Goal: Communication & Community: Participate in discussion

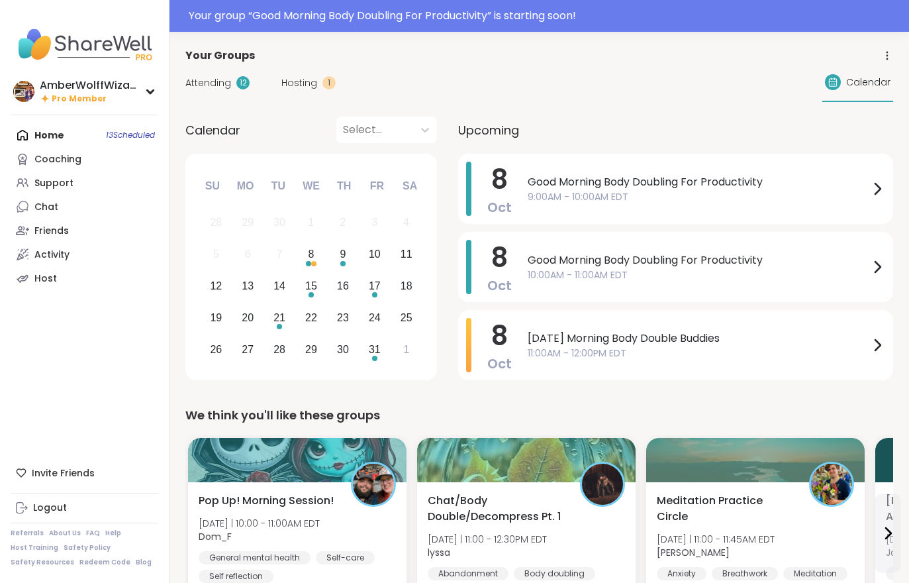
click at [307, 89] on span "Hosting" at bounding box center [300, 83] width 36 height 14
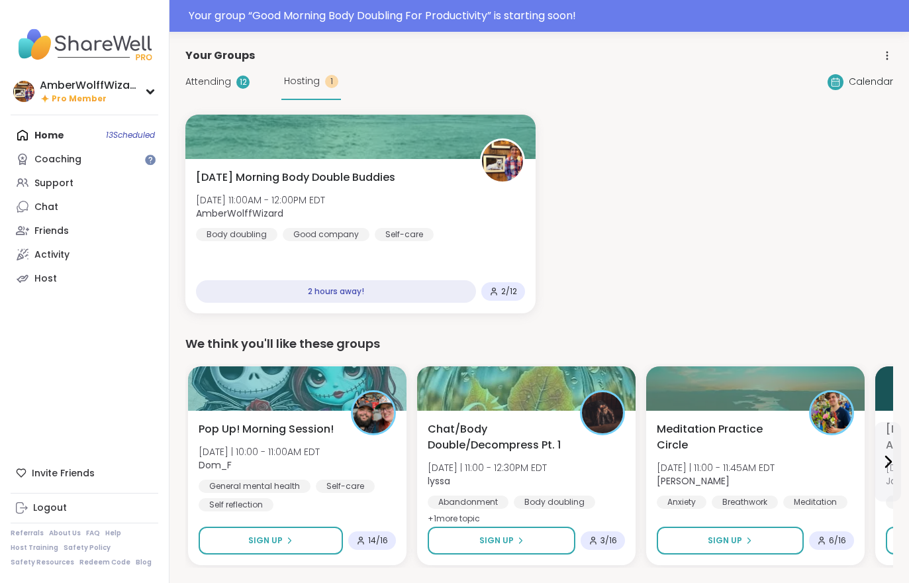
click at [216, 70] on div "Attending 12 Hosting 1" at bounding box center [263, 82] width 156 height 36
click at [229, 80] on span "Attending" at bounding box center [208, 82] width 46 height 14
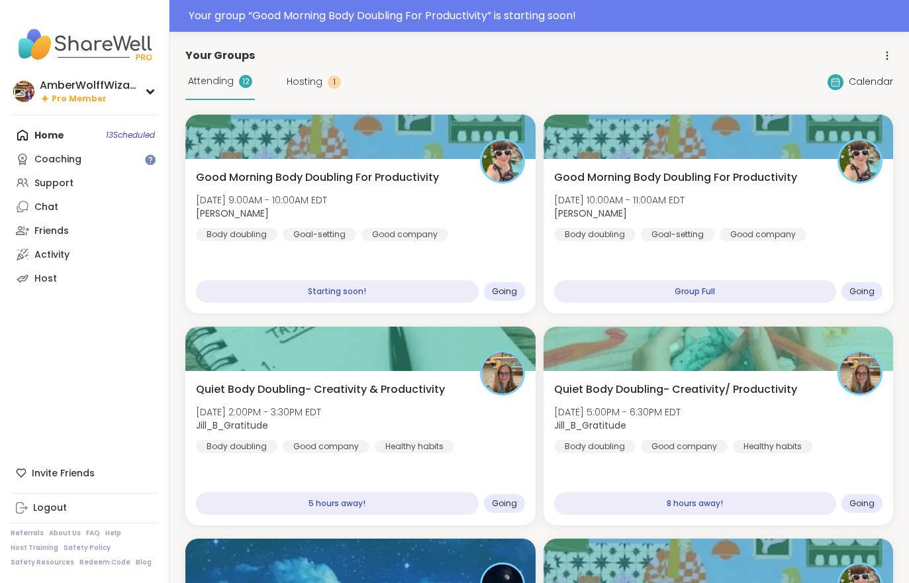
click at [419, 223] on div "Good Morning Body Doubling For Productivity [DATE] 9:00AM - 10:00AM EDT [PERSON…" at bounding box center [360, 206] width 329 height 72
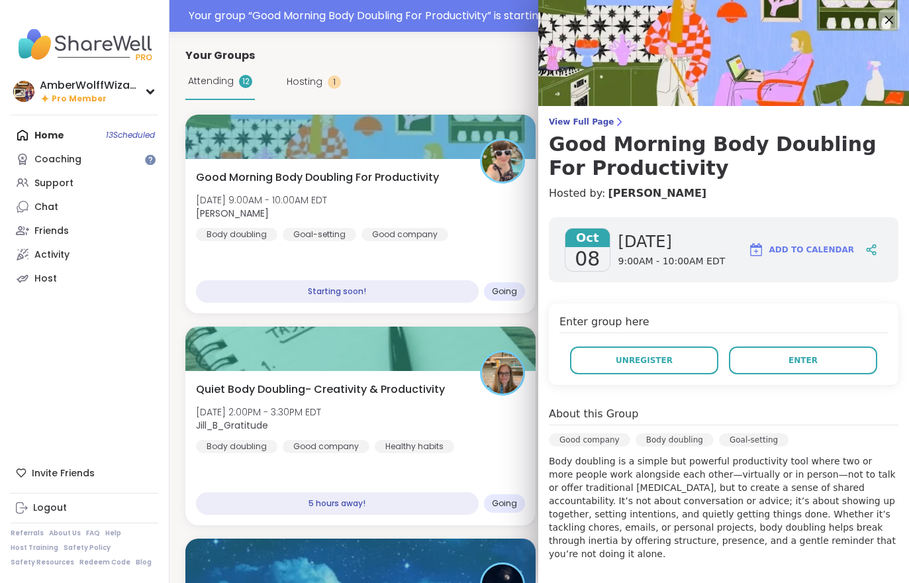
click at [614, 127] on icon at bounding box center [619, 122] width 11 height 11
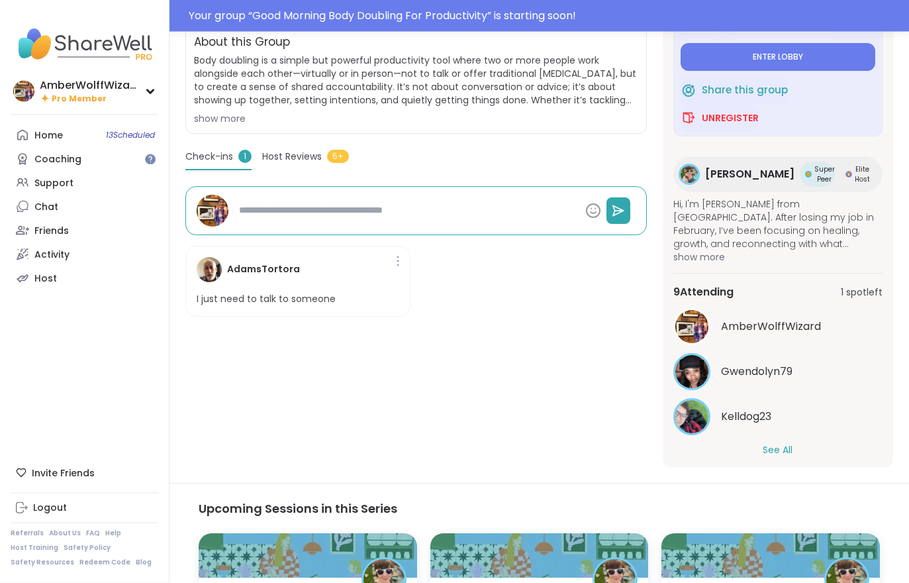
scroll to position [326, 0]
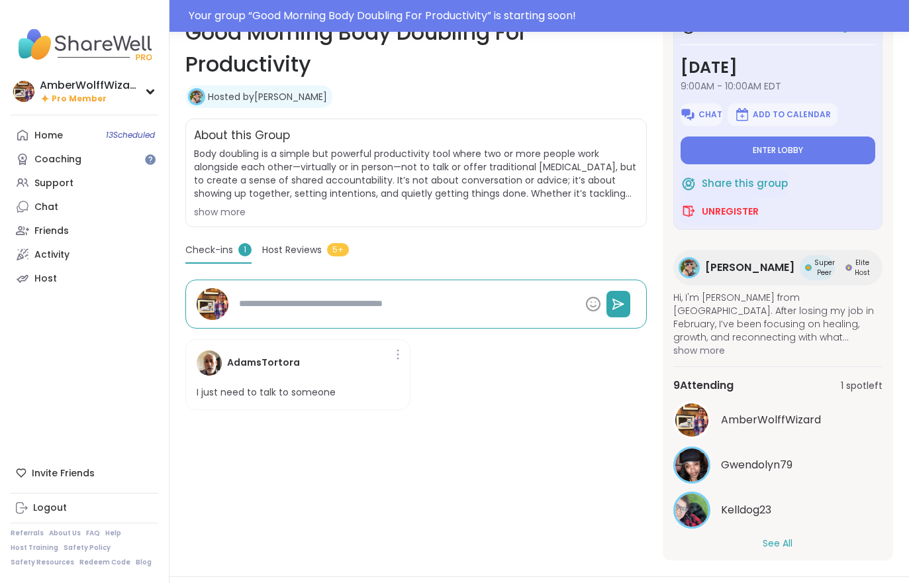
type textarea "*"
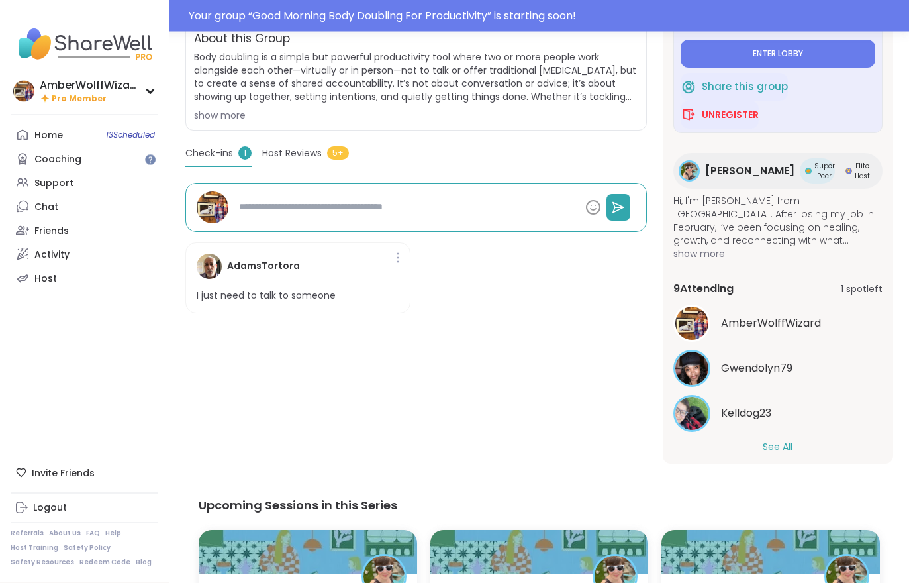
scroll to position [322, 0]
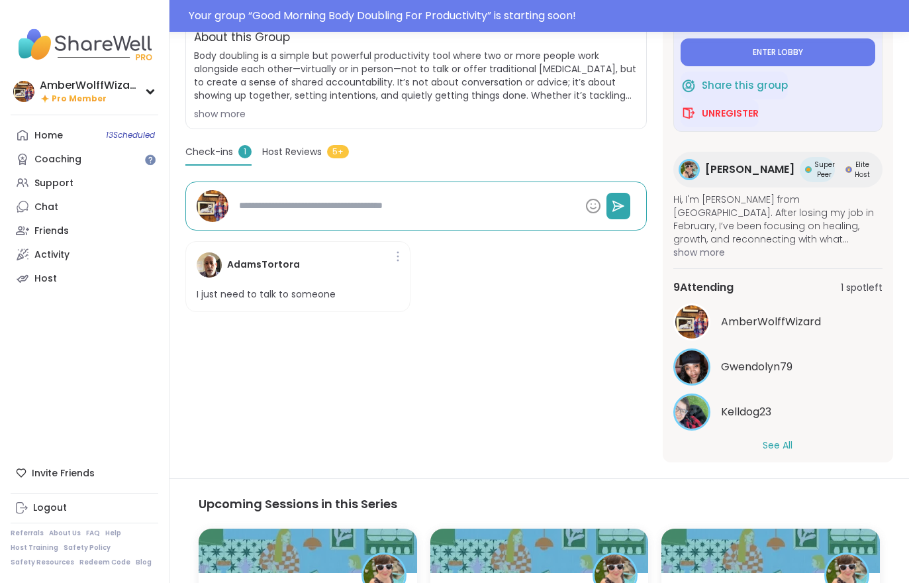
click at [741, 462] on div "in under 1 minute Wednesday, Oct 08 9:00AM - 10:00AM EDT Chat Add to Calendar E…" at bounding box center [778, 180] width 231 height 563
click at [753, 459] on div "9 Attending 1 spot left AmberWolffWizard Gwendolyn79 Kelldog23 See All" at bounding box center [778, 365] width 209 height 195
click at [38, 207] on div "Chat" at bounding box center [46, 207] width 24 height 13
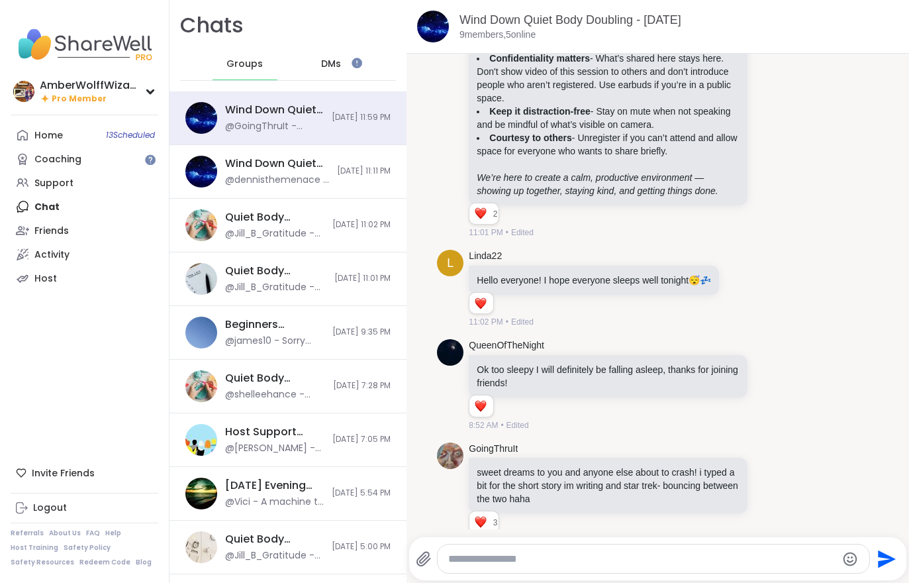
click at [31, 187] on link "Support" at bounding box center [85, 183] width 148 height 24
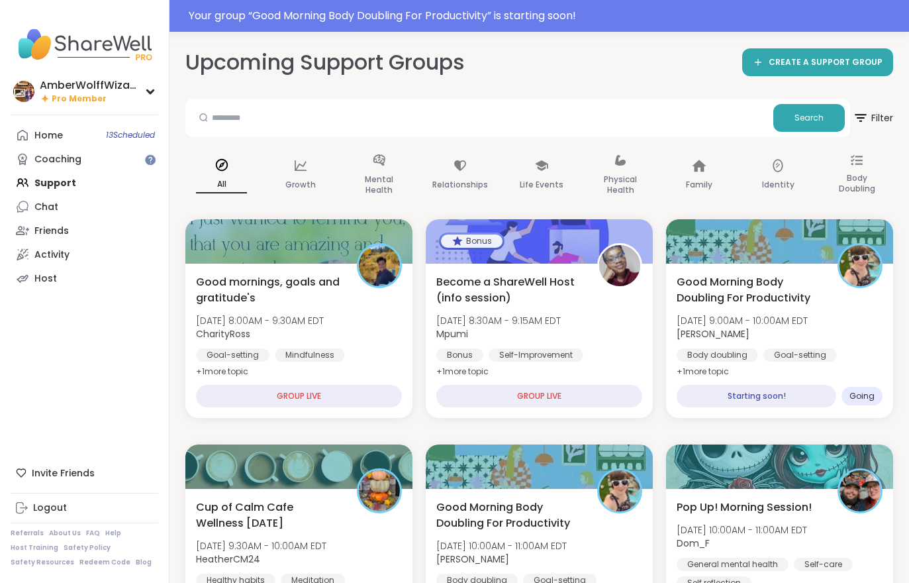
click at [66, 134] on link "Home 13 Scheduled" at bounding box center [85, 135] width 148 height 24
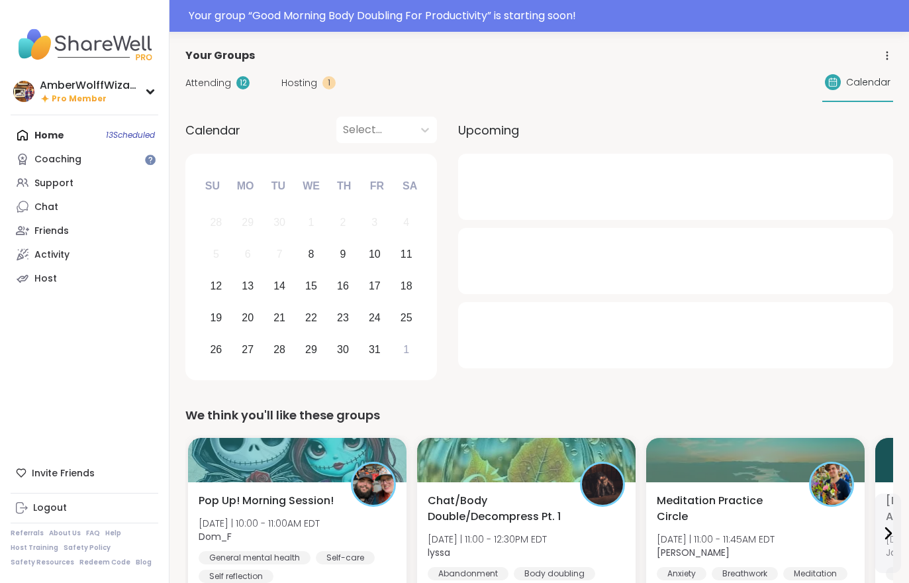
click at [297, 85] on span "Hosting" at bounding box center [300, 83] width 36 height 14
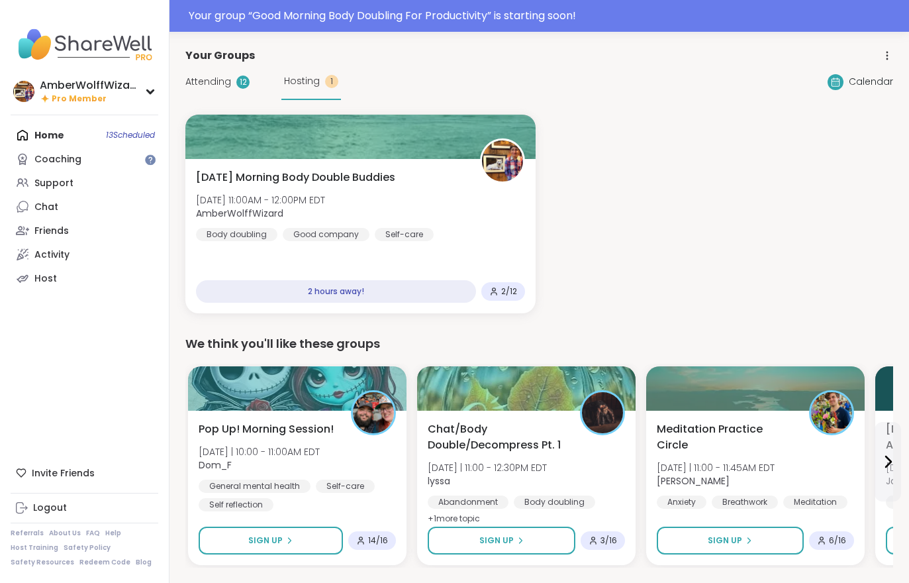
click at [335, 171] on span "[DATE] Morning Body Double Buddies" at bounding box center [295, 178] width 199 height 16
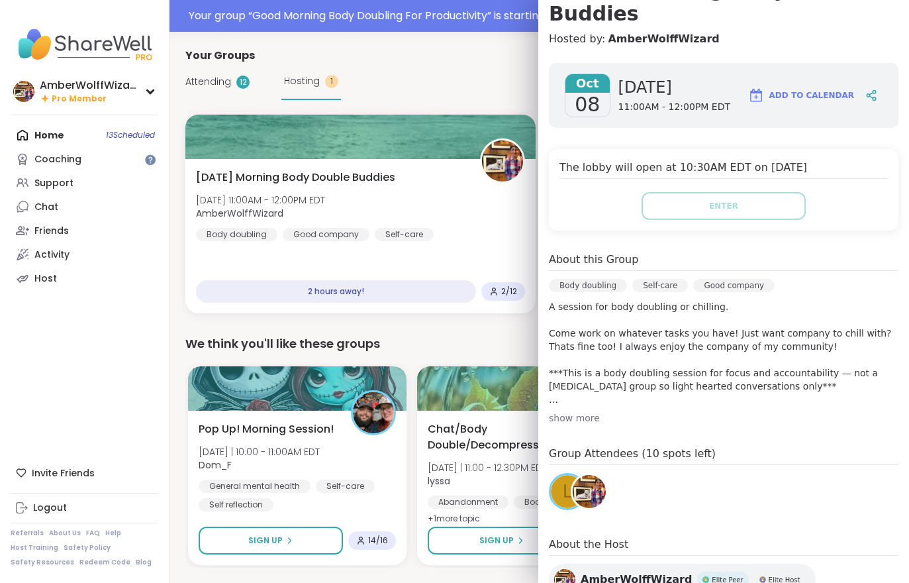
scroll to position [156, 0]
click at [564, 499] on span "L" at bounding box center [568, 491] width 10 height 26
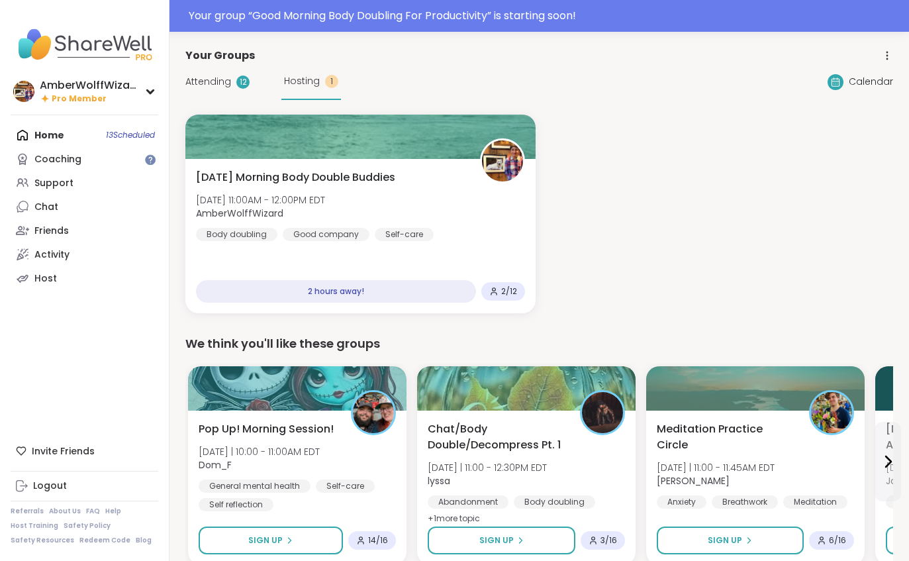
click at [221, 99] on div "Attending 12 Hosting 1" at bounding box center [263, 82] width 156 height 36
click at [206, 80] on span "Attending" at bounding box center [208, 82] width 46 height 14
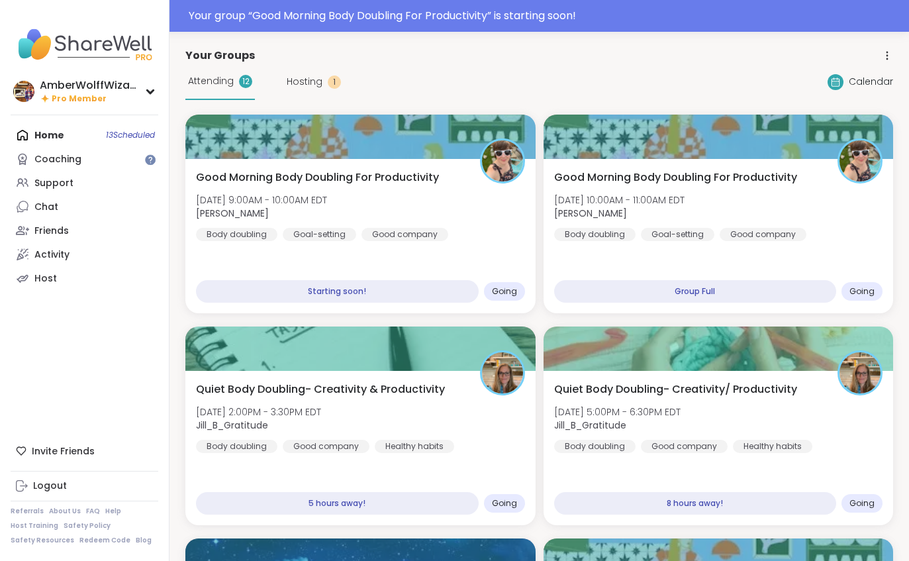
click at [390, 218] on div "Good Morning Body Doubling For Productivity Wed, Oct 08 | 9:00AM - 10:00AM EDT …" at bounding box center [360, 206] width 329 height 72
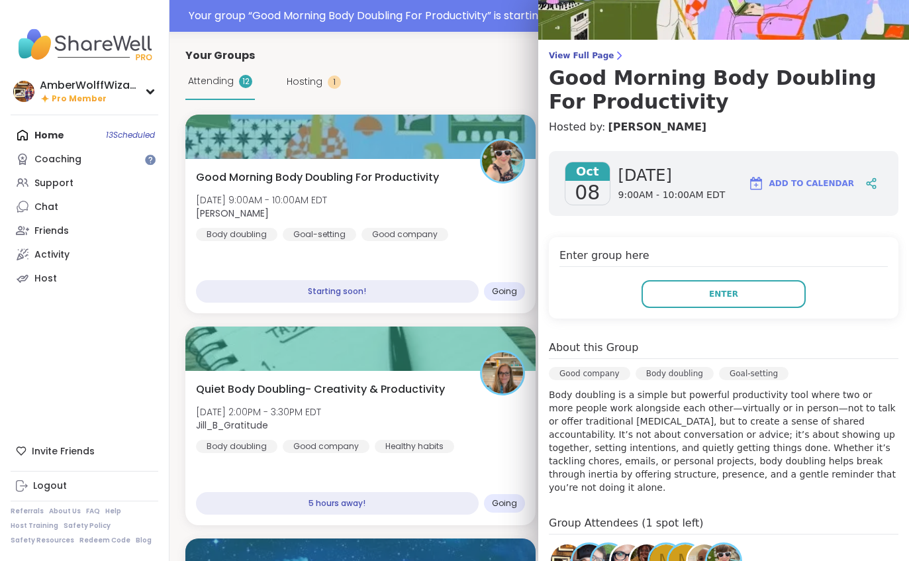
click at [660, 295] on button "Enter" at bounding box center [724, 294] width 164 height 28
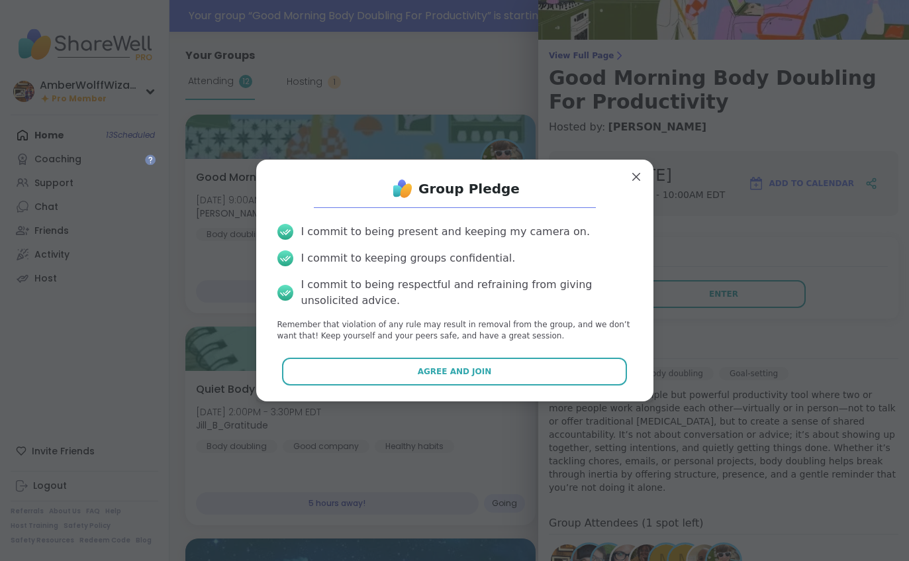
click at [548, 368] on button "Agree and Join" at bounding box center [454, 372] width 345 height 28
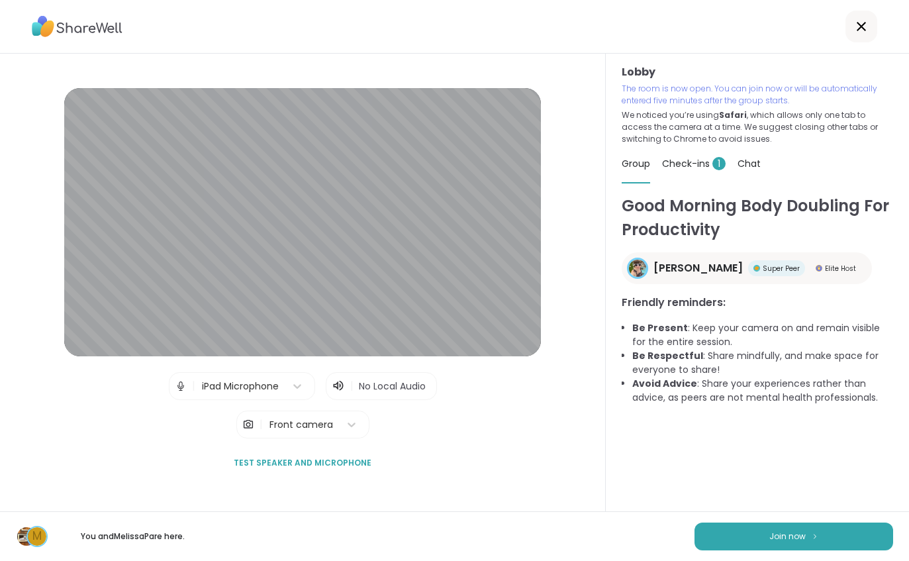
click at [783, 545] on button "Join now" at bounding box center [794, 537] width 199 height 28
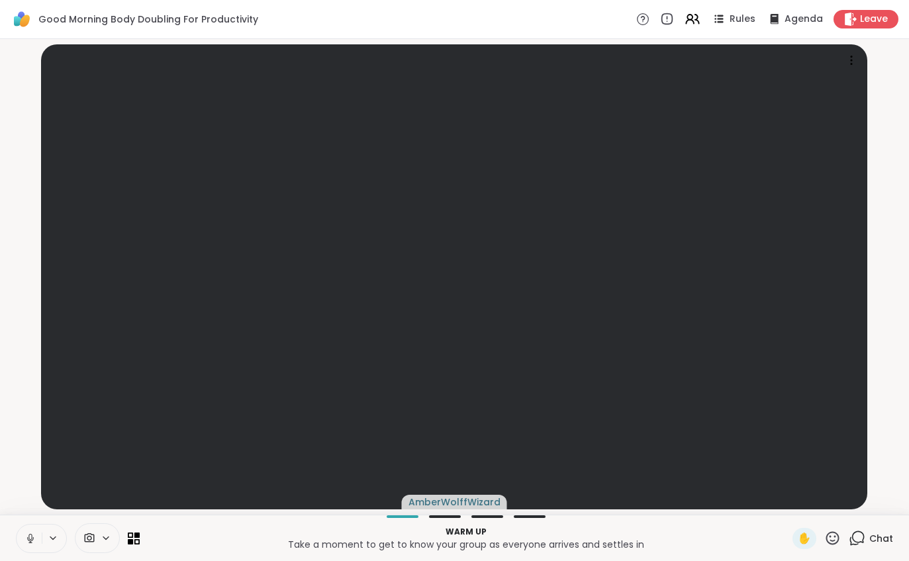
click at [20, 534] on button at bounding box center [29, 539] width 25 height 28
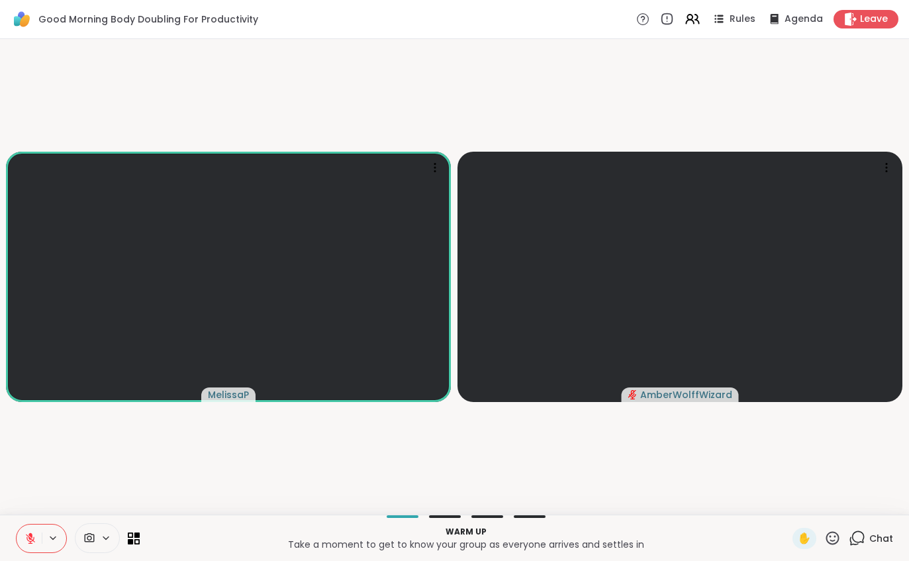
click at [25, 552] on button at bounding box center [29, 539] width 25 height 28
click at [860, 534] on div "1" at bounding box center [864, 530] width 15 height 15
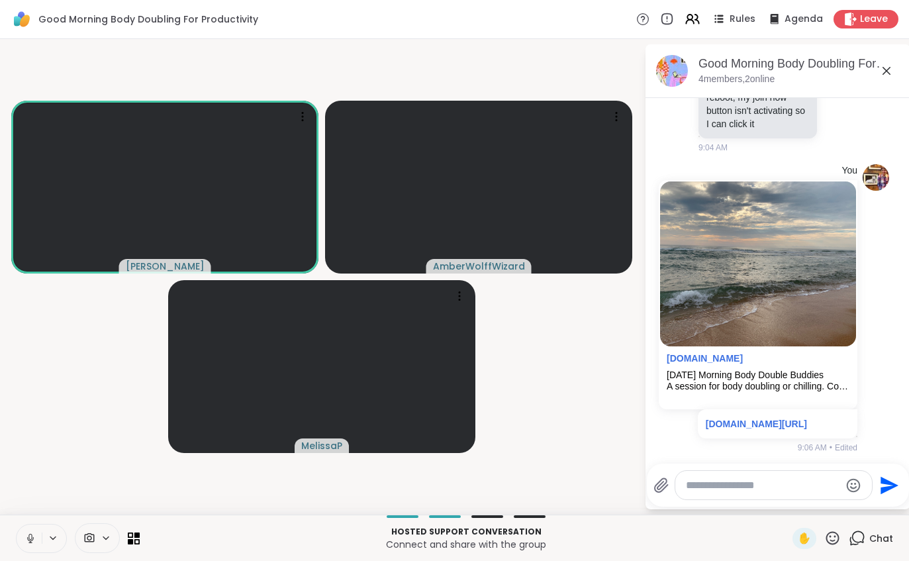
scroll to position [307, 0]
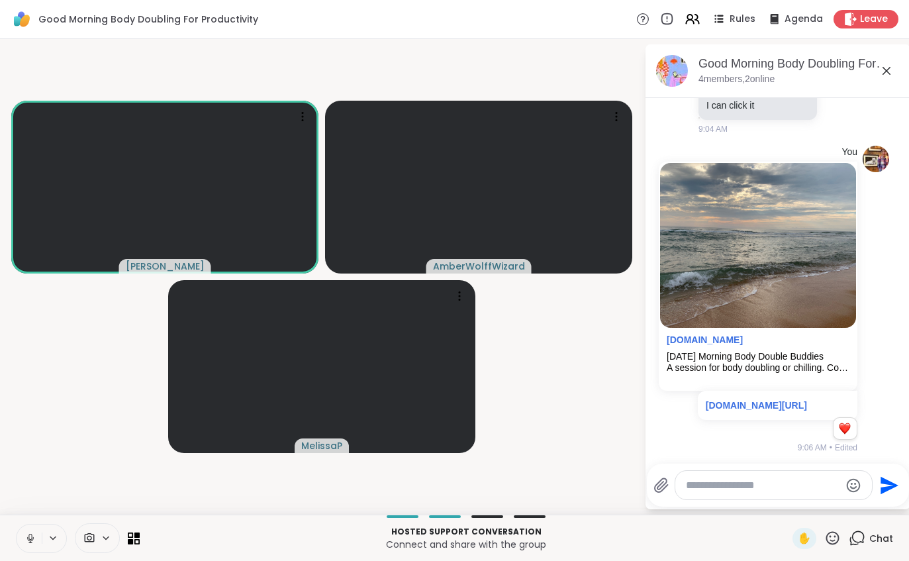
click at [724, 69] on div "Good Morning Body Doubling For Productivity, Oct 08" at bounding box center [799, 64] width 201 height 17
click at [721, 89] on div "Good Morning Body Doubling For Productivity, Oct 08 4 members, 2 online" at bounding box center [778, 71] width 265 height 54
click at [717, 123] on span "9:04 AM" at bounding box center [713, 129] width 29 height 12
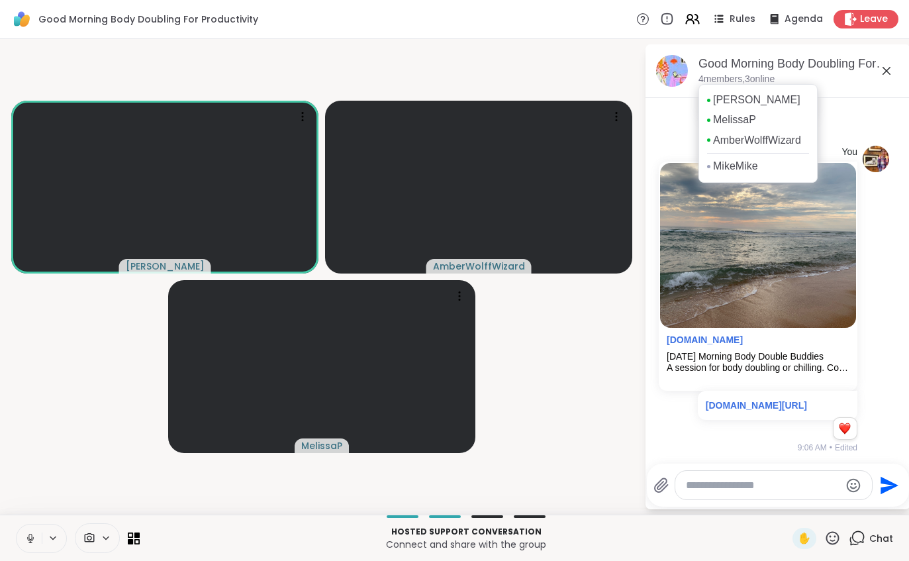
scroll to position [417, 0]
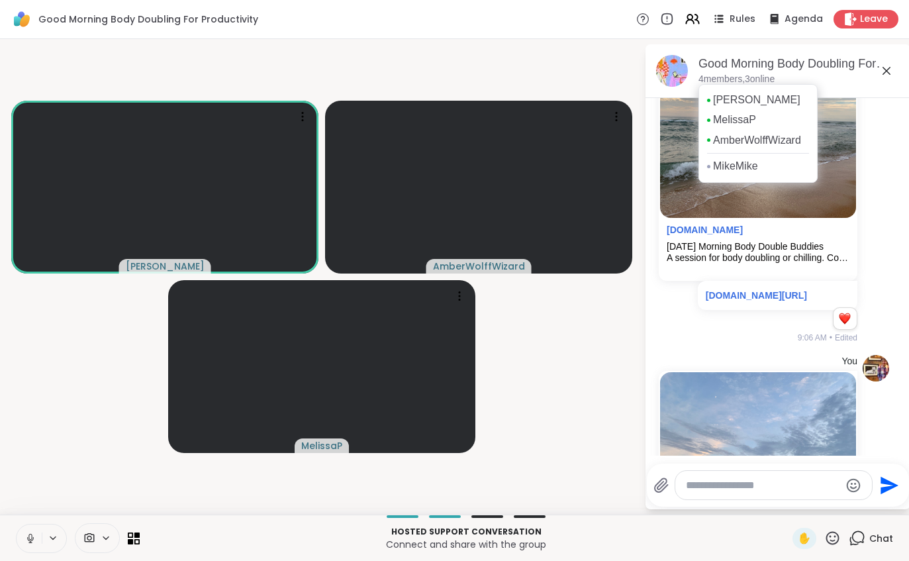
click at [30, 546] on button at bounding box center [29, 539] width 25 height 28
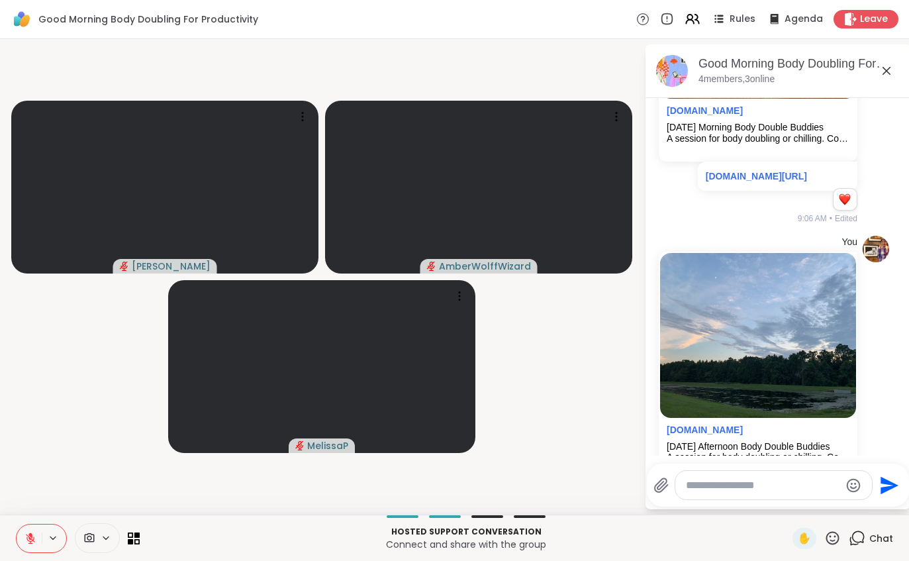
scroll to position [632, 0]
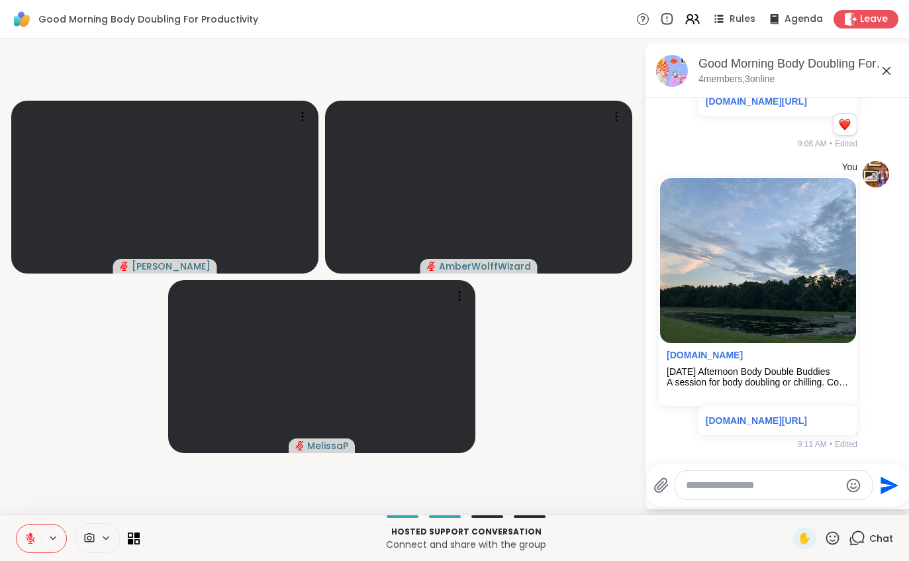
click at [22, 539] on button at bounding box center [29, 539] width 25 height 28
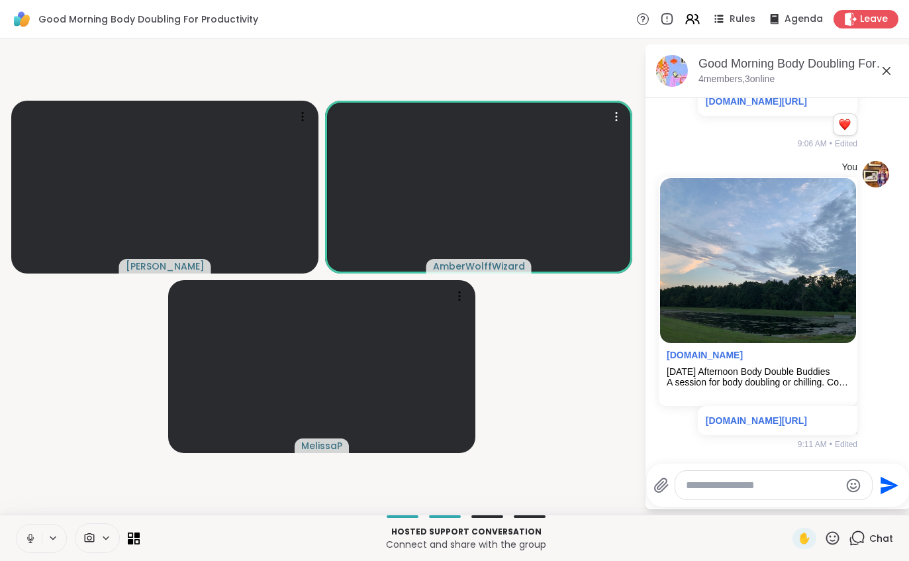
click at [578, 196] on video at bounding box center [478, 187] width 307 height 173
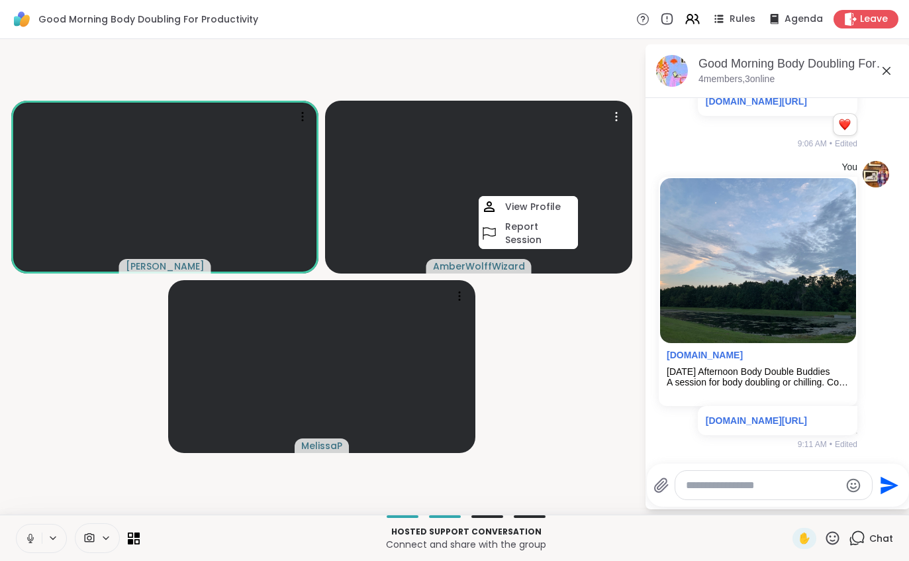
click at [511, 189] on video at bounding box center [478, 187] width 307 height 173
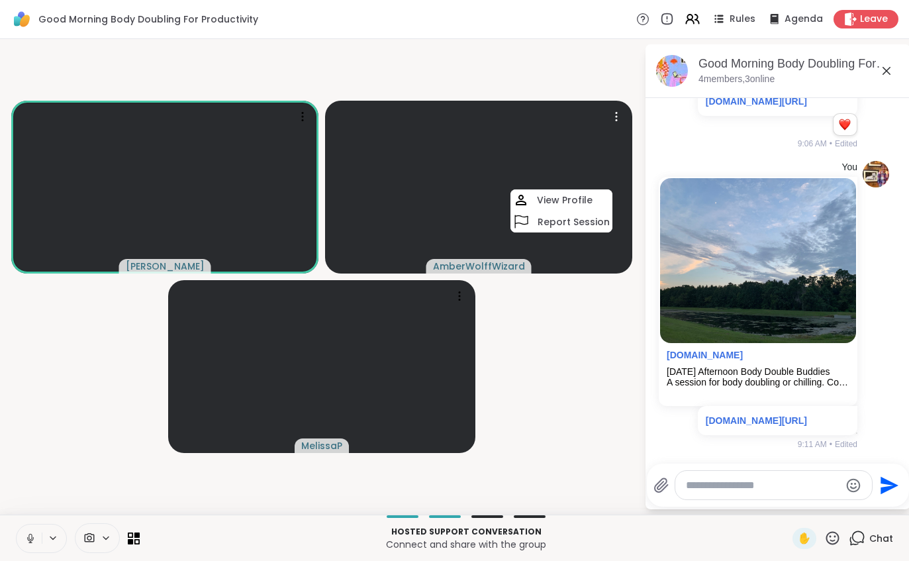
click at [537, 205] on div "View Profile" at bounding box center [562, 199] width 102 height 21
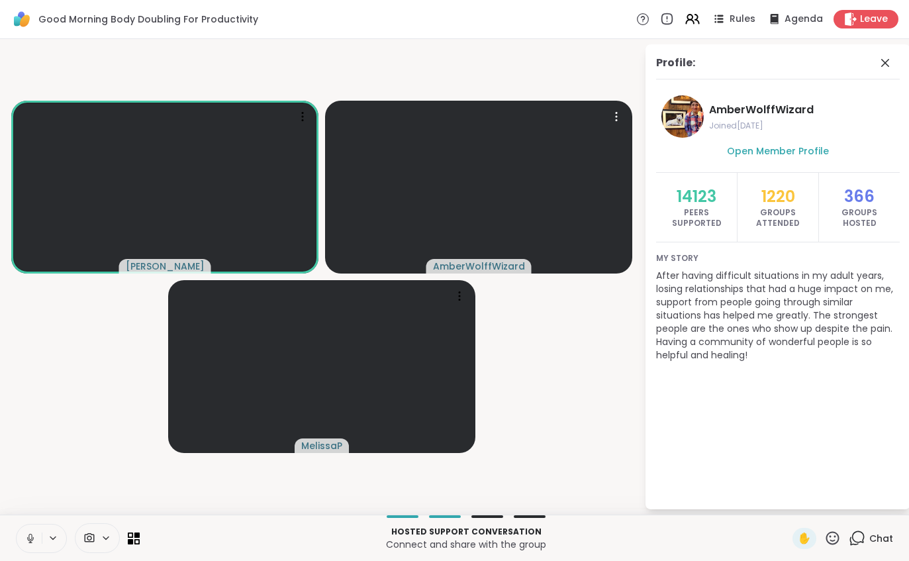
click at [264, 182] on video at bounding box center [164, 187] width 307 height 173
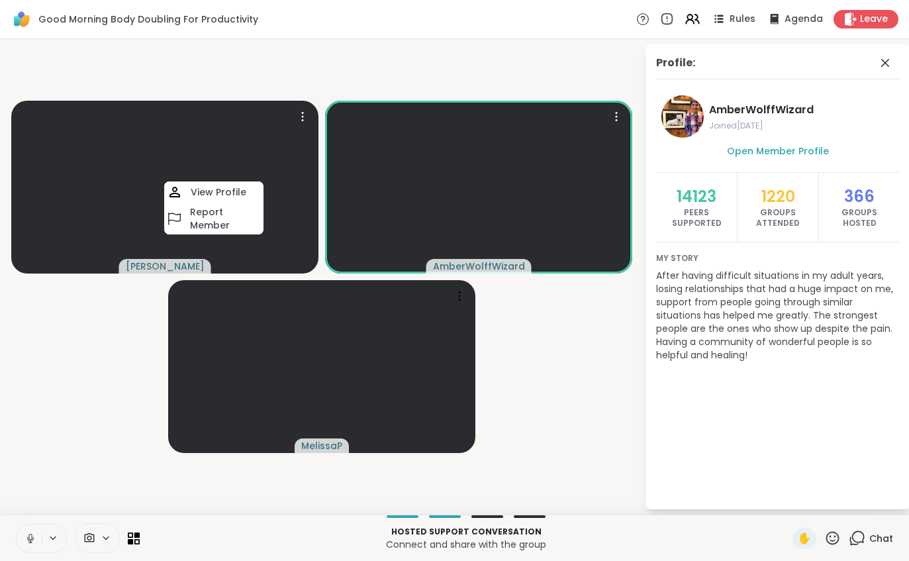
click at [225, 193] on h4 "View Profile" at bounding box center [219, 191] width 56 height 13
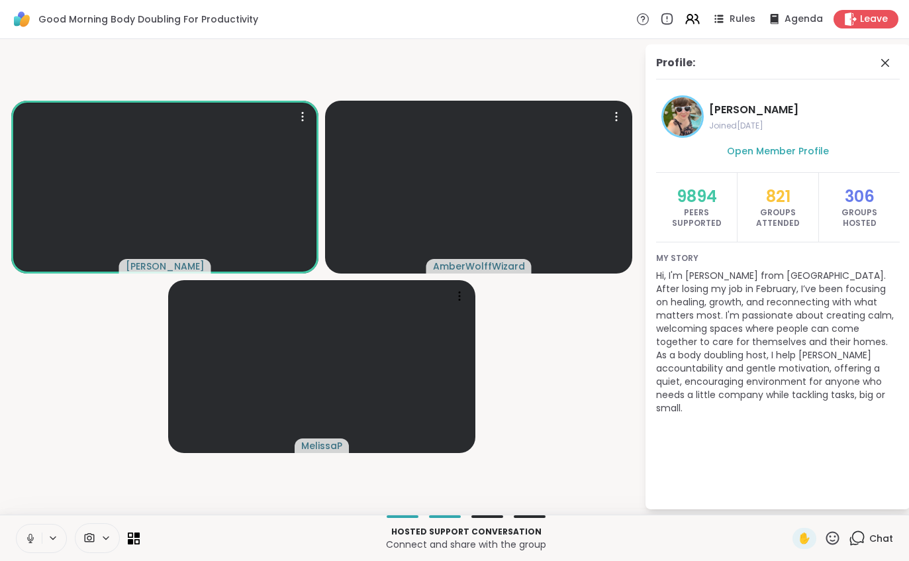
click at [872, 539] on span "Chat" at bounding box center [882, 538] width 24 height 13
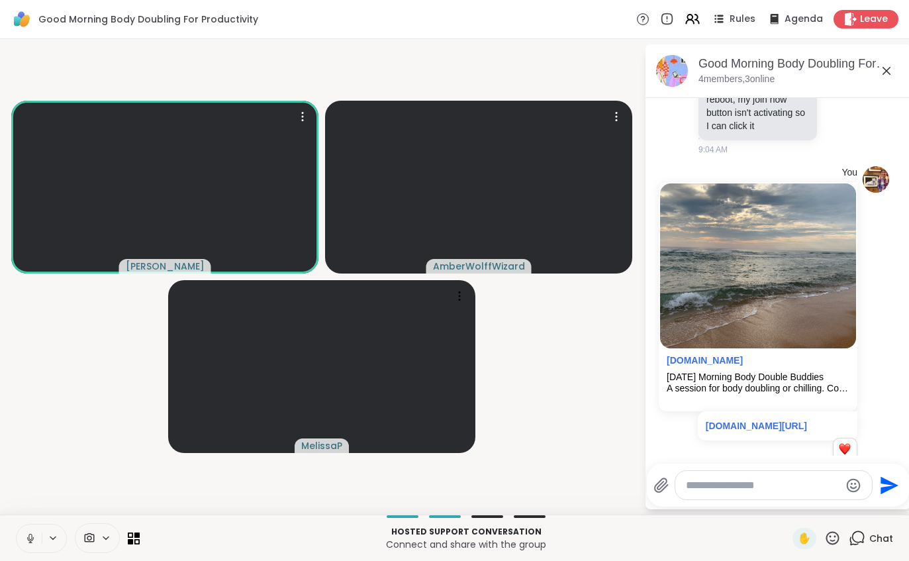
scroll to position [742, 0]
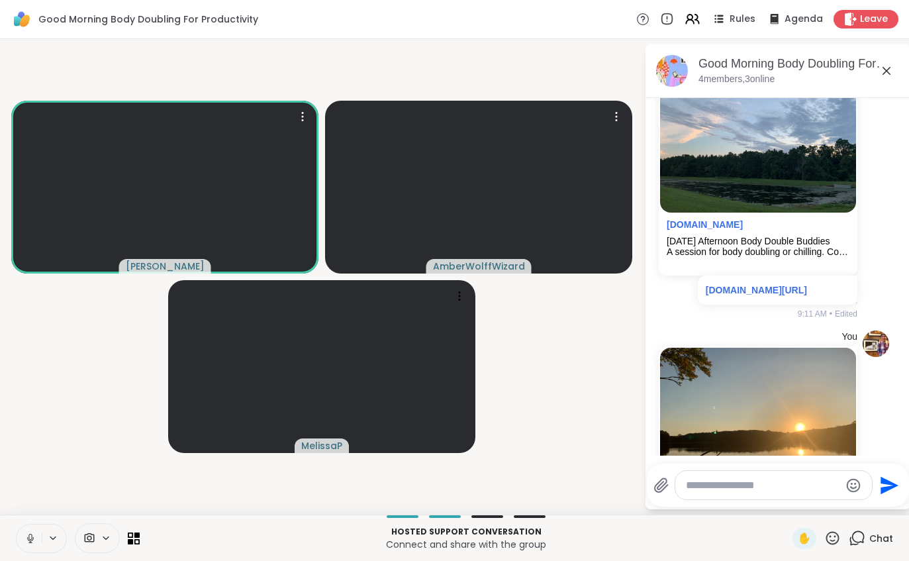
click at [40, 551] on button at bounding box center [29, 539] width 25 height 28
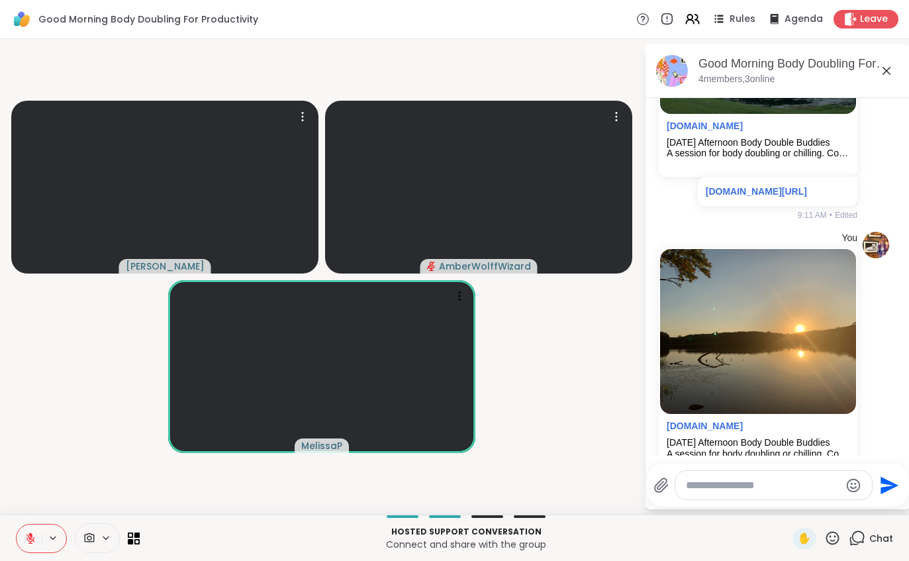
scroll to position [957, 0]
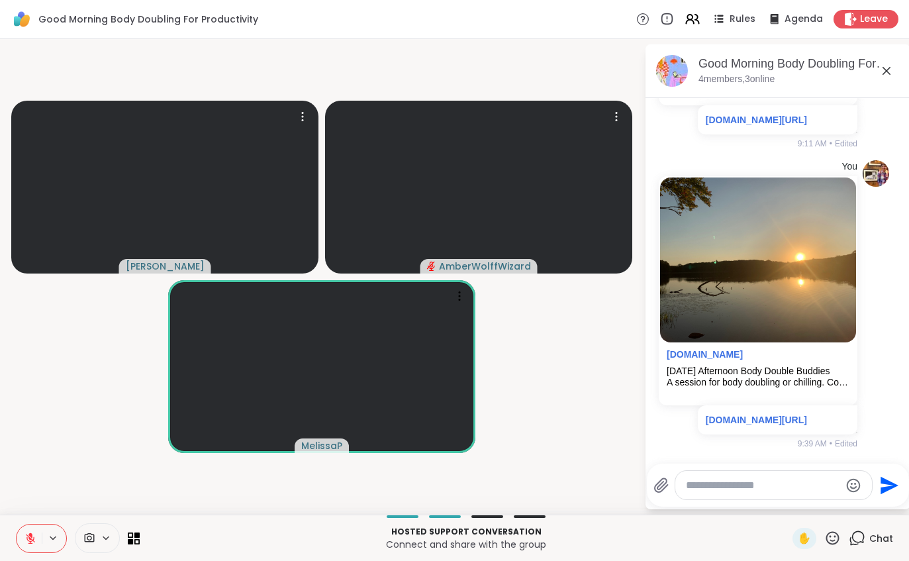
click at [33, 536] on icon at bounding box center [31, 539] width 12 height 12
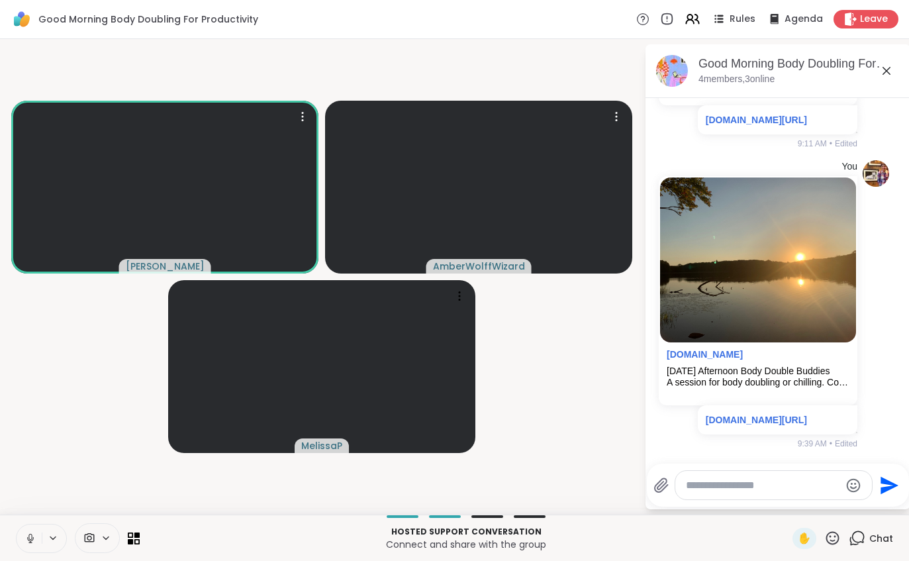
click at [30, 534] on icon at bounding box center [29, 537] width 3 height 6
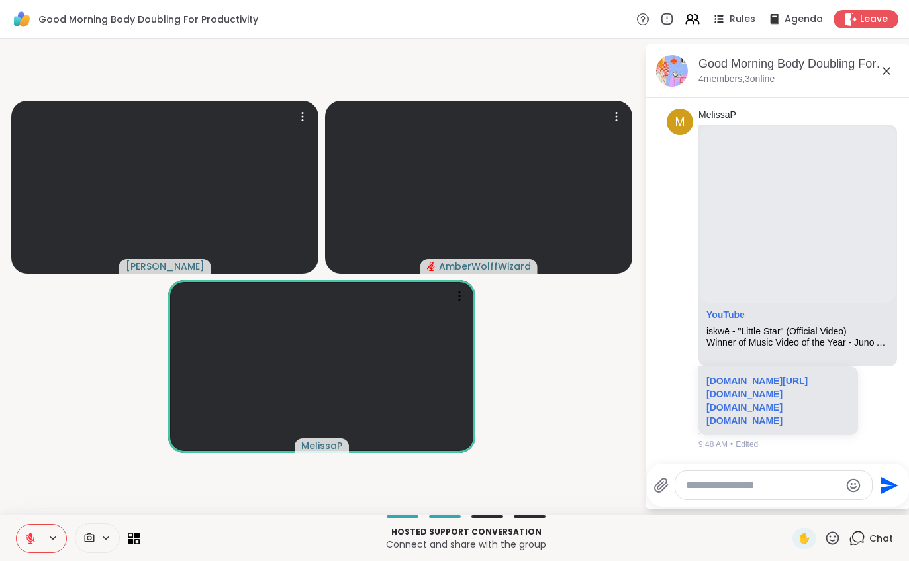
scroll to position [1737, 0]
click at [31, 536] on icon at bounding box center [30, 535] width 4 height 5
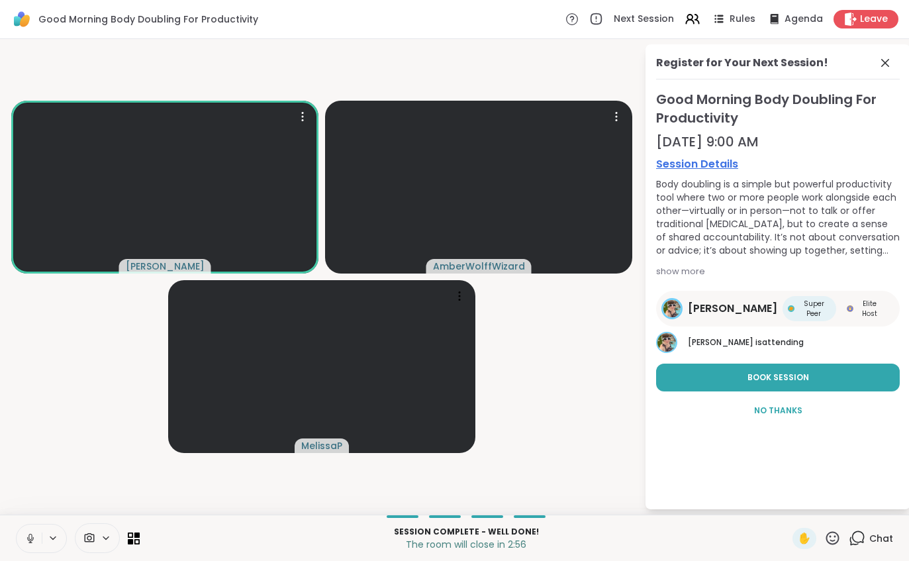
click at [872, 548] on div "Chat" at bounding box center [871, 538] width 44 height 21
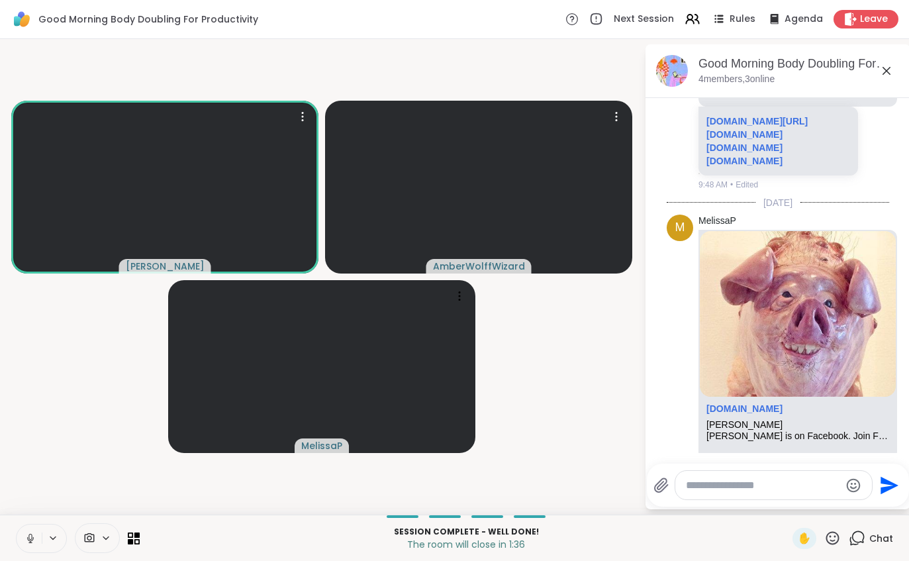
scroll to position [3, 0]
click at [859, 6] on div "Good Morning Body Doubling For Productivity Next Session Rules Agenda Leave" at bounding box center [454, 19] width 909 height 39
click at [862, 20] on span "Leave" at bounding box center [874, 19] width 28 height 13
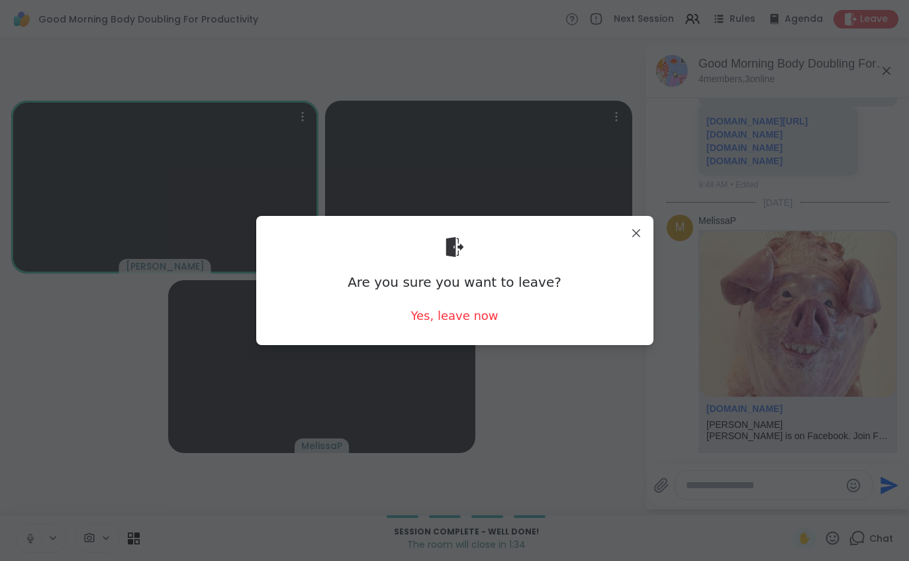
click at [457, 318] on div "Yes, leave now" at bounding box center [454, 315] width 87 height 17
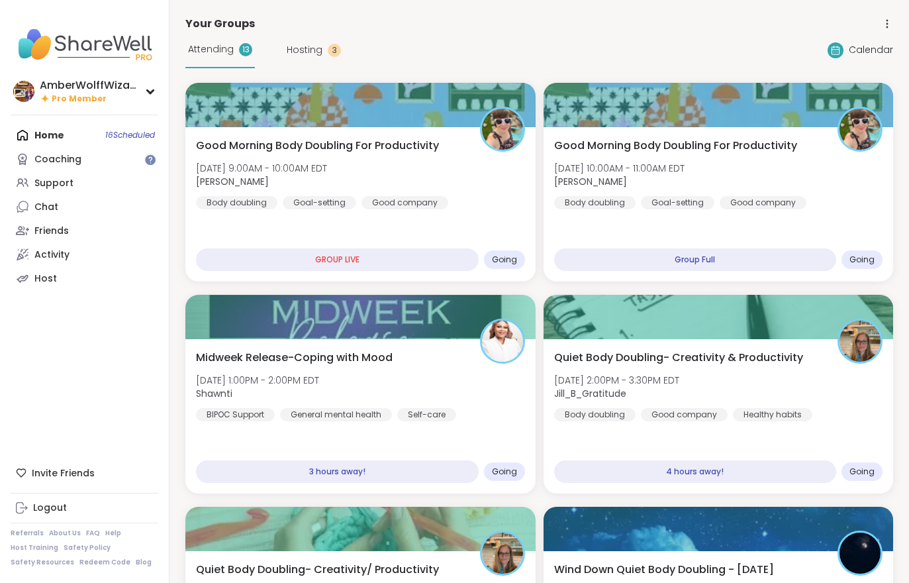
click at [617, 164] on span "Wed, Oct 08 | 10:00AM - 11:00AM EDT" at bounding box center [619, 168] width 130 height 13
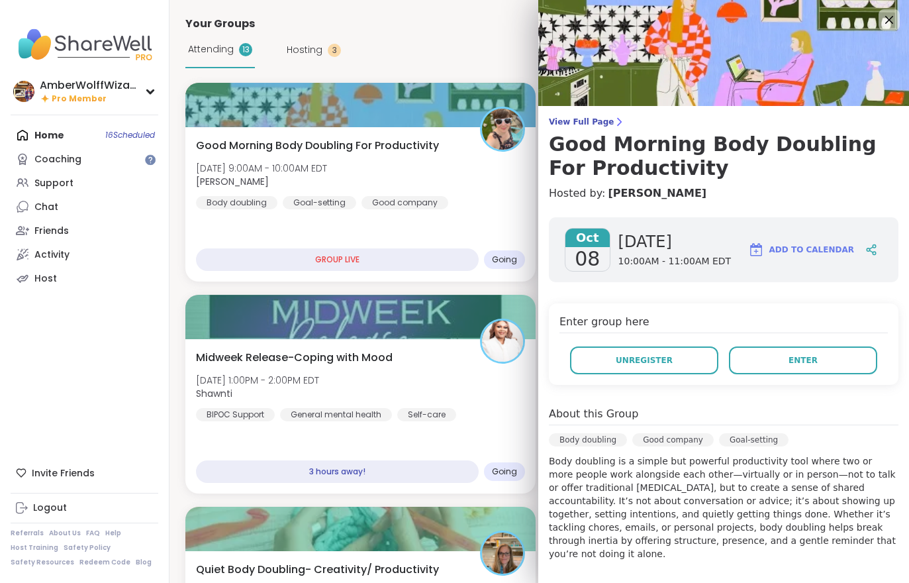
click at [790, 352] on button "Enter" at bounding box center [803, 360] width 148 height 28
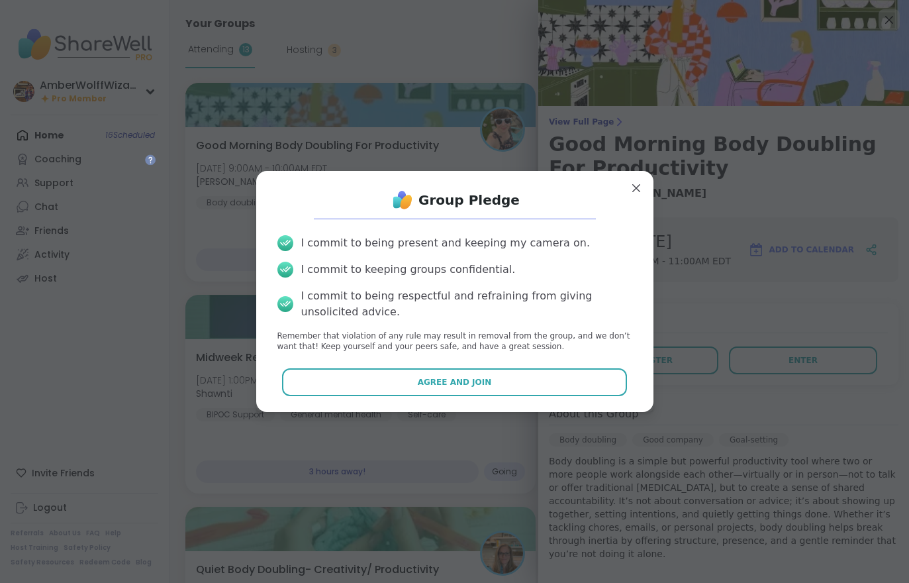
click at [568, 378] on button "Agree and Join" at bounding box center [454, 382] width 345 height 28
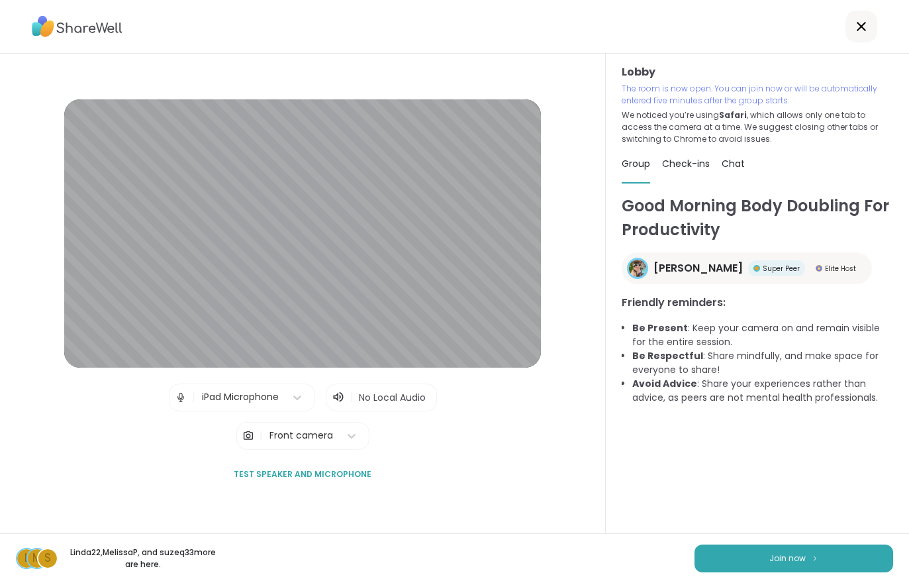
click at [778, 561] on span "Join now" at bounding box center [788, 558] width 36 height 12
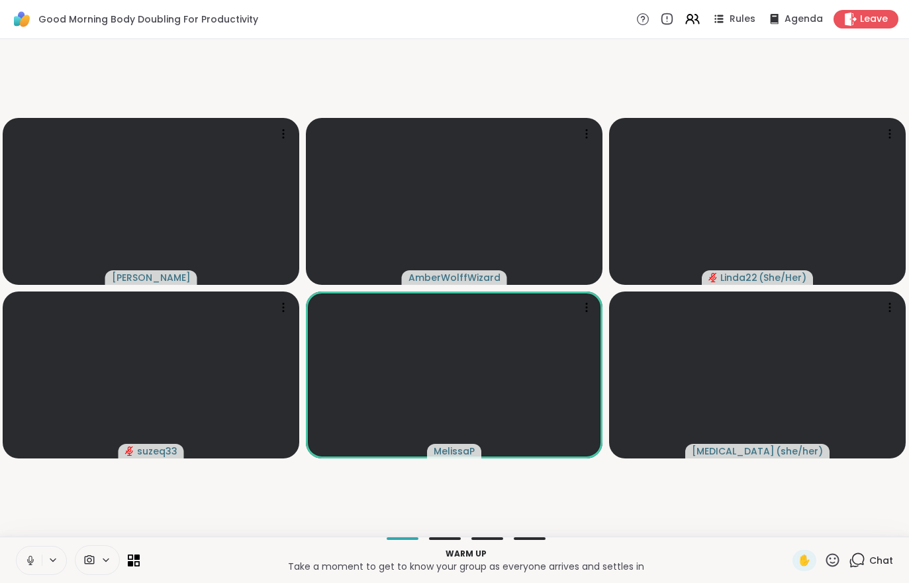
click at [887, 569] on div "Chat" at bounding box center [871, 560] width 44 height 21
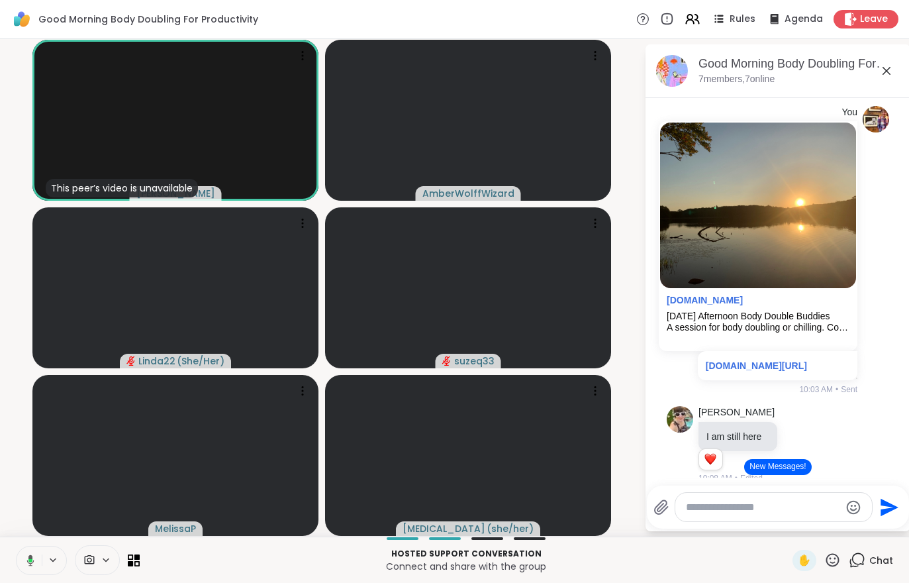
scroll to position [767, 0]
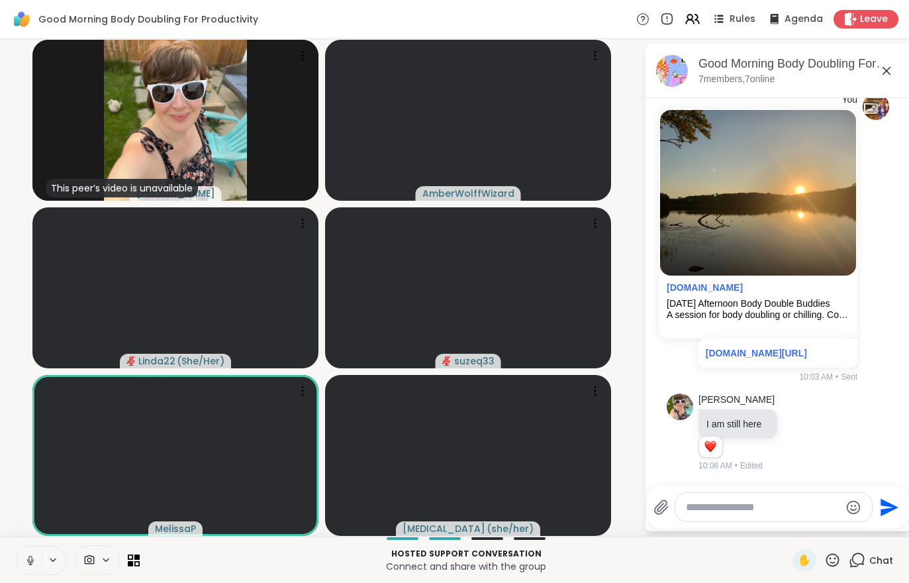
click at [28, 572] on button at bounding box center [29, 560] width 25 height 28
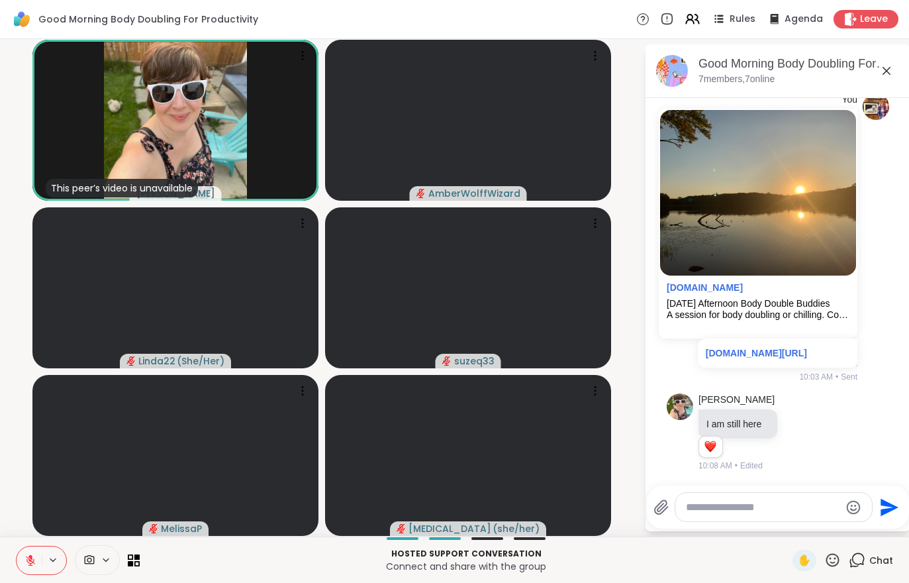
click at [29, 560] on icon at bounding box center [30, 560] width 9 height 9
click at [36, 560] on button at bounding box center [29, 560] width 25 height 28
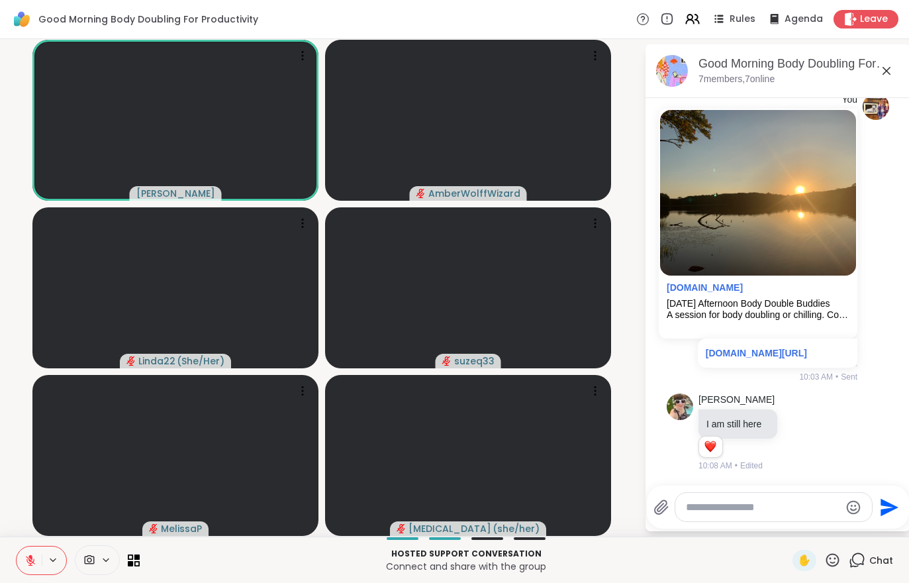
scroll to position [930, 0]
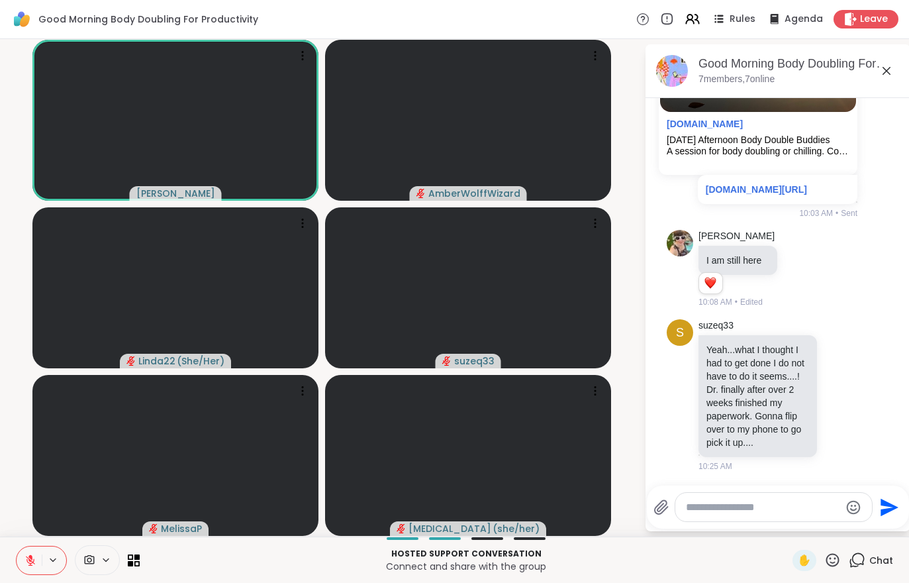
click at [26, 563] on icon at bounding box center [31, 560] width 12 height 12
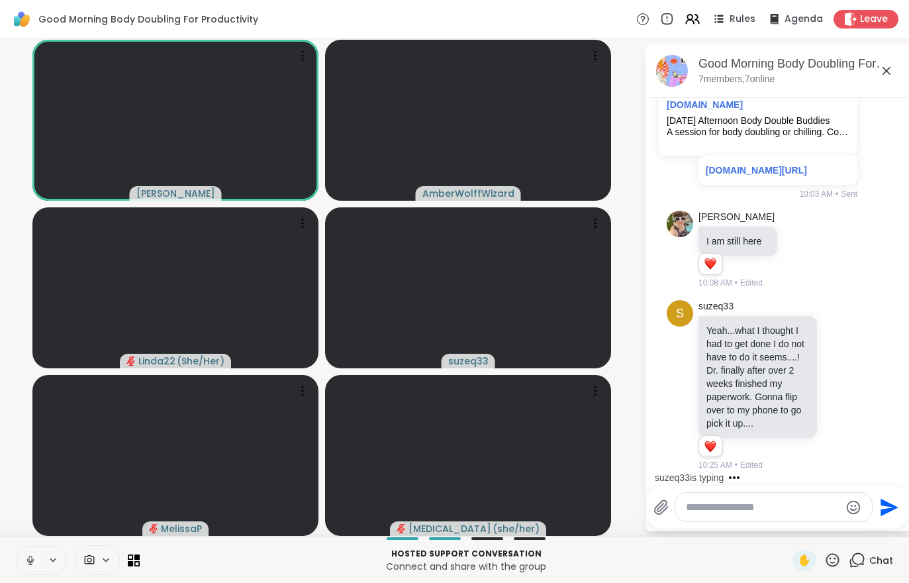
scroll to position [949, 0]
click at [23, 568] on button at bounding box center [29, 560] width 25 height 28
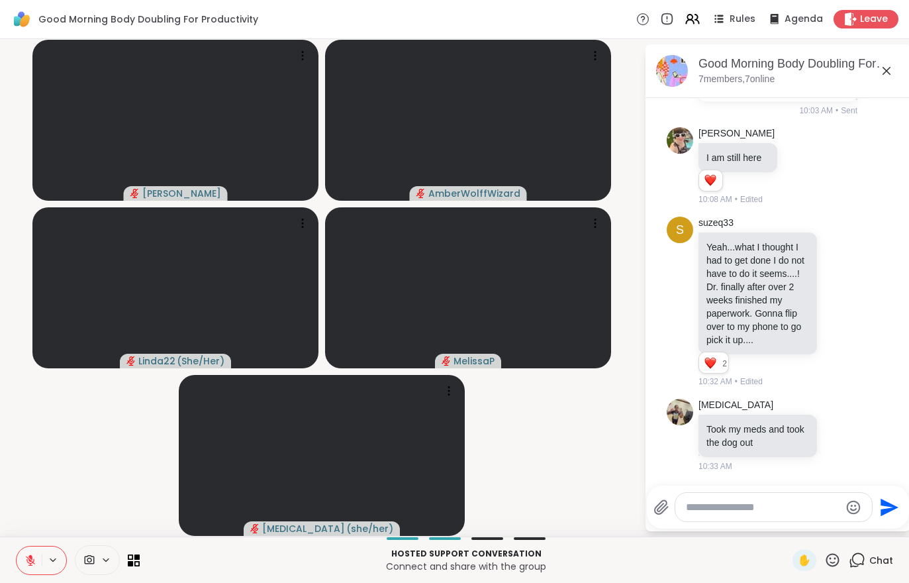
scroll to position [1142, 0]
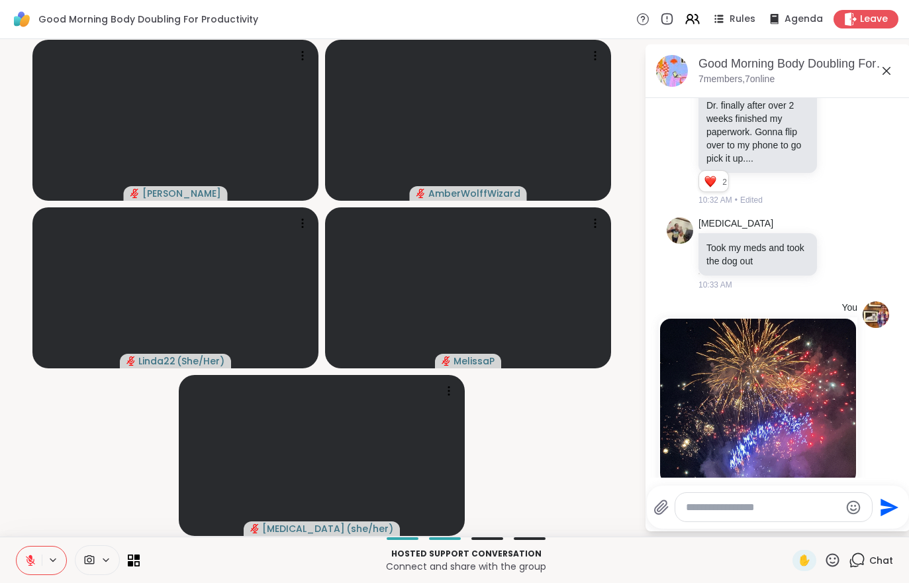
click at [23, 566] on button at bounding box center [29, 560] width 25 height 28
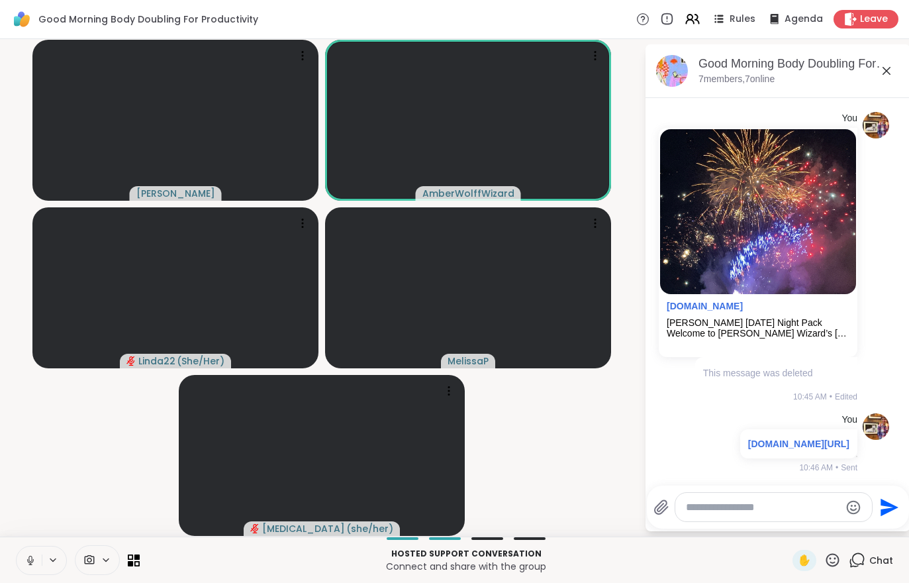
scroll to position [1441, 0]
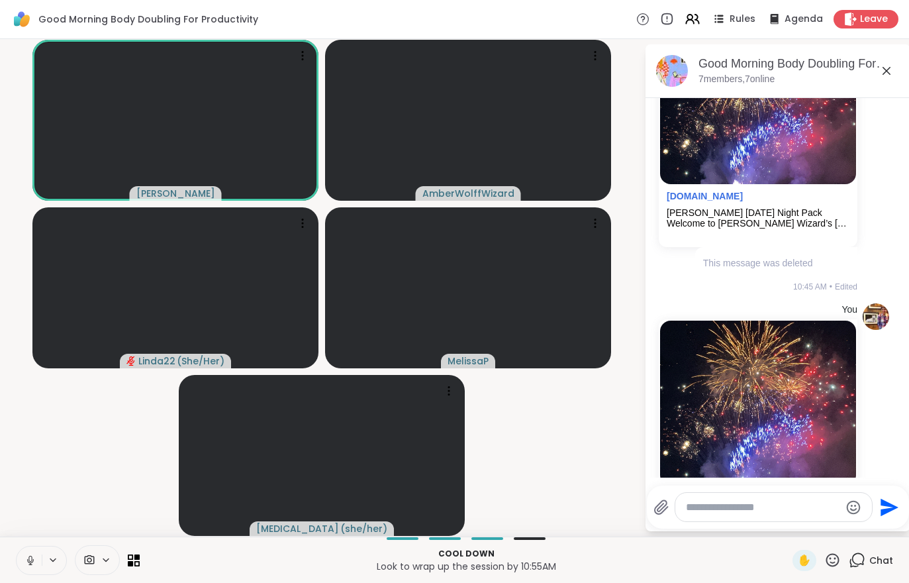
click at [23, 574] on button at bounding box center [29, 560] width 25 height 28
click at [96, 562] on span at bounding box center [88, 560] width 25 height 13
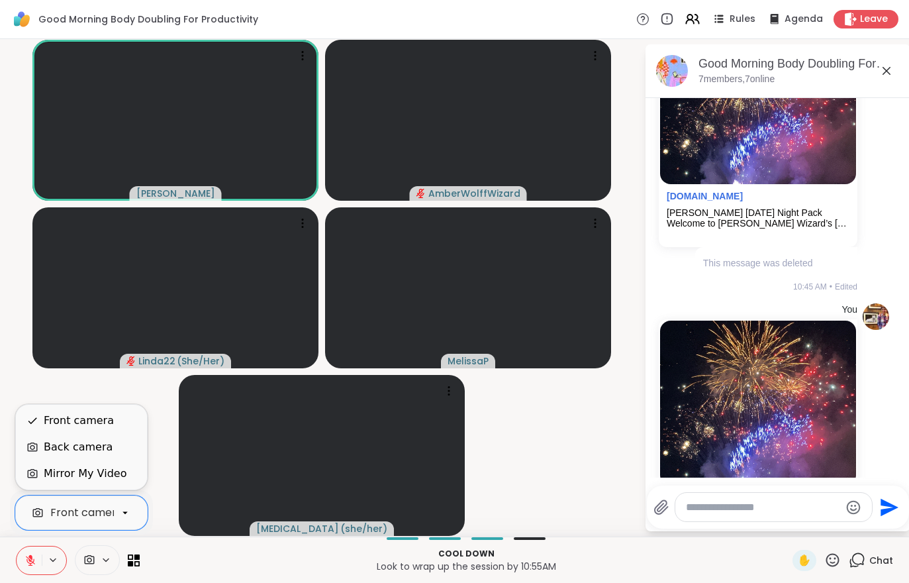
click at [58, 457] on div "Back camera" at bounding box center [81, 447] width 131 height 26
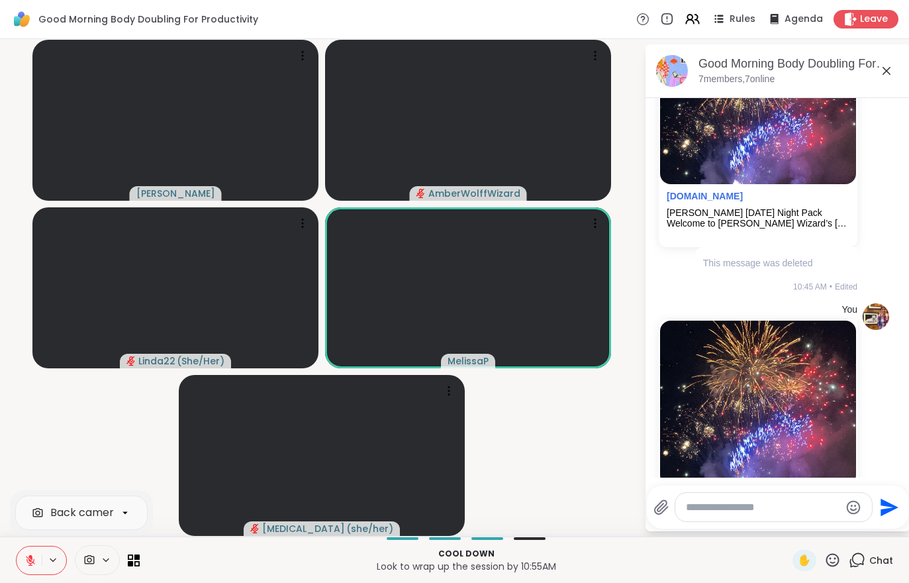
click at [28, 560] on icon at bounding box center [31, 560] width 12 height 12
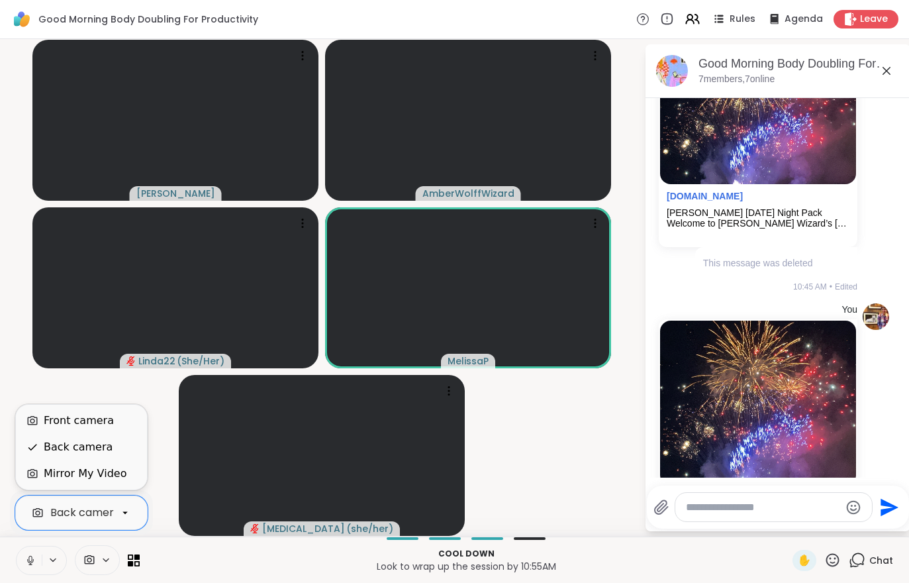
click at [64, 474] on div "Mirror My Video" at bounding box center [85, 474] width 83 height 16
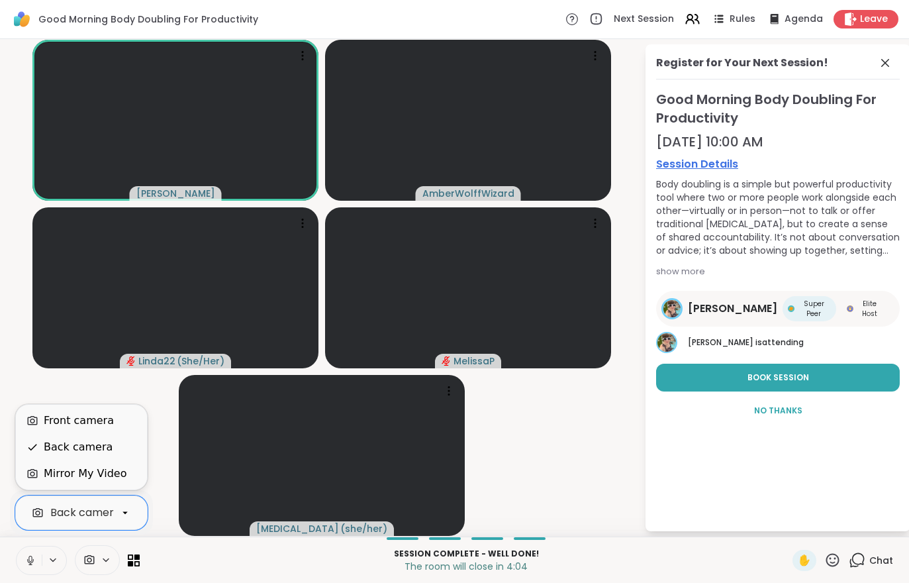
click at [60, 423] on div "Front camera" at bounding box center [79, 421] width 70 height 16
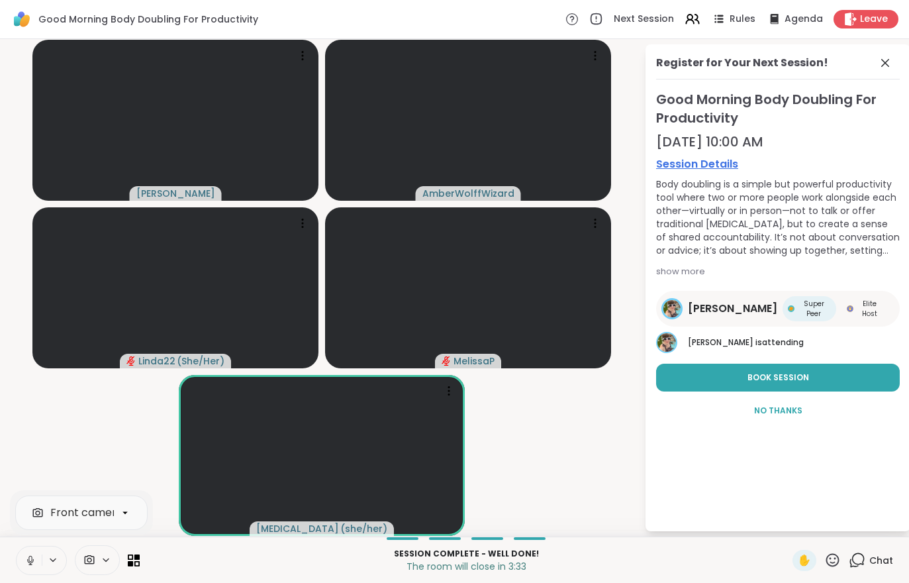
click at [780, 575] on div "Front camera Session Complete - well done! The room will close in 3:33 ✋ Chat" at bounding box center [454, 560] width 909 height 46
click at [875, 17] on span "Leave" at bounding box center [874, 19] width 28 height 13
click at [872, 21] on span "Leave" at bounding box center [874, 19] width 28 height 13
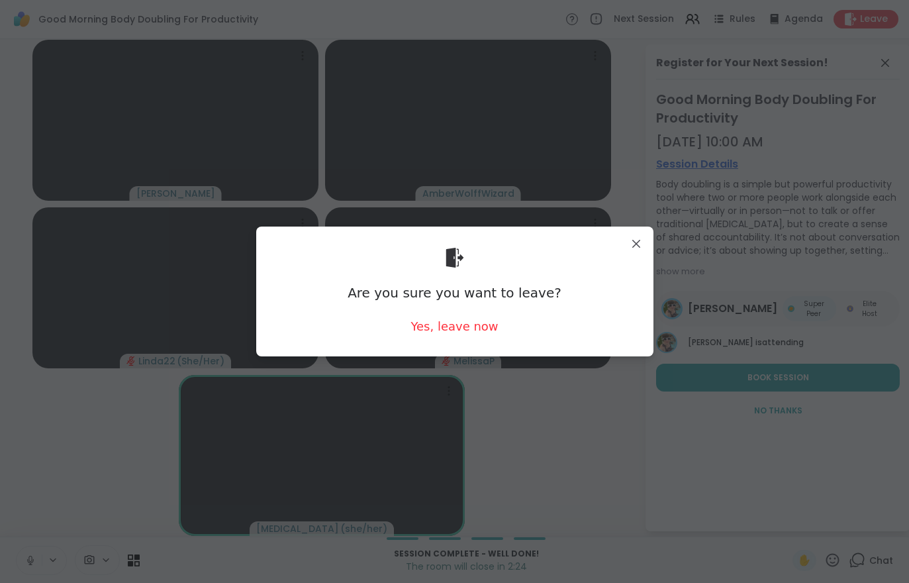
click at [450, 334] on div "Yes, leave now" at bounding box center [454, 326] width 87 height 17
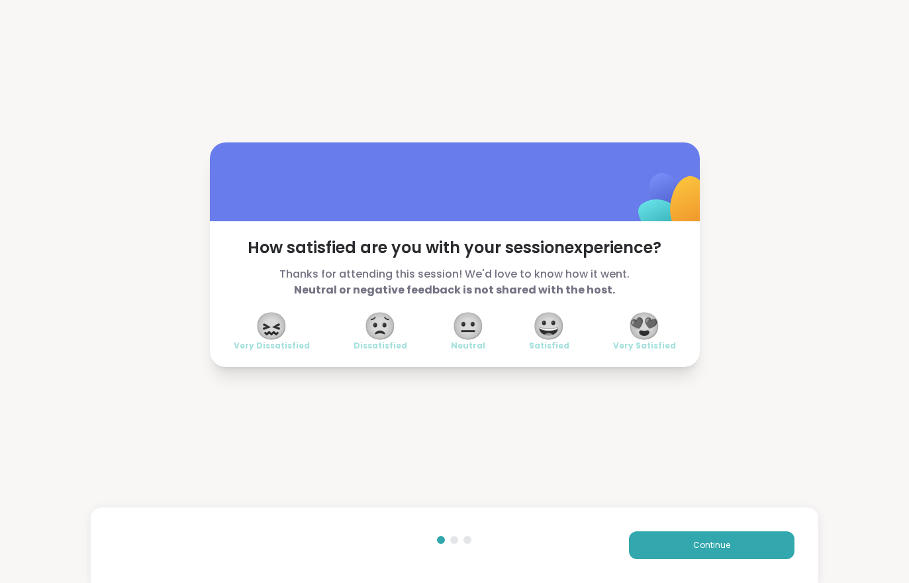
click at [811, 547] on div "Continue" at bounding box center [454, 545] width 727 height 76
click at [810, 547] on div "Continue" at bounding box center [454, 545] width 727 height 76
click at [772, 541] on button "Continue" at bounding box center [712, 545] width 166 height 28
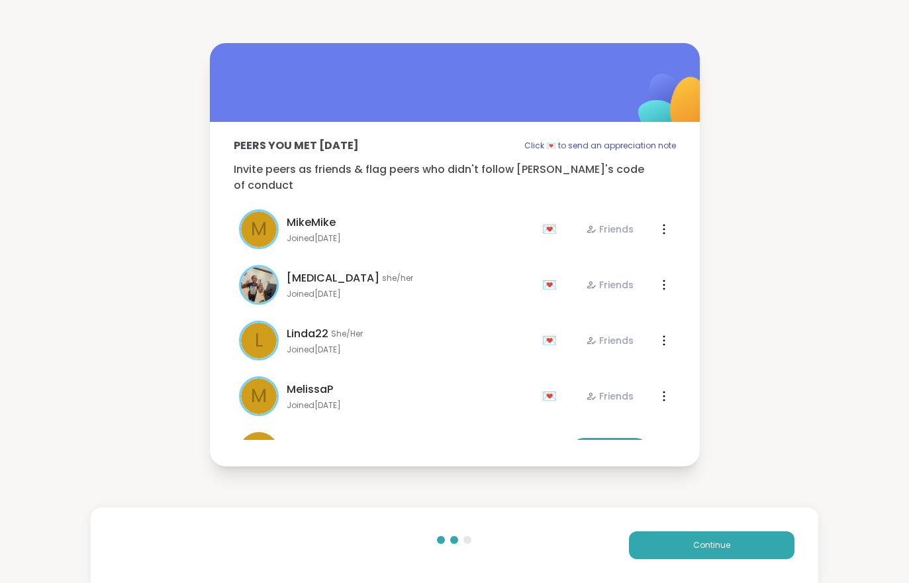
click at [772, 540] on button "Continue" at bounding box center [712, 545] width 166 height 28
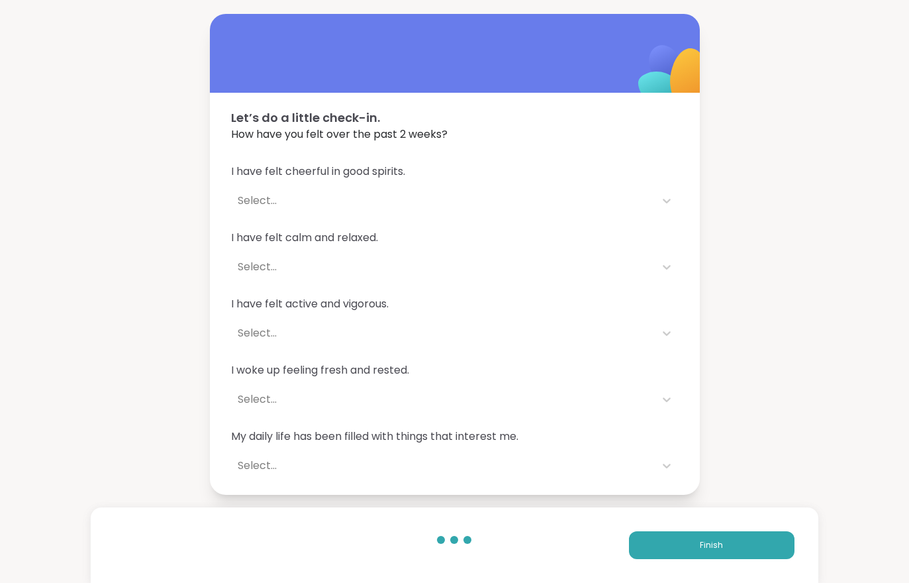
click at [792, 529] on div "Finish" at bounding box center [454, 545] width 727 height 76
click at [739, 548] on button "Finish" at bounding box center [712, 545] width 166 height 28
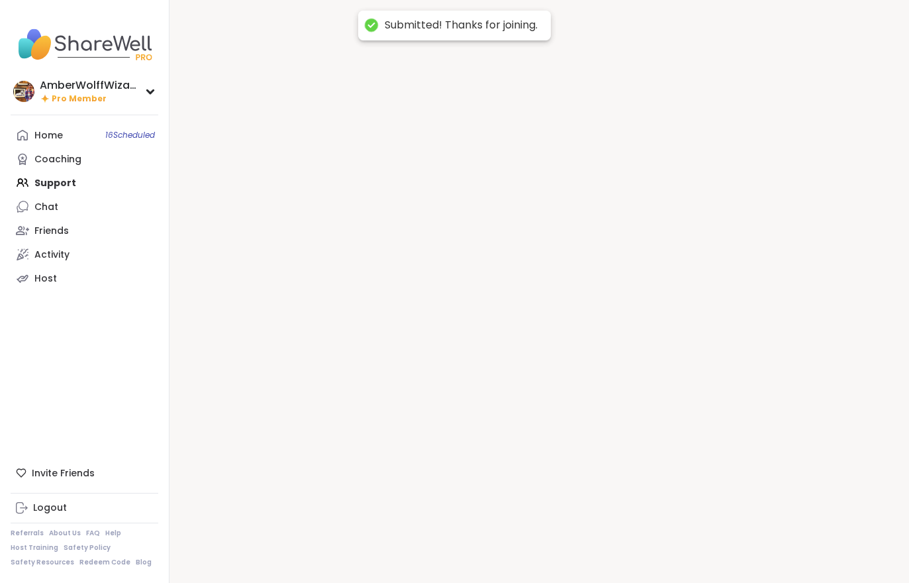
click at [756, 541] on div at bounding box center [540, 291] width 740 height 583
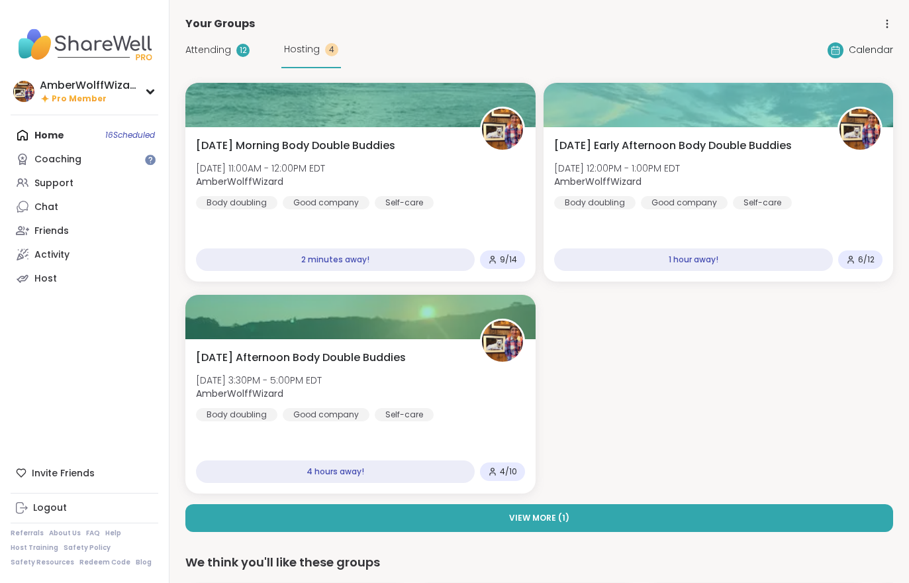
click at [415, 160] on div "Wednesday Morning Body Double Buddies Wed, Oct 08 | 11:00AM - 12:00PM EDT Amber…" at bounding box center [360, 174] width 329 height 72
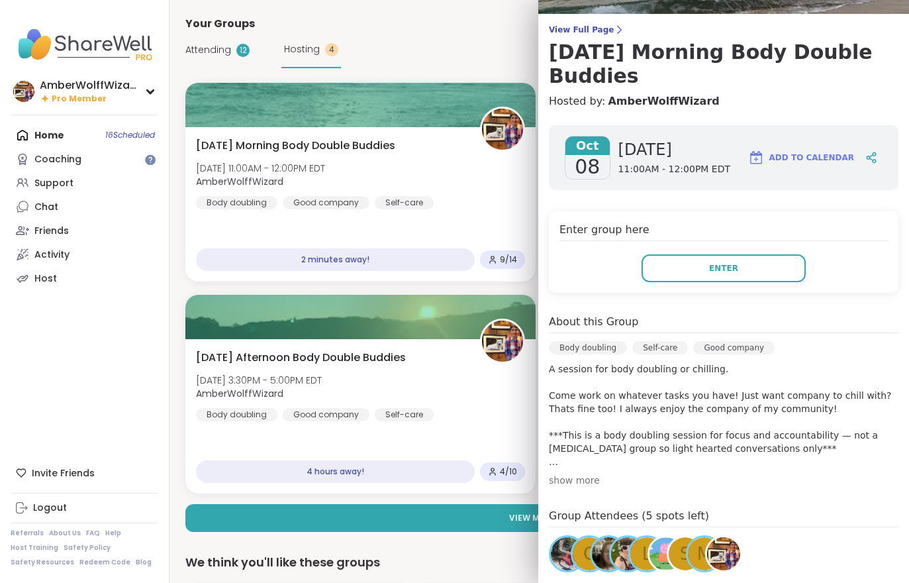
scroll to position [103, 0]
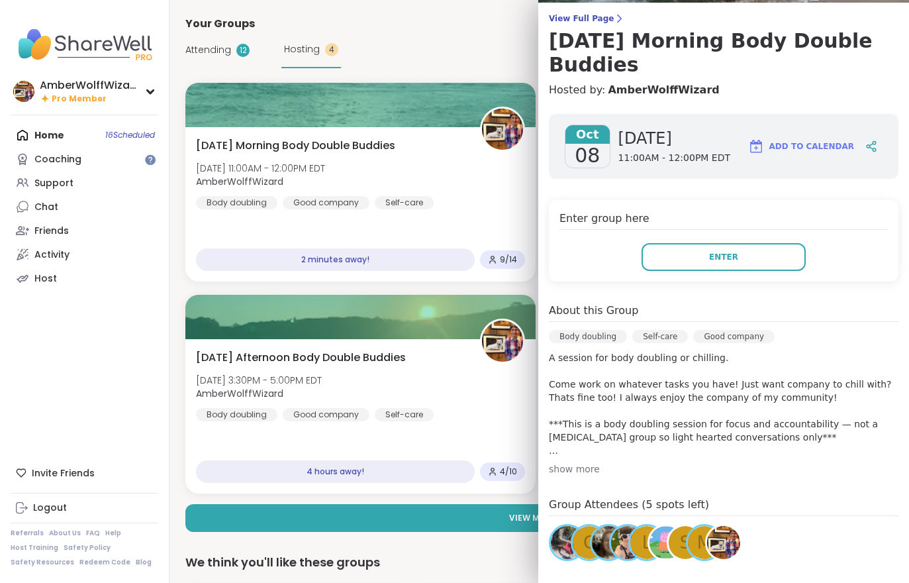
click at [735, 234] on div "Enter group here Enter" at bounding box center [724, 240] width 350 height 81
click at [716, 243] on button "Enter" at bounding box center [724, 257] width 164 height 28
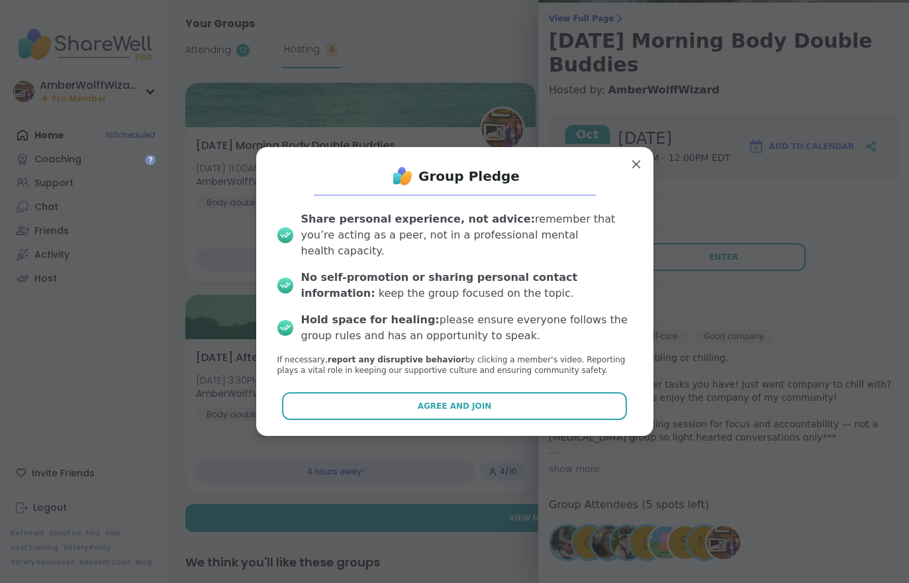
click at [531, 395] on button "Agree and Join" at bounding box center [454, 406] width 345 height 28
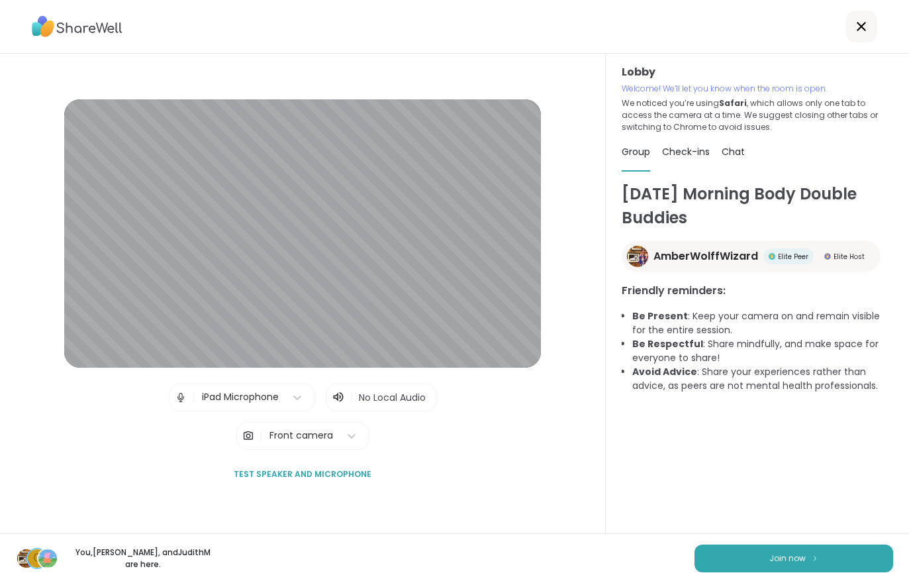
click at [829, 557] on button "Join now" at bounding box center [794, 559] width 199 height 28
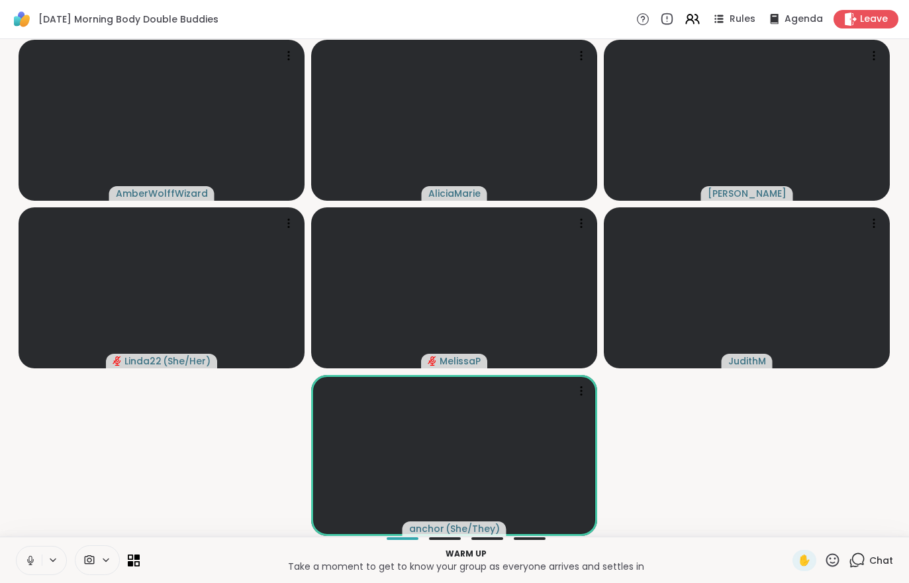
click at [883, 568] on div "Chat" at bounding box center [871, 560] width 44 height 21
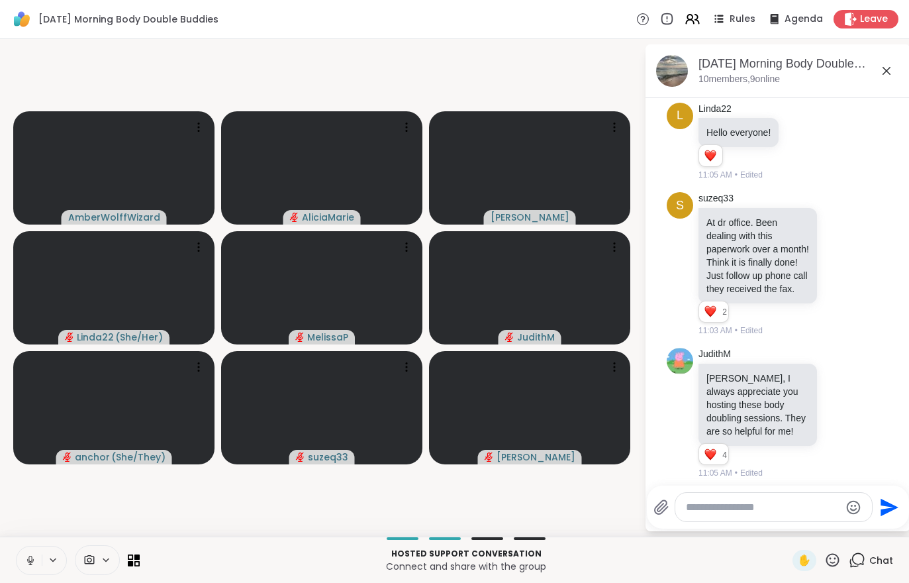
scroll to position [32, 0]
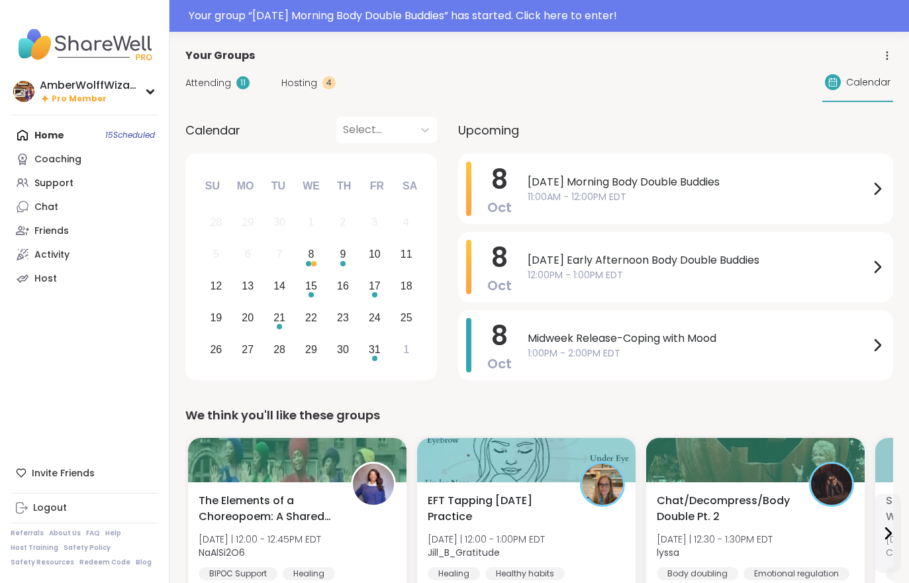
click at [301, 86] on span "Hosting" at bounding box center [300, 83] width 36 height 14
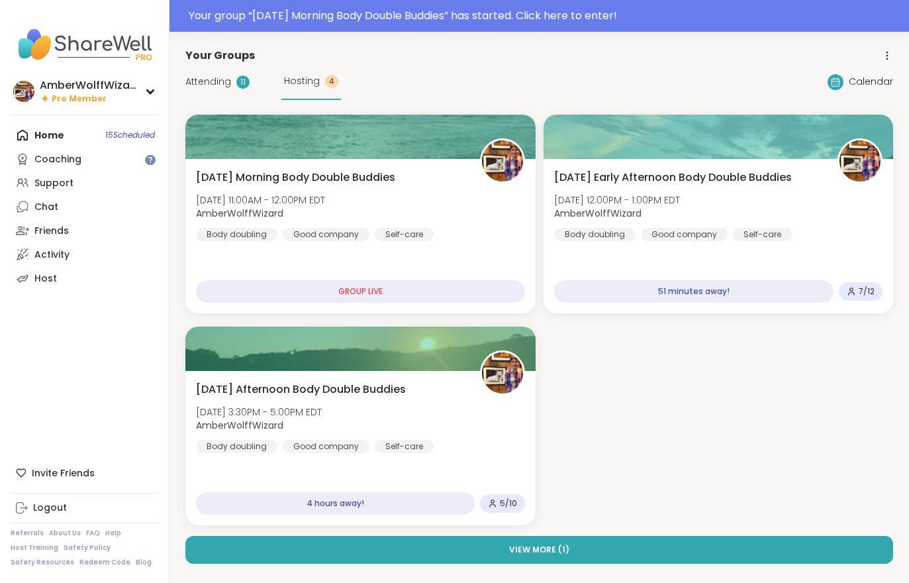
click at [362, 180] on span "[DATE] Morning Body Double Buddies" at bounding box center [295, 178] width 199 height 16
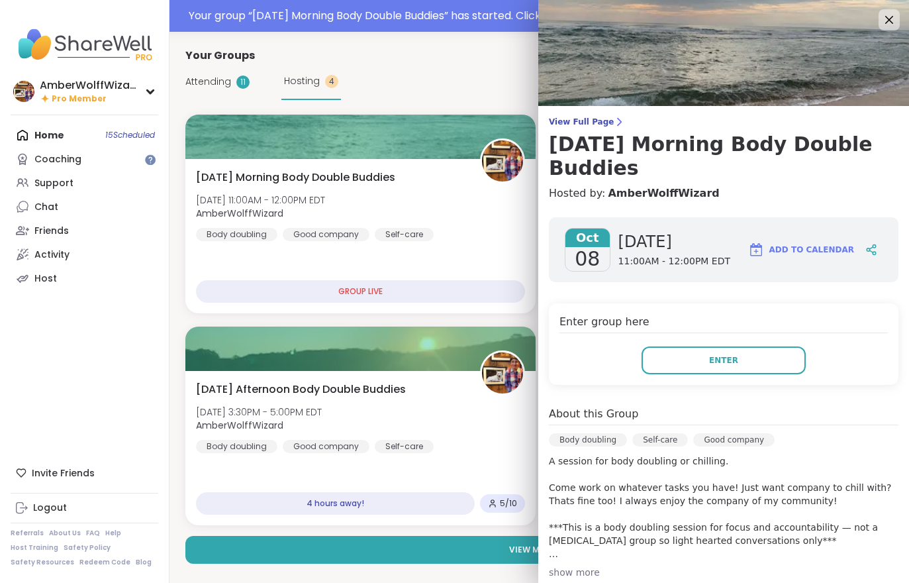
click at [696, 370] on button "Enter" at bounding box center [724, 360] width 164 height 28
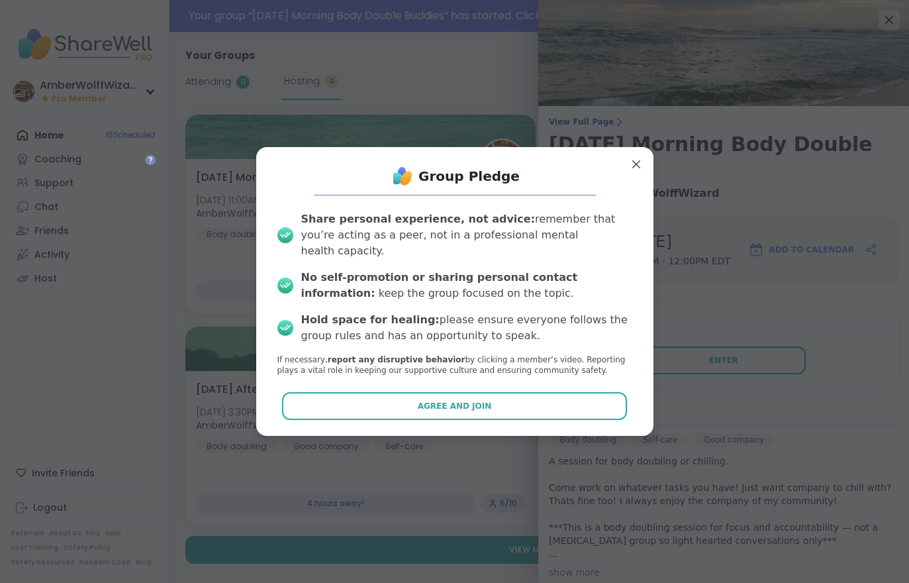
click at [623, 392] on button "Agree and Join" at bounding box center [454, 406] width 345 height 28
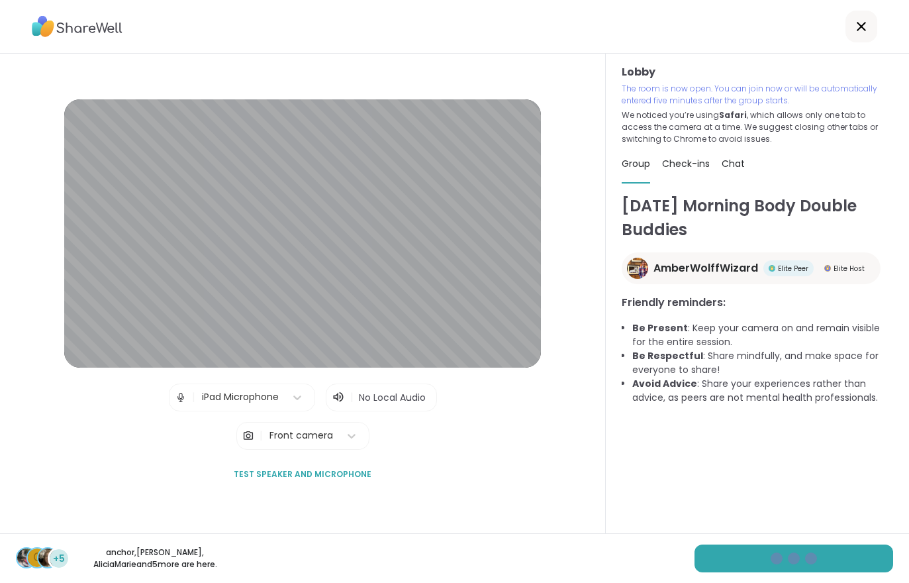
click at [788, 544] on div "C +5 anchor , [PERSON_NAME] , [PERSON_NAME] and 5 more are here." at bounding box center [454, 558] width 909 height 50
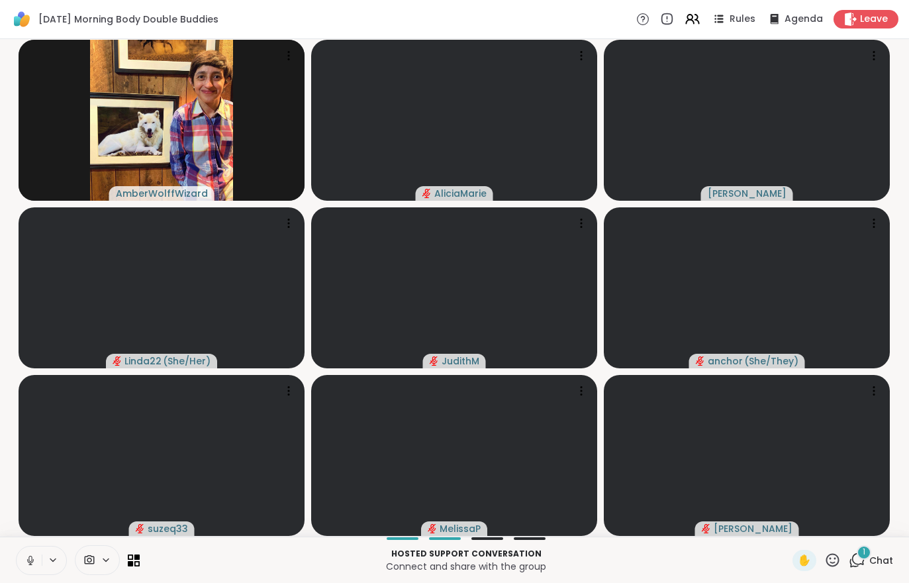
click at [866, 17] on span "Leave" at bounding box center [874, 19] width 28 height 13
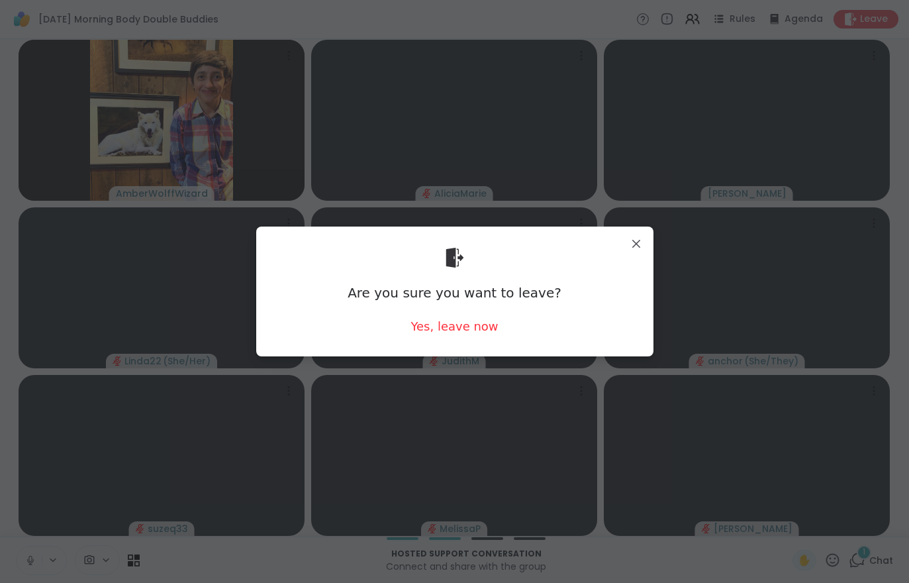
click at [466, 333] on div "Yes, leave now" at bounding box center [454, 326] width 87 height 17
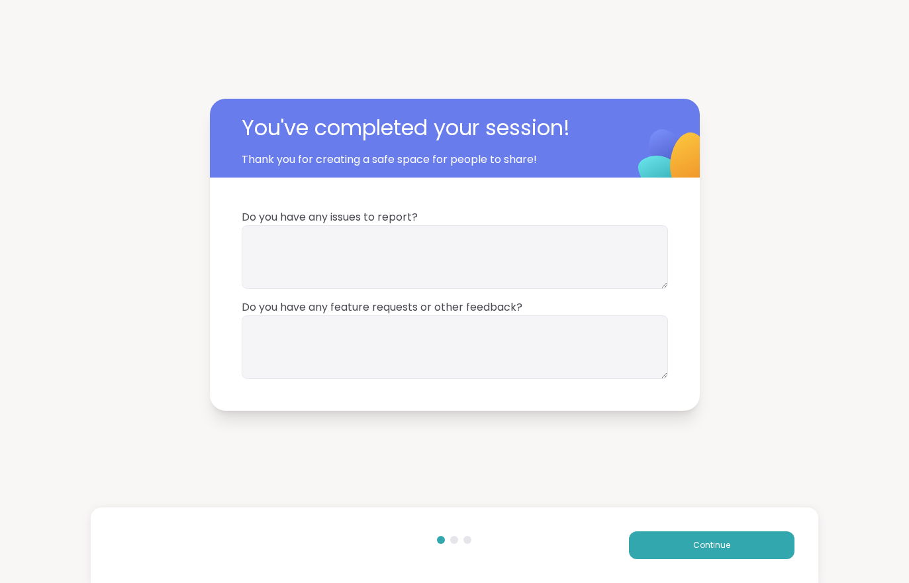
click at [688, 539] on button "Continue" at bounding box center [712, 545] width 166 height 28
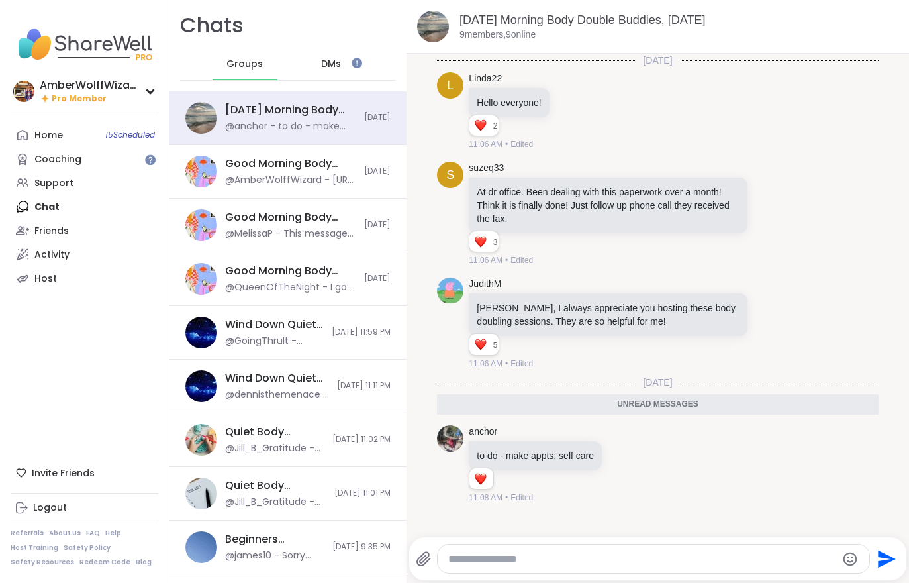
click at [78, 141] on link "Home 15 Scheduled" at bounding box center [85, 135] width 148 height 24
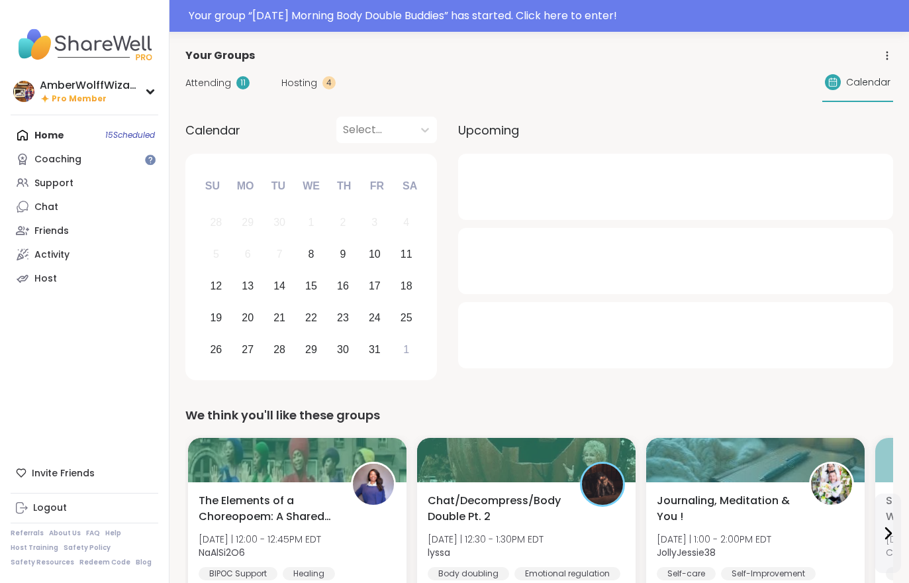
click at [444, 24] on div "Your group “ [DATE] Morning Body Double Buddies ” has started. Click here to en…" at bounding box center [454, 16] width 909 height 32
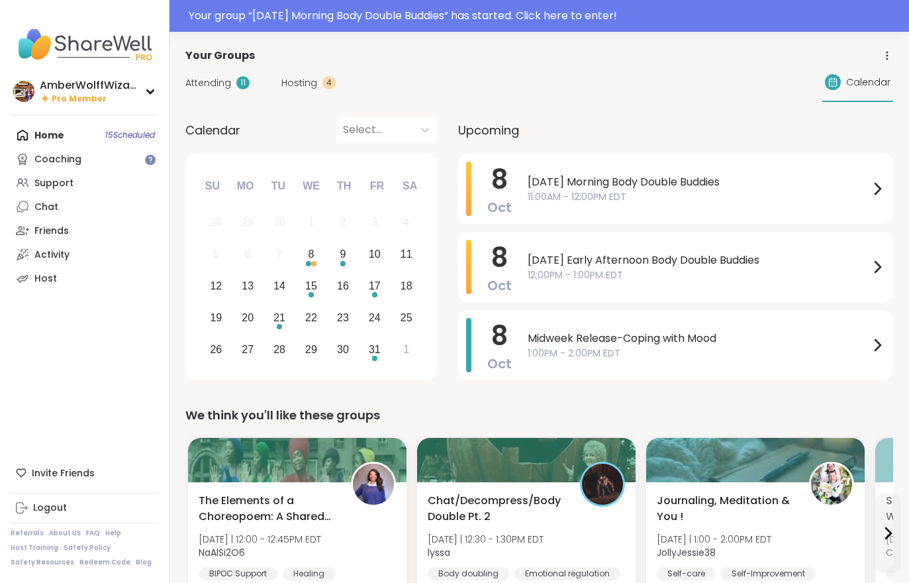
click at [553, 9] on div at bounding box center [454, 16] width 909 height 32
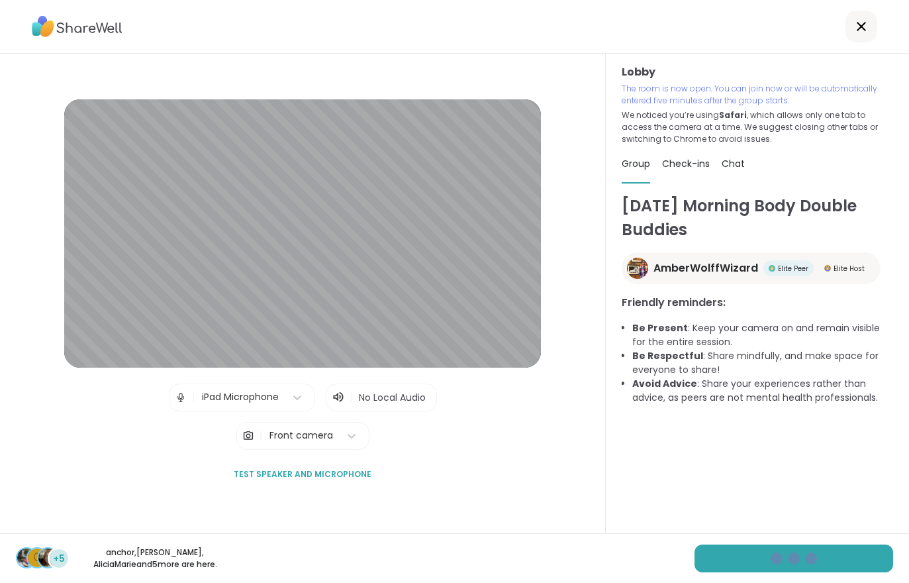
click at [837, 574] on div "C +5 anchor , [PERSON_NAME] , [PERSON_NAME] and 5 more are here." at bounding box center [454, 558] width 909 height 50
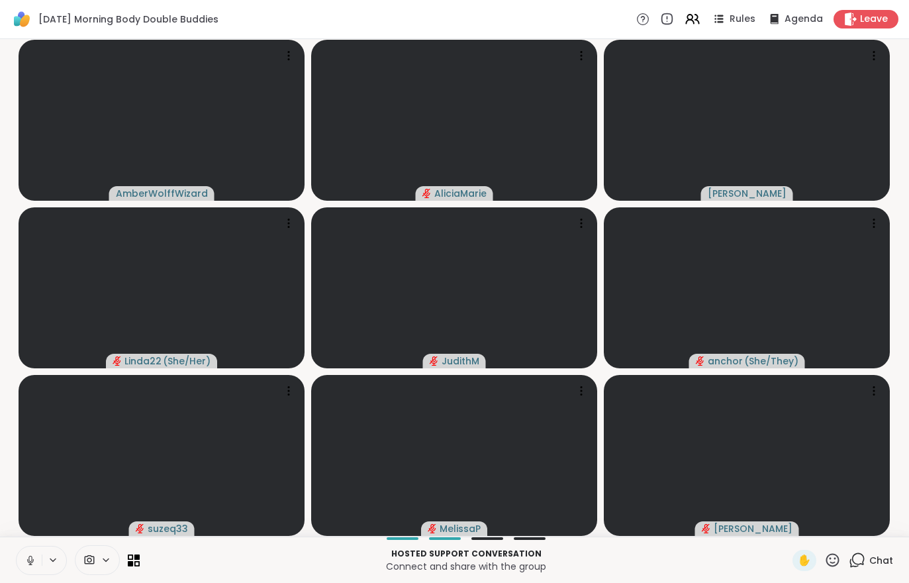
click at [38, 570] on button at bounding box center [29, 560] width 25 height 28
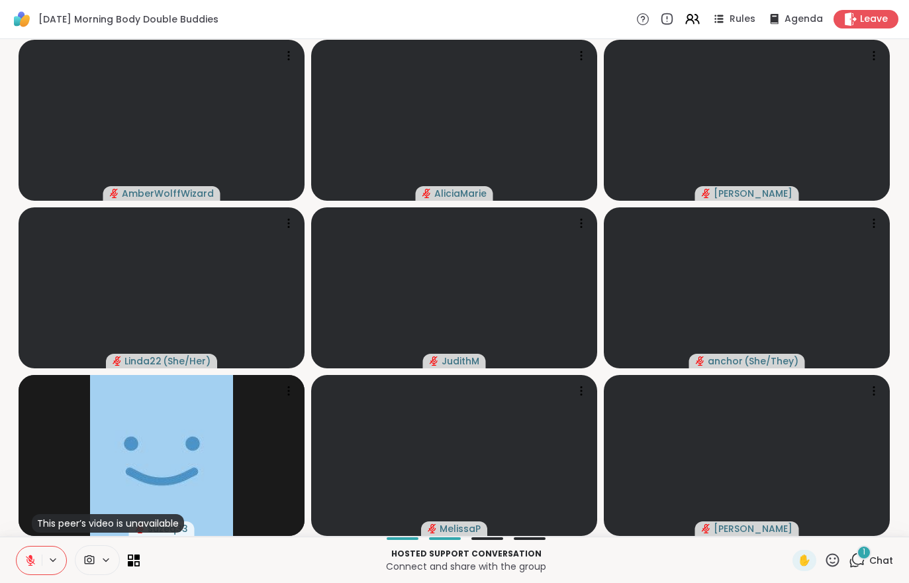
click at [876, 561] on span "Chat" at bounding box center [882, 560] width 24 height 13
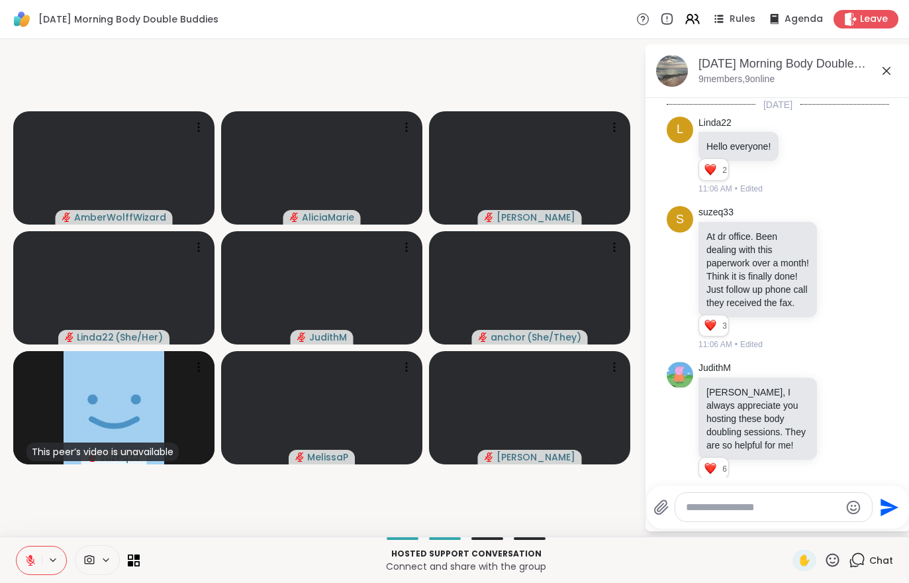
scroll to position [460, 0]
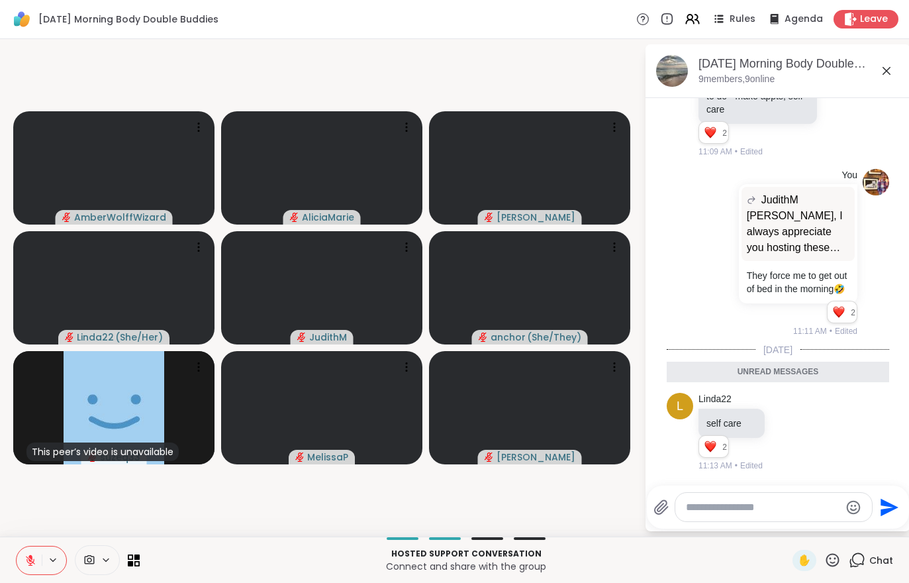
click at [881, 570] on div "Chat" at bounding box center [871, 560] width 44 height 21
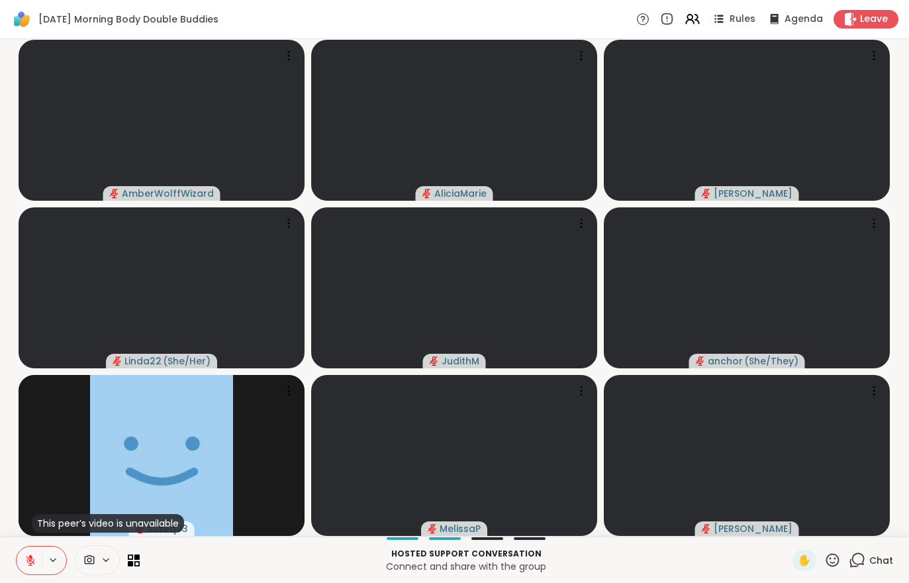
click at [18, 568] on button at bounding box center [29, 560] width 25 height 28
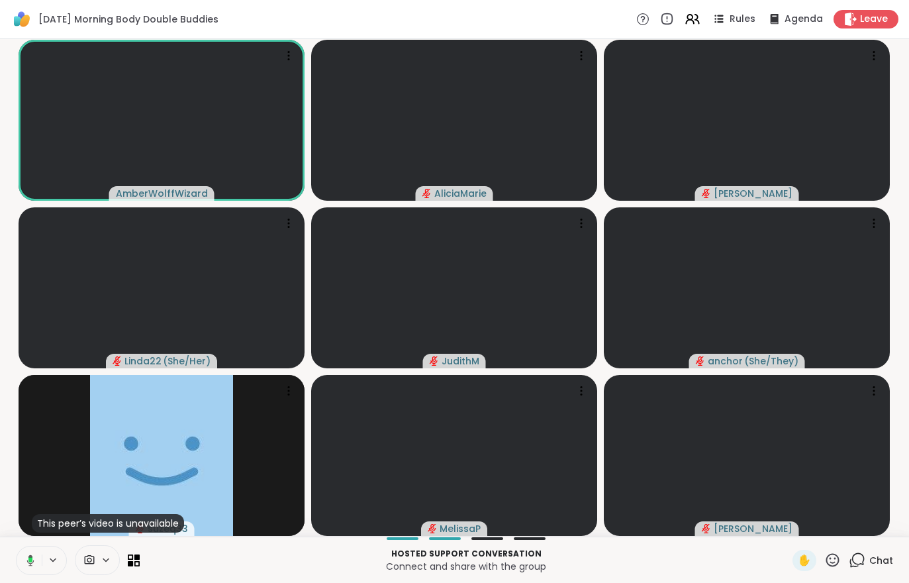
click at [95, 574] on div at bounding box center [97, 560] width 45 height 30
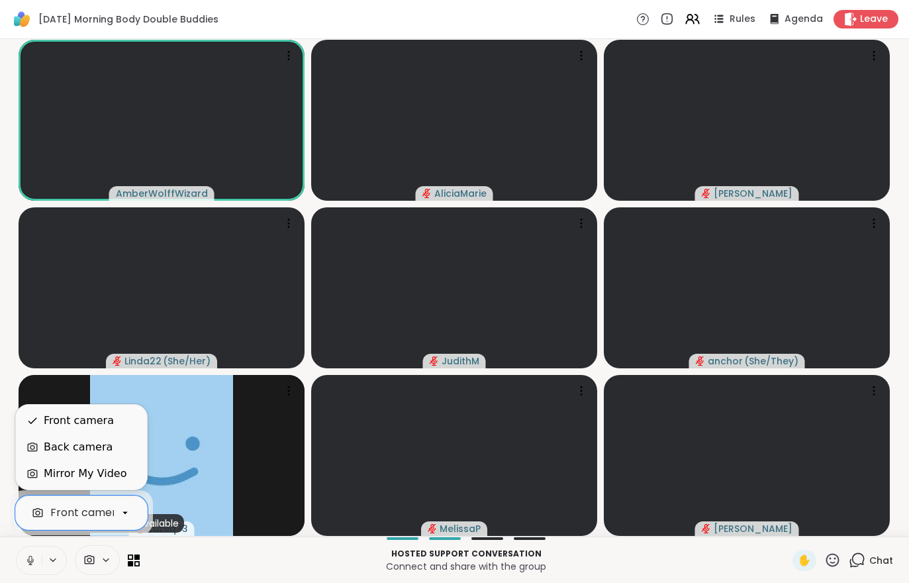
click at [81, 474] on div "Mirror My Video" at bounding box center [85, 474] width 83 height 16
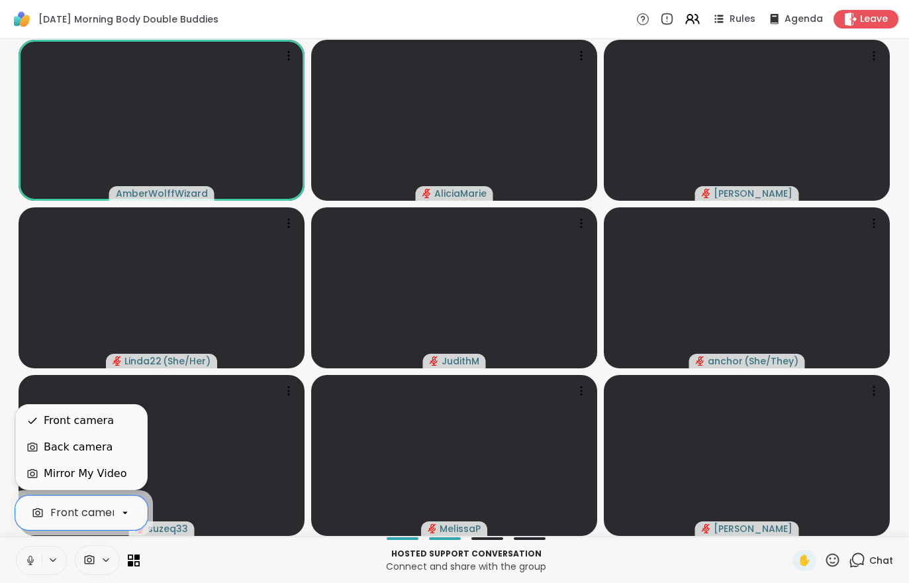
click at [46, 441] on div "Back camera" at bounding box center [78, 447] width 69 height 16
click at [53, 435] on div "Back camera" at bounding box center [81, 447] width 131 height 26
click at [59, 425] on div "Front camera" at bounding box center [79, 421] width 70 height 16
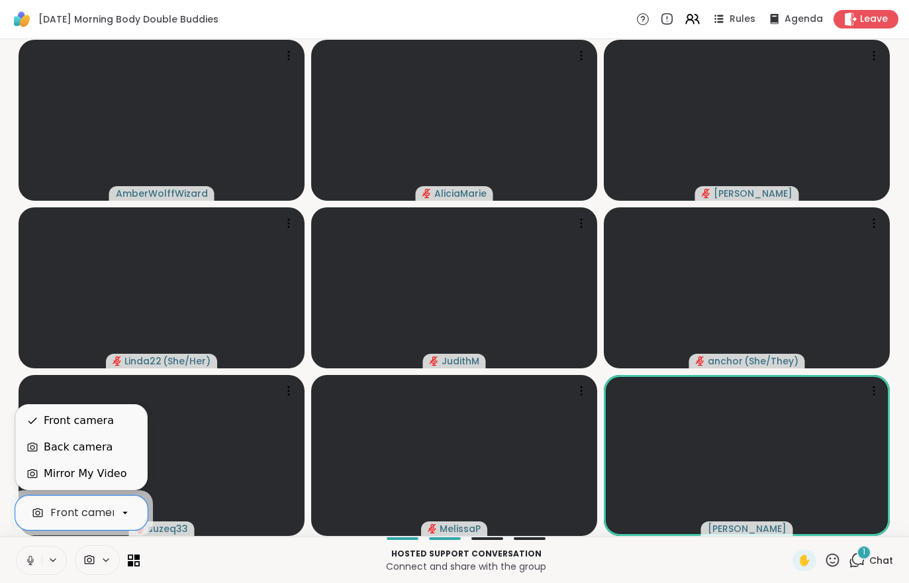
click at [54, 450] on div "Back camera" at bounding box center [78, 447] width 69 height 16
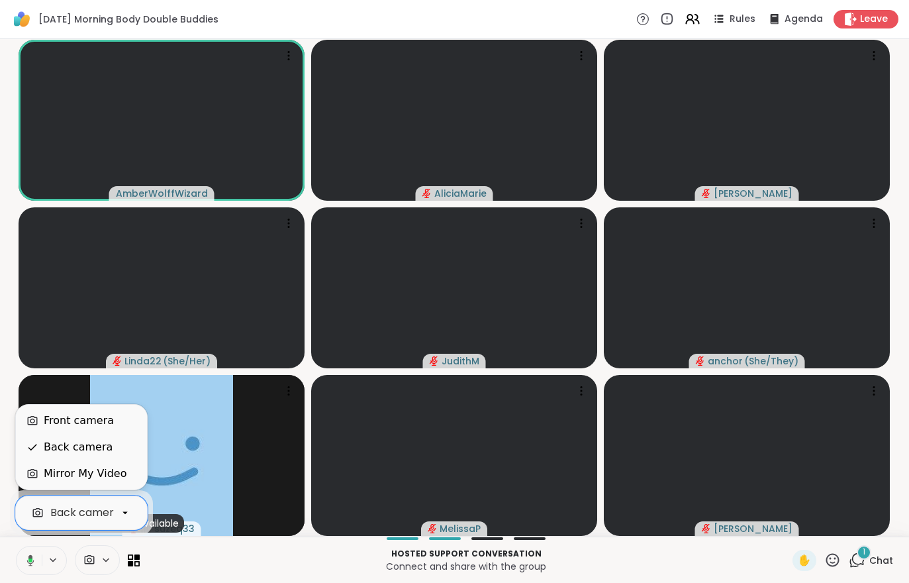
click at [60, 426] on div "Front camera" at bounding box center [79, 421] width 70 height 16
click at [53, 449] on div "Back camera" at bounding box center [78, 447] width 69 height 16
click at [46, 425] on div "Front camera" at bounding box center [79, 421] width 70 height 16
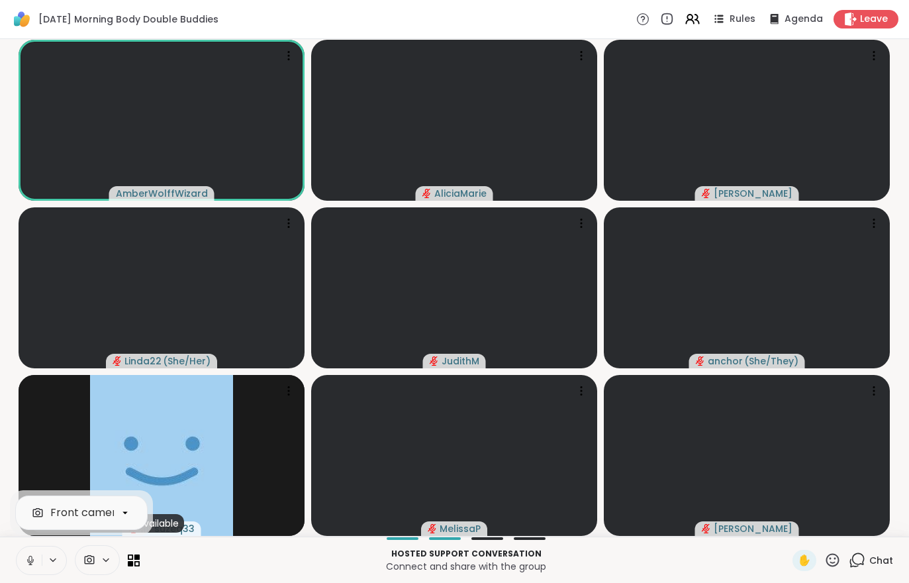
click at [21, 561] on button at bounding box center [29, 560] width 25 height 28
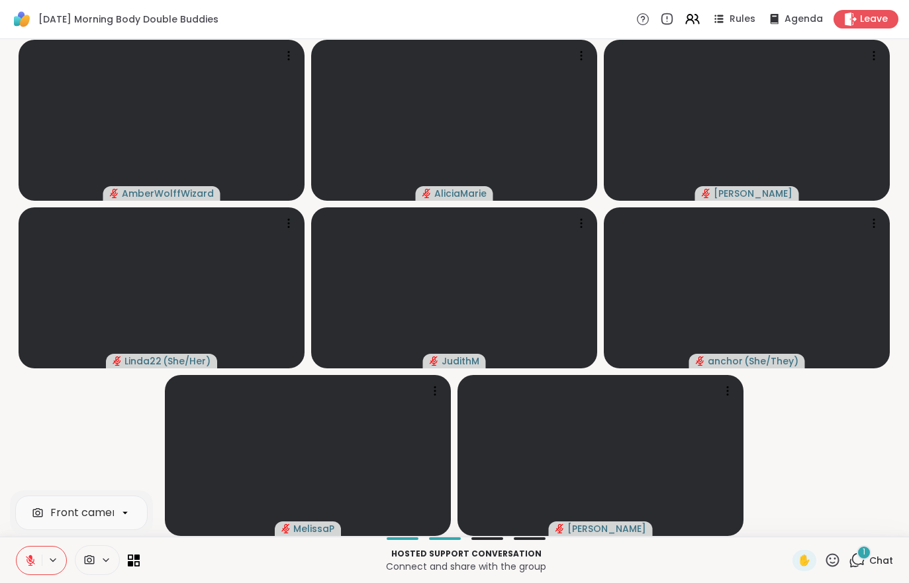
click at [868, 569] on div "1 Chat" at bounding box center [871, 560] width 44 height 21
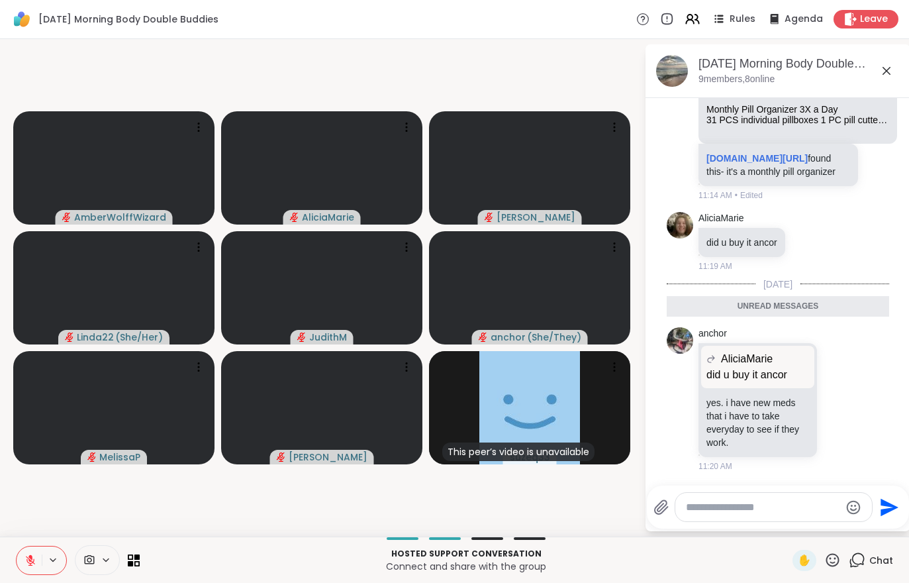
scroll to position [1015, 0]
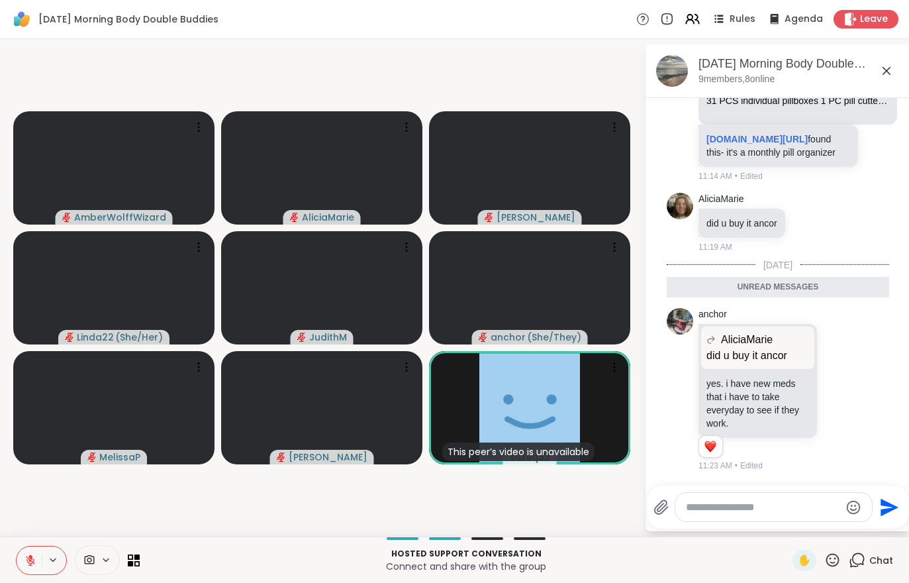
click at [688, 19] on div "Rules Agenda Leave" at bounding box center [768, 19] width 262 height 19
click at [701, 14] on icon at bounding box center [693, 19] width 16 height 16
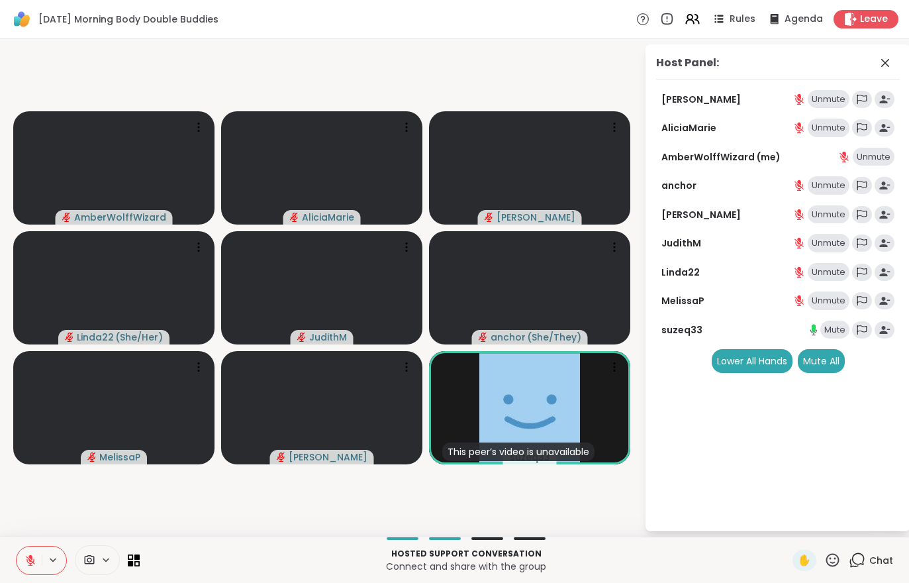
click at [829, 366] on div "Mute All" at bounding box center [821, 361] width 47 height 24
click at [878, 570] on div "Chat" at bounding box center [871, 560] width 44 height 21
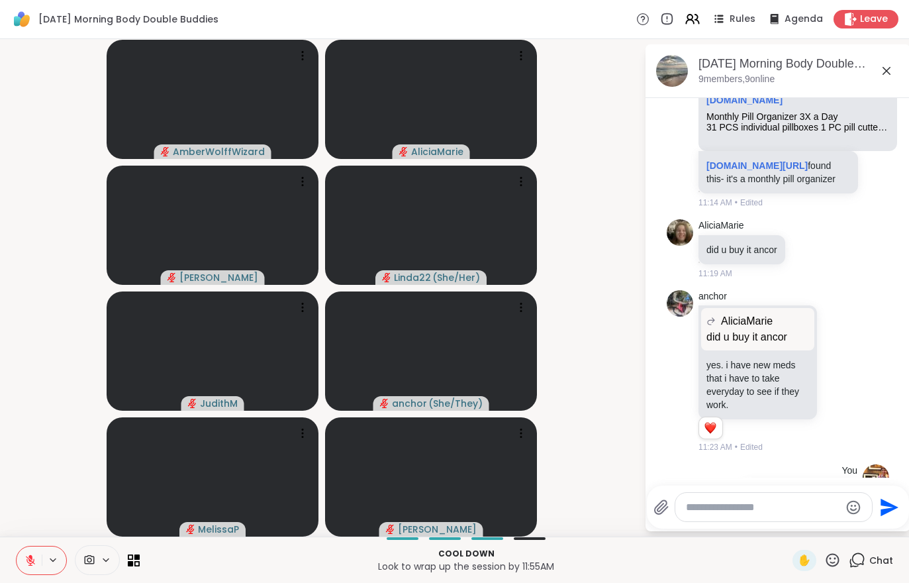
scroll to position [1080, 0]
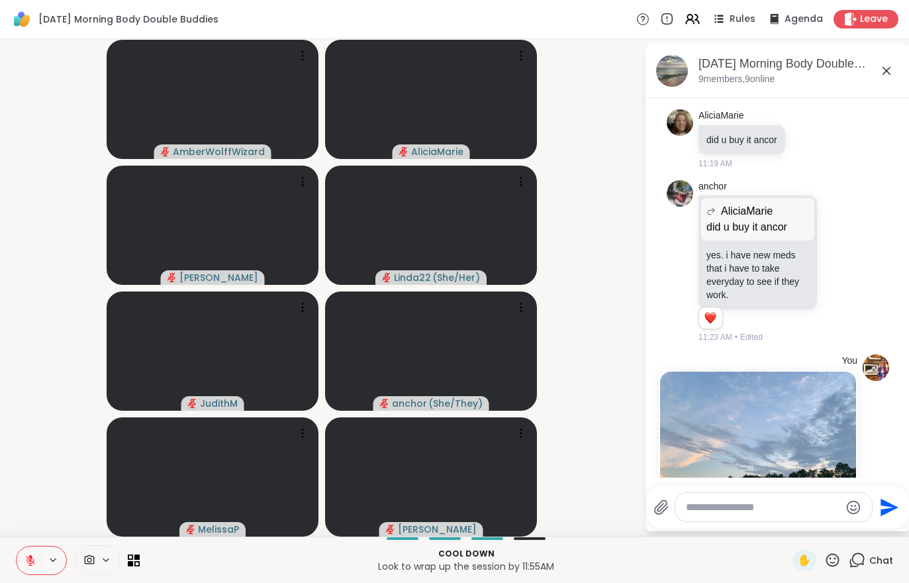
click at [17, 572] on button at bounding box center [29, 560] width 25 height 28
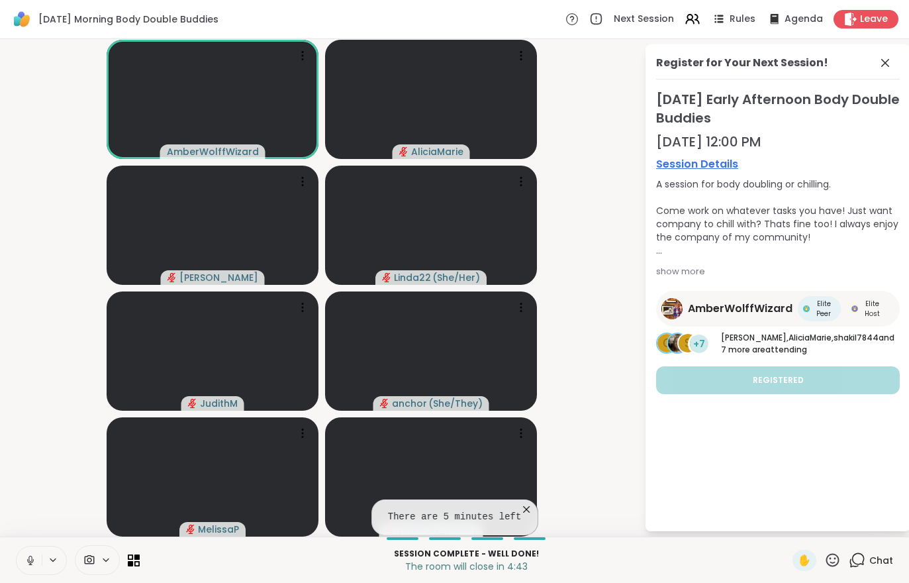
click at [787, 466] on div "Register for Your Next Session! Wednesday Early Afternoon Body Double Buddies O…" at bounding box center [778, 287] width 265 height 487
click at [525, 497] on video at bounding box center [431, 476] width 212 height 119
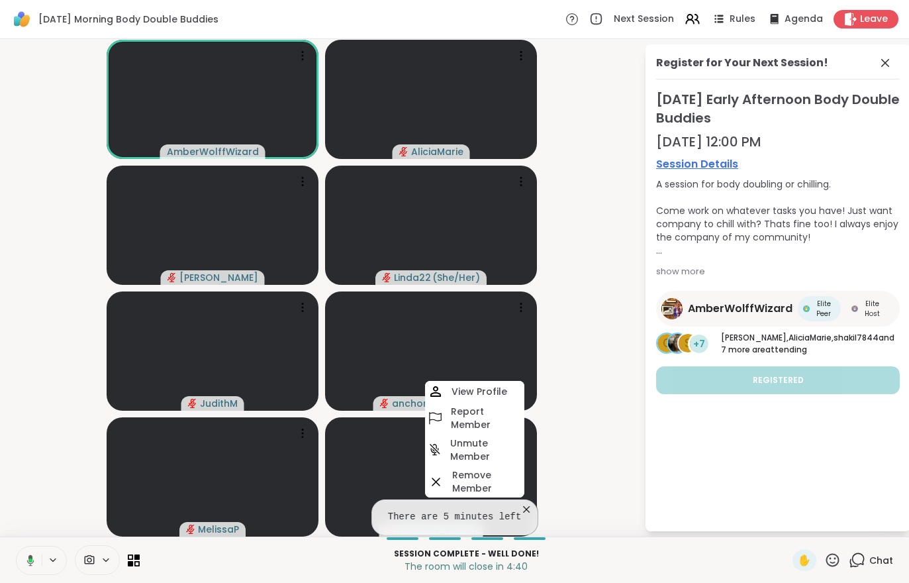
click at [739, 436] on div "Register for Your Next Session! Wednesday Early Afternoon Body Double Buddies O…" at bounding box center [778, 287] width 265 height 487
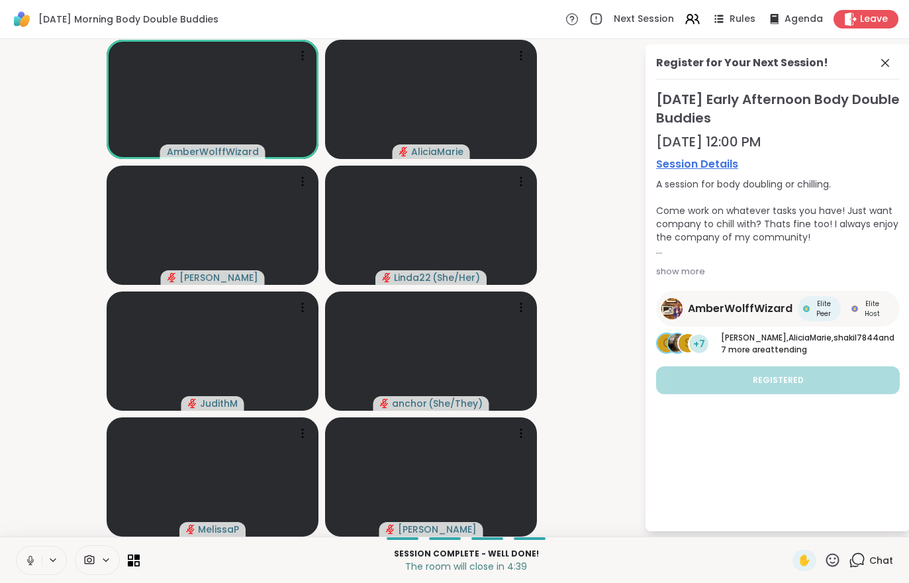
click at [656, 454] on div "Register for Your Next Session! Wednesday Early Afternoon Body Double Buddies O…" at bounding box center [778, 287] width 265 height 487
click at [28, 552] on button at bounding box center [29, 560] width 25 height 28
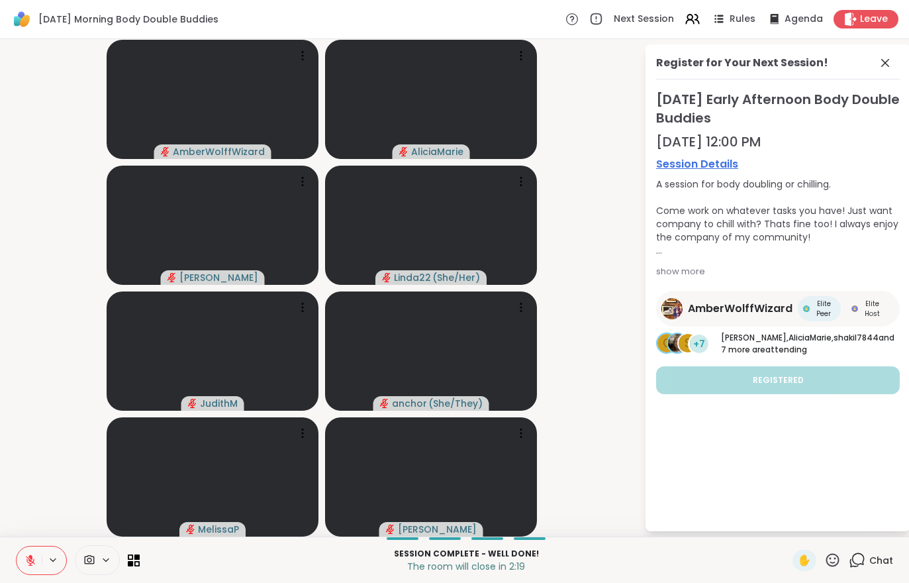
click at [25, 541] on div "Session Complete - well done! The room will close in 2:19 ✋ Chat" at bounding box center [454, 560] width 909 height 46
click at [34, 567] on button at bounding box center [29, 560] width 25 height 28
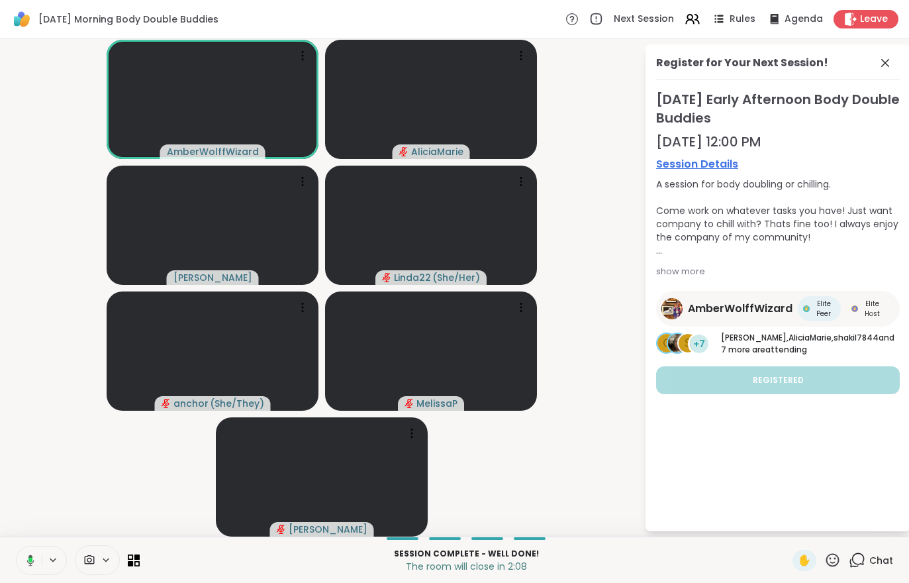
click at [878, 11] on div "Leave" at bounding box center [866, 19] width 65 height 19
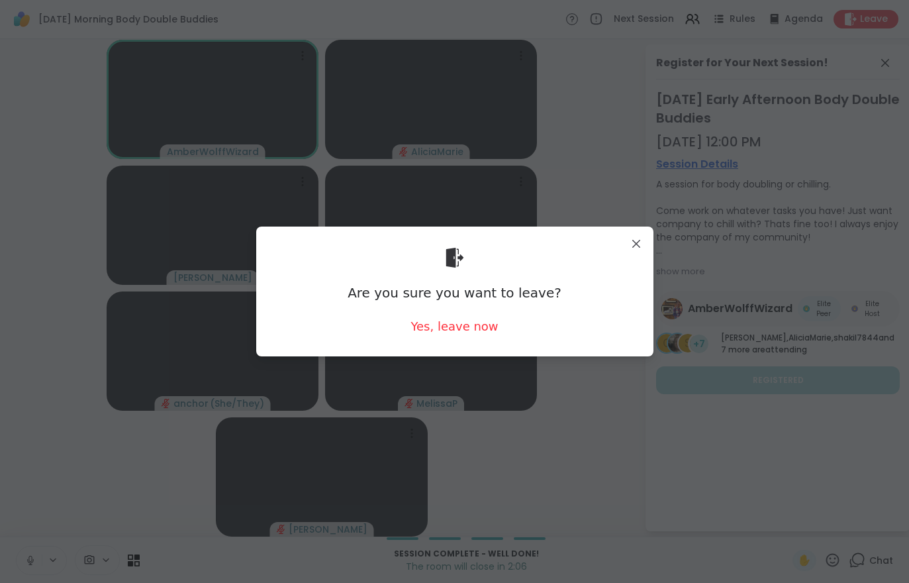
click at [464, 327] on div "Yes, leave now" at bounding box center [454, 326] width 87 height 17
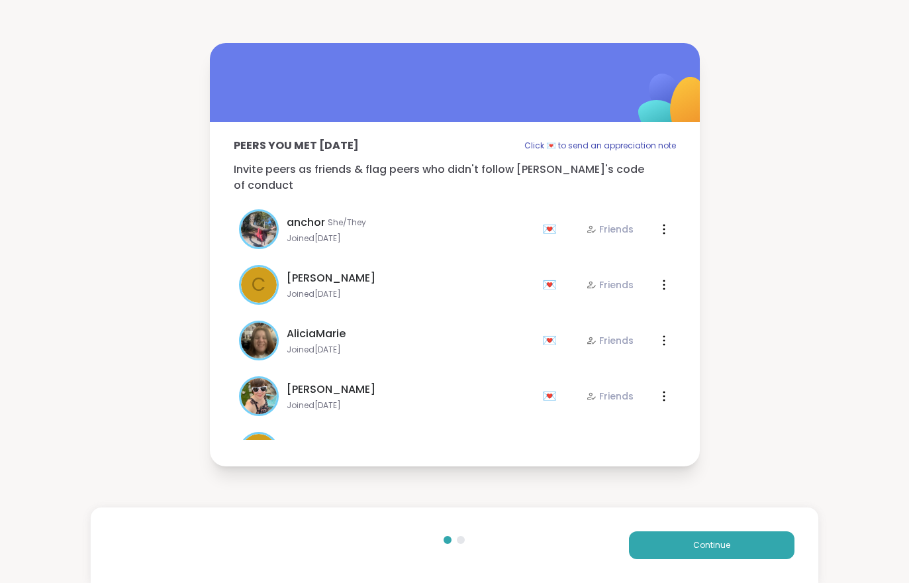
click at [731, 537] on button "Continue" at bounding box center [712, 545] width 166 height 28
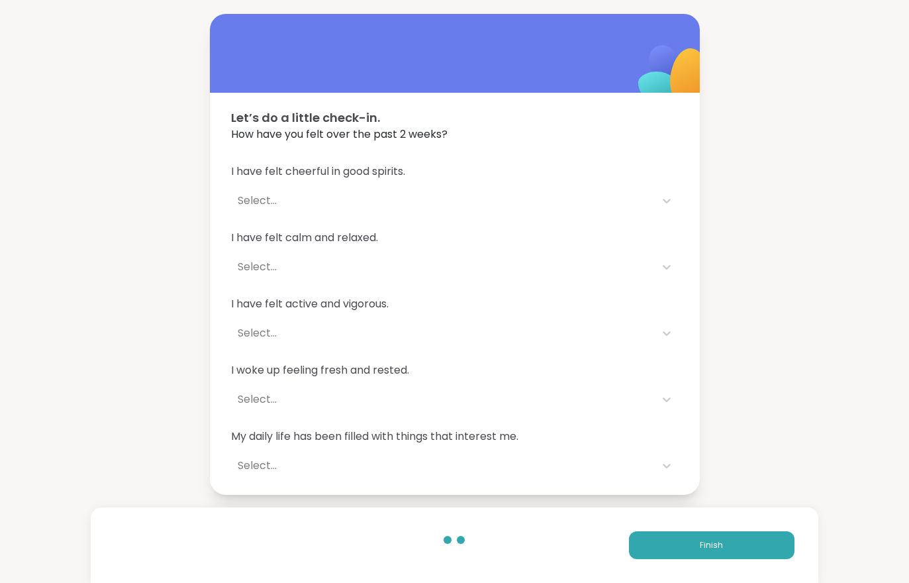
click at [731, 537] on button "Finish" at bounding box center [712, 545] width 166 height 28
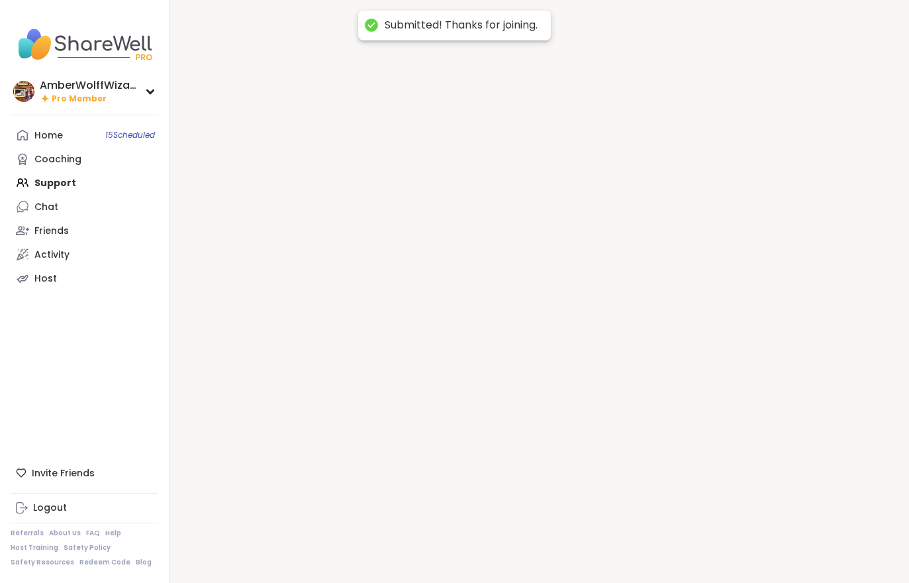
click at [741, 554] on div at bounding box center [540, 291] width 740 height 583
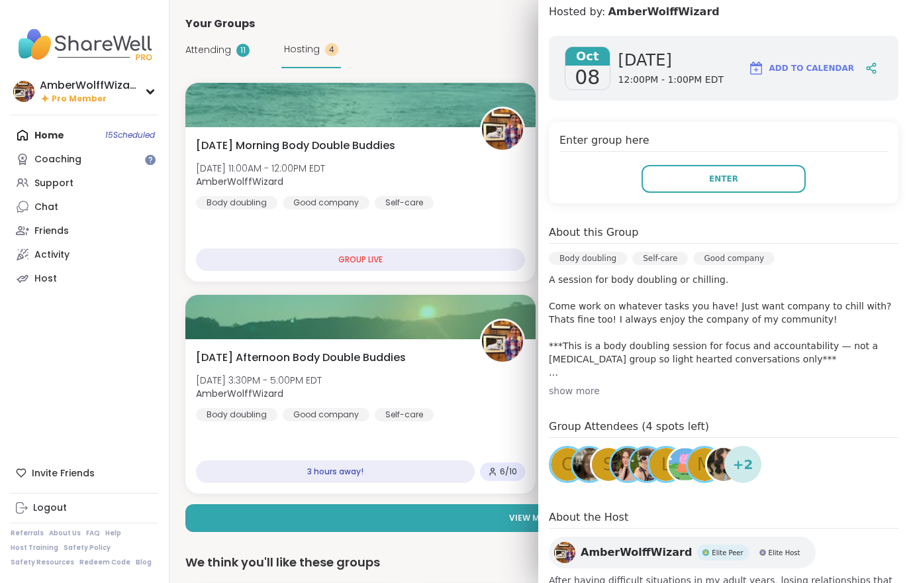
click at [391, 356] on span "[DATE] Afternoon Body Double Buddies" at bounding box center [301, 358] width 210 height 16
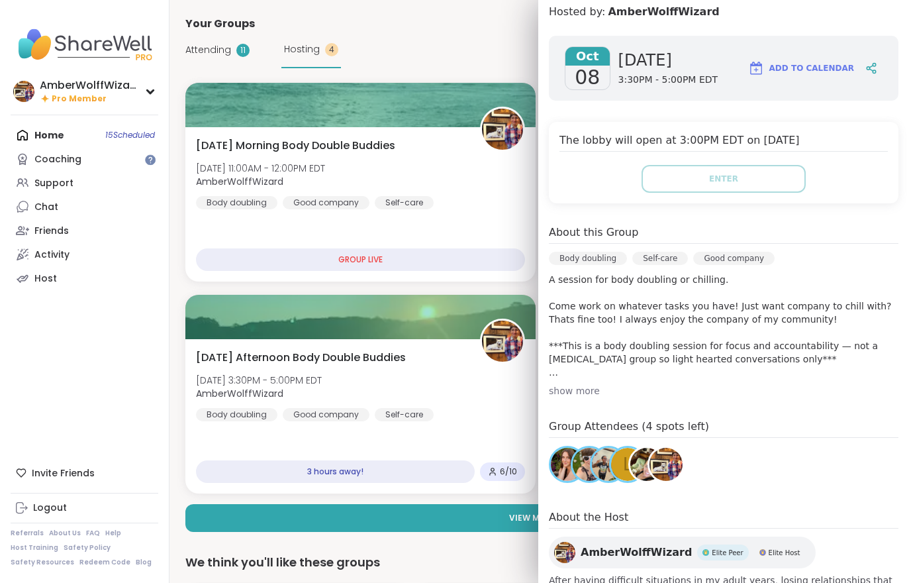
click at [384, 511] on button "View More ( 1 )" at bounding box center [539, 518] width 708 height 28
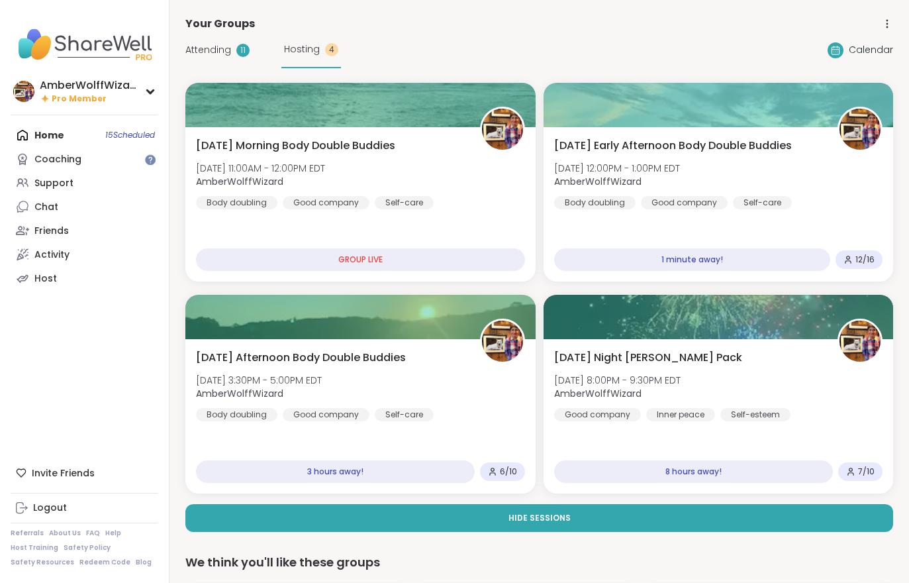
click at [586, 357] on span "[DATE] Night [PERSON_NAME] Pack" at bounding box center [648, 358] width 188 height 16
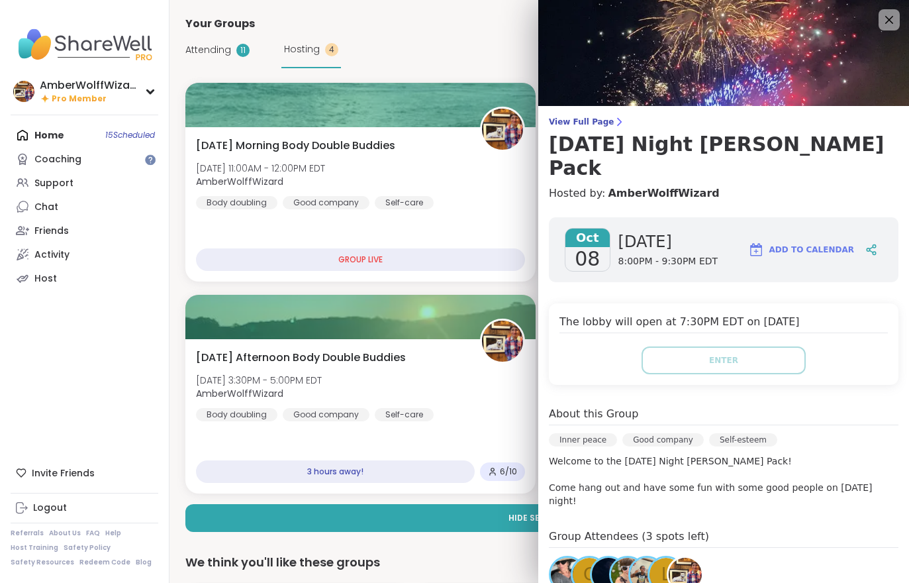
scroll to position [42, 0]
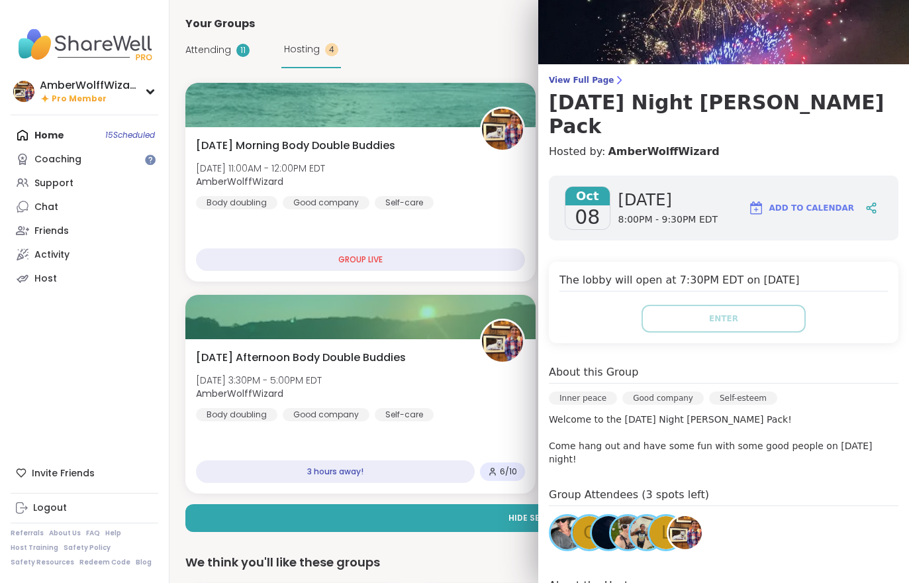
click at [125, 384] on div "AmberWolffWizard Pro Member Profile Membership Settings Help Home 15 Scheduled …" at bounding box center [85, 291] width 170 height 583
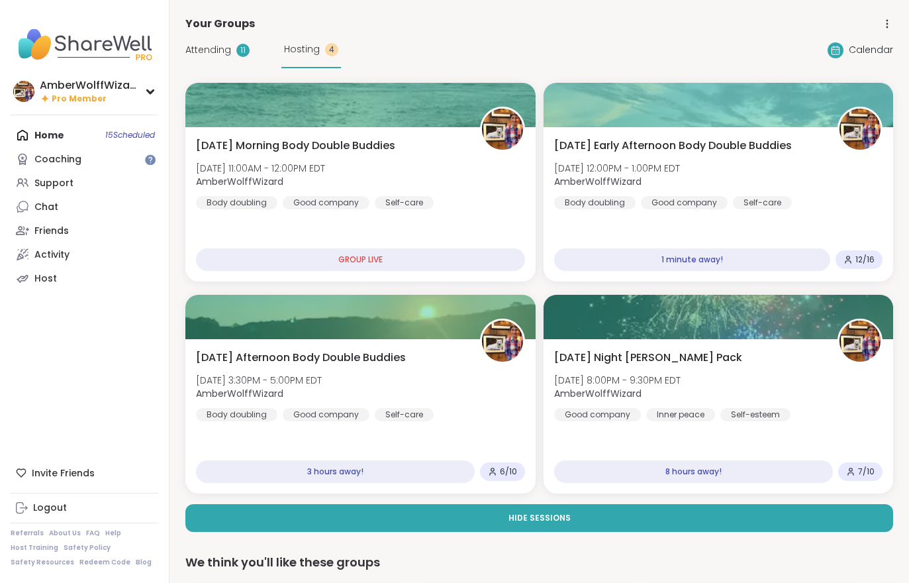
click at [761, 123] on div at bounding box center [719, 105] width 350 height 44
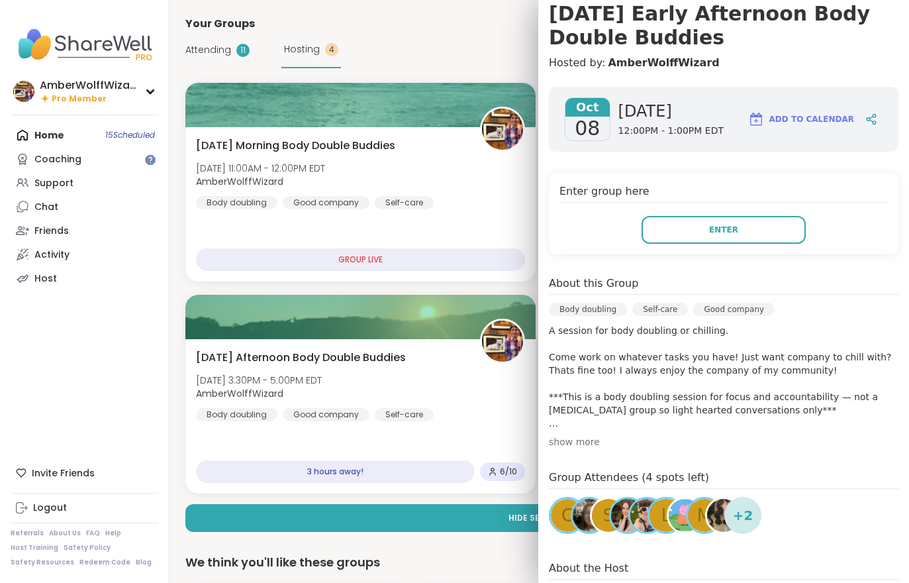
scroll to position [130, 0]
click at [713, 218] on button "Enter" at bounding box center [724, 231] width 164 height 28
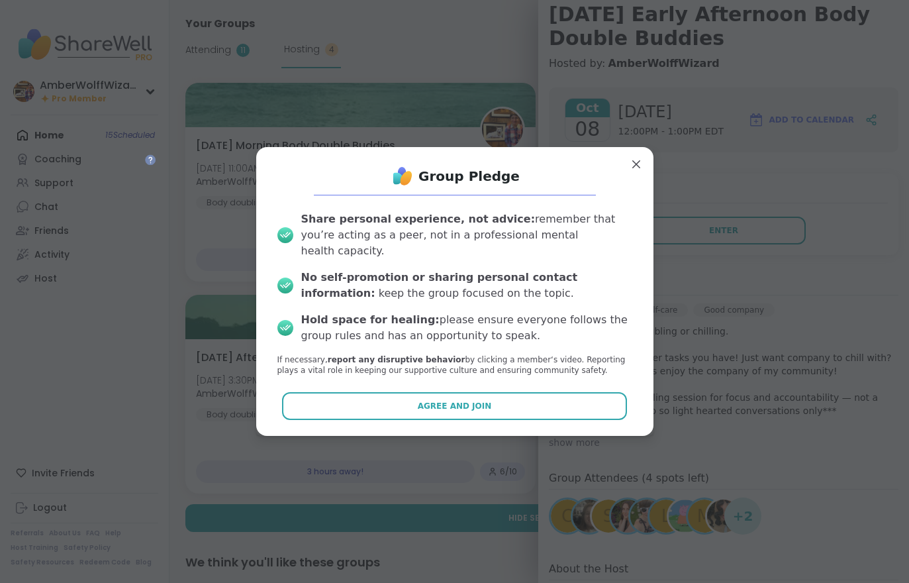
click at [548, 392] on button "Agree and Join" at bounding box center [454, 406] width 345 height 28
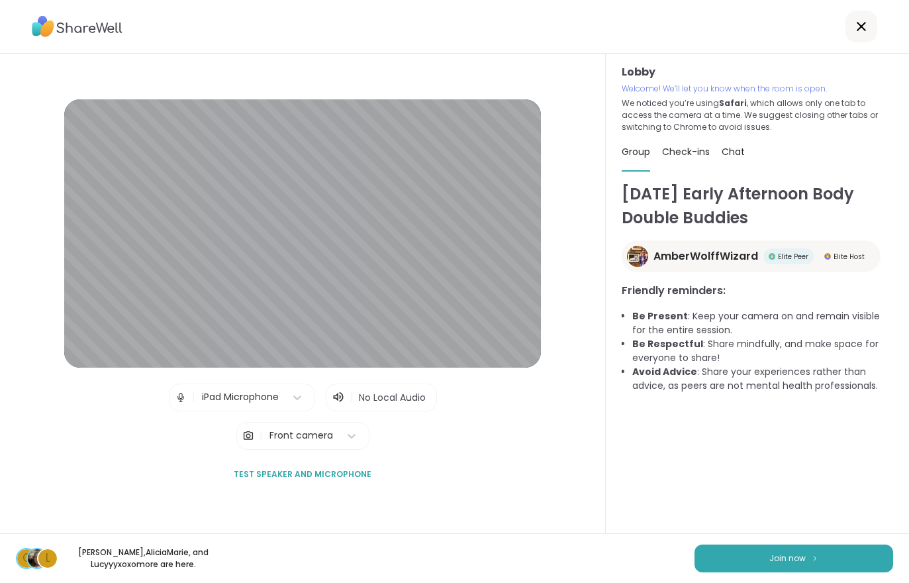
click at [839, 554] on button "Join now" at bounding box center [794, 559] width 199 height 28
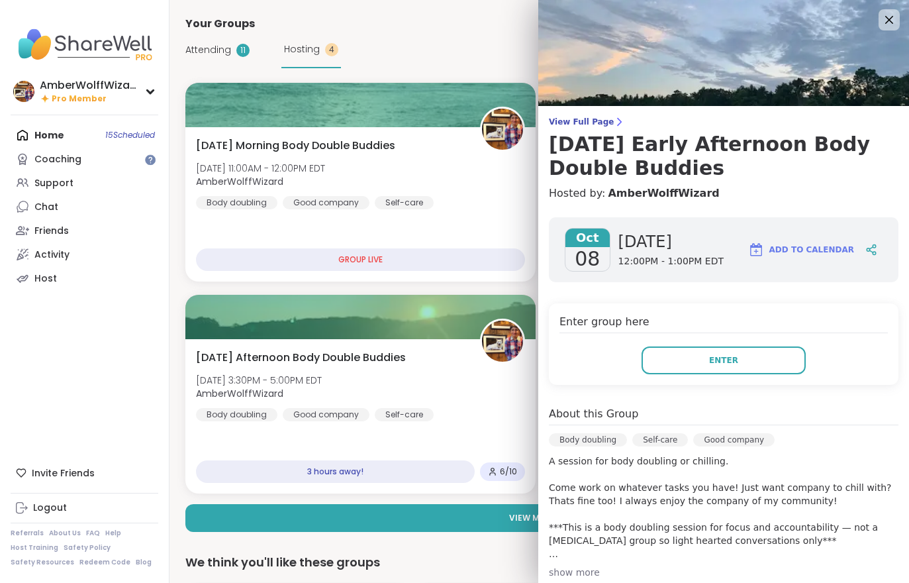
click at [749, 348] on button "Enter" at bounding box center [724, 360] width 164 height 28
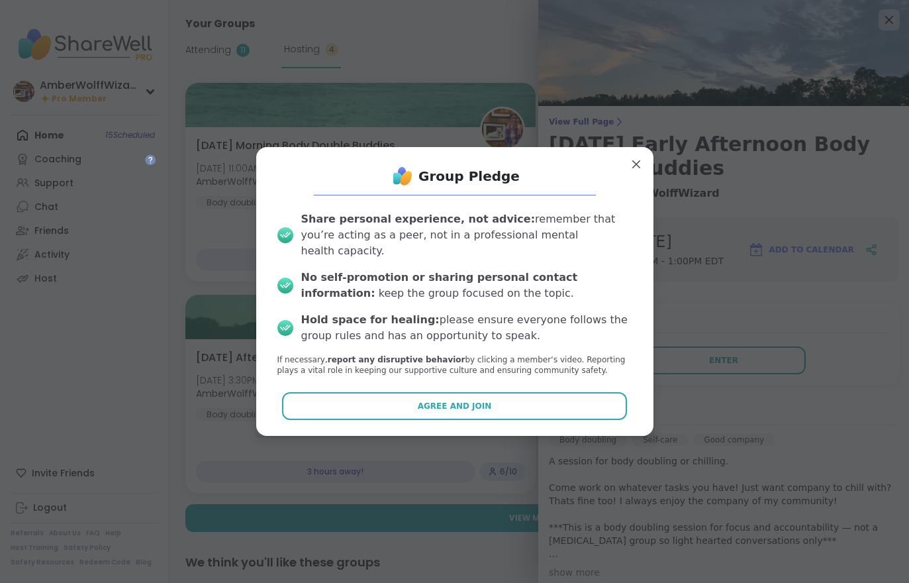
click at [560, 402] on button "Agree and Join" at bounding box center [454, 406] width 345 height 28
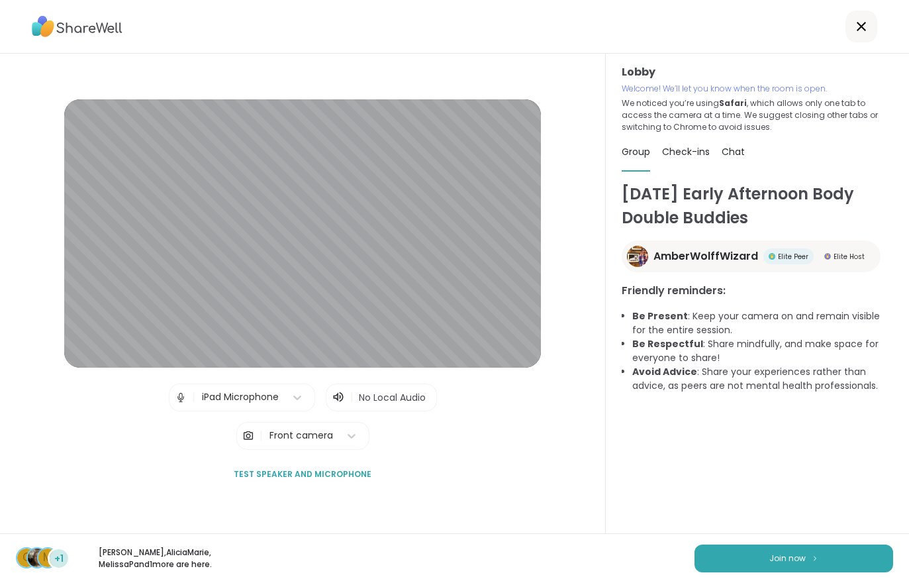
click at [796, 569] on button "Join now" at bounding box center [794, 559] width 199 height 28
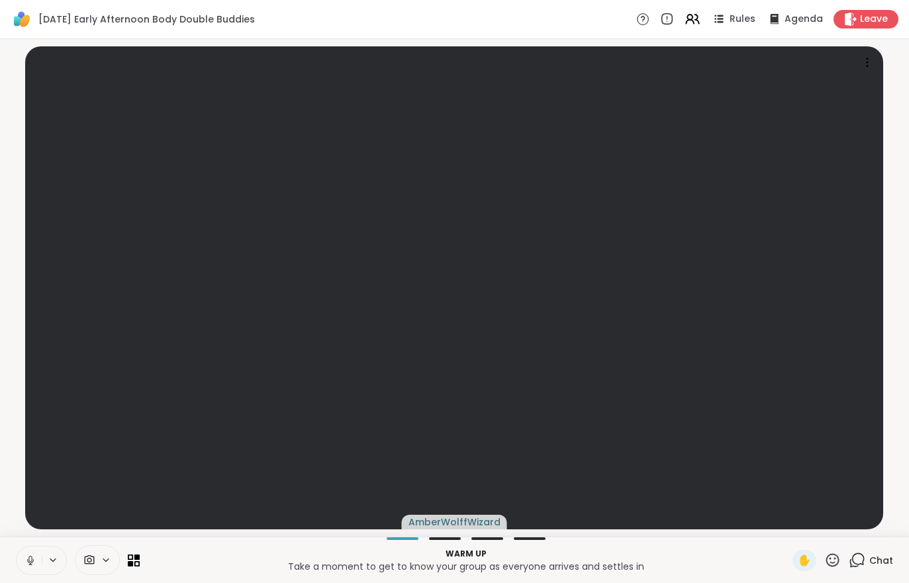
click at [26, 556] on icon at bounding box center [31, 560] width 12 height 12
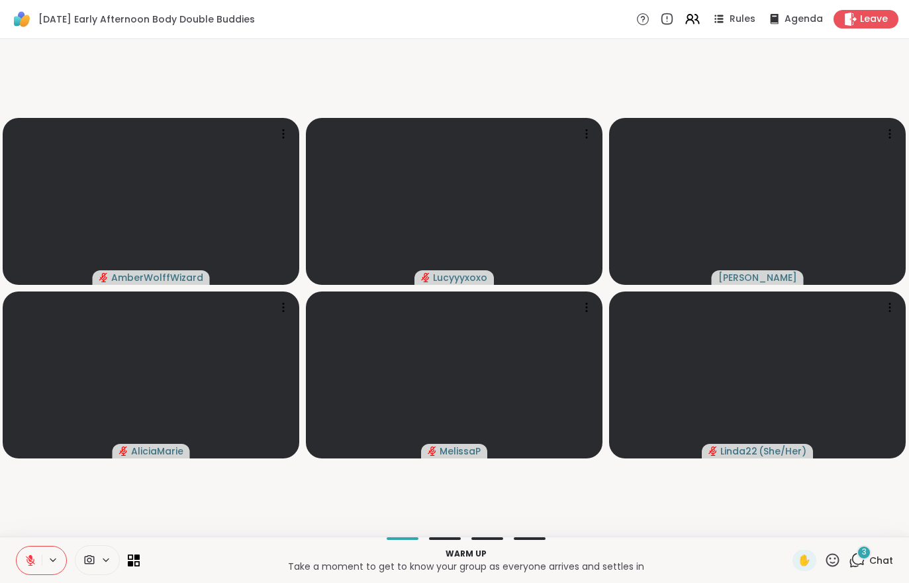
click at [865, 545] on div "3" at bounding box center [864, 552] width 15 height 15
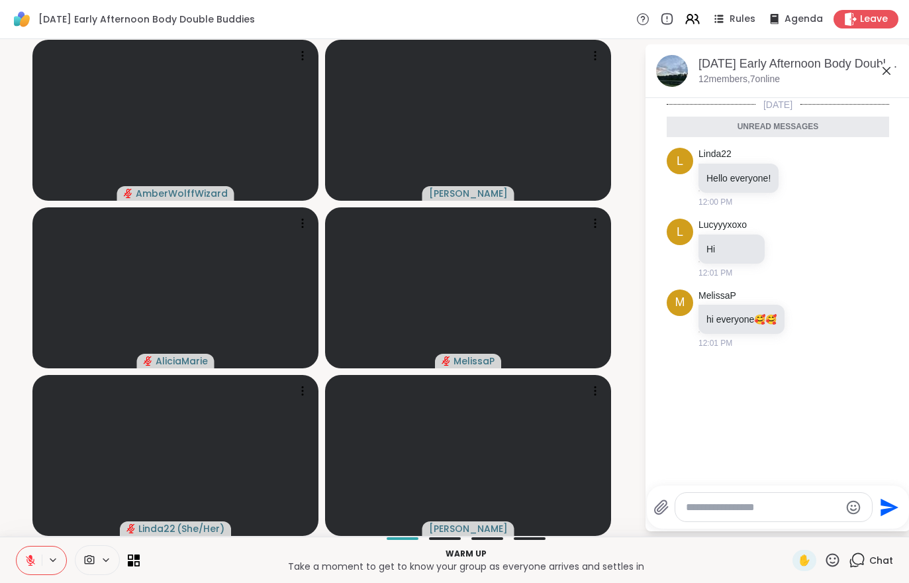
click at [37, 554] on button at bounding box center [29, 560] width 25 height 28
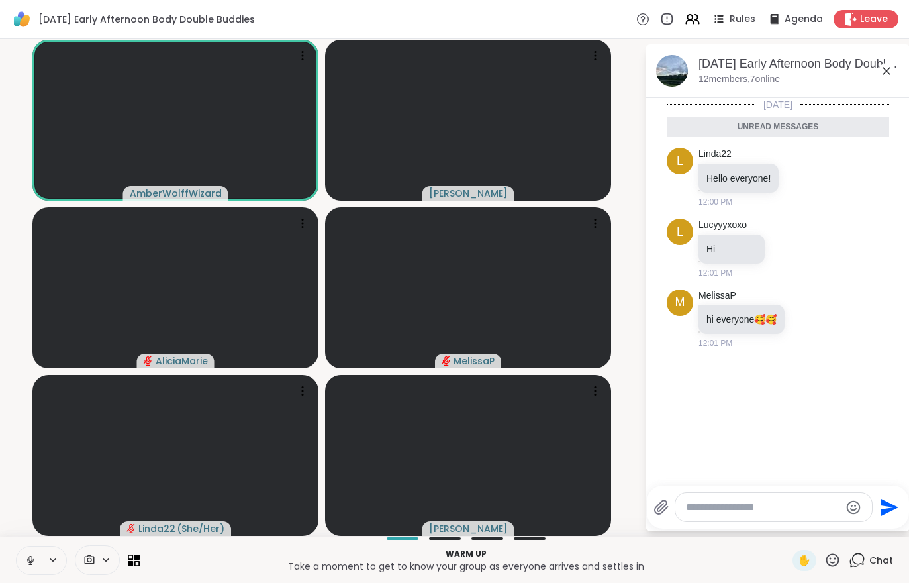
click at [700, 22] on icon at bounding box center [693, 19] width 16 height 16
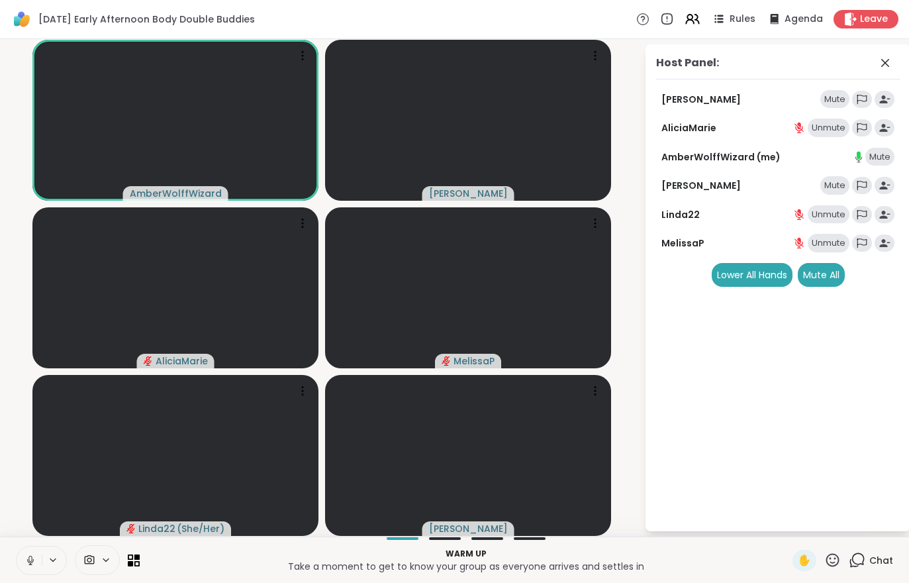
click at [823, 263] on div "Mute All" at bounding box center [821, 275] width 47 height 24
click at [860, 406] on div "Host Panel: [PERSON_NAME] Unmute AliciaMarie Unmute AmberWolffWizard (me) Mute …" at bounding box center [778, 287] width 265 height 487
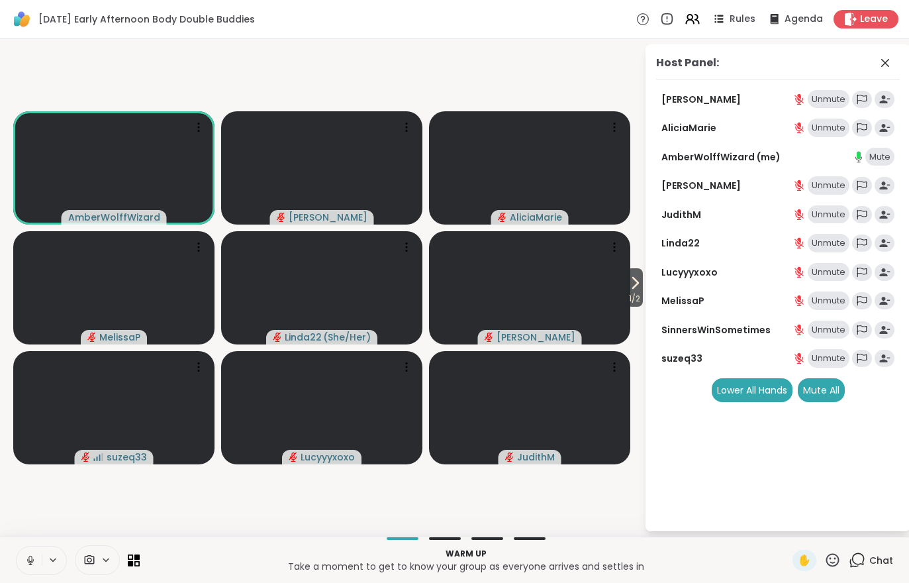
click at [629, 296] on span "1 / 2" at bounding box center [635, 299] width 17 height 16
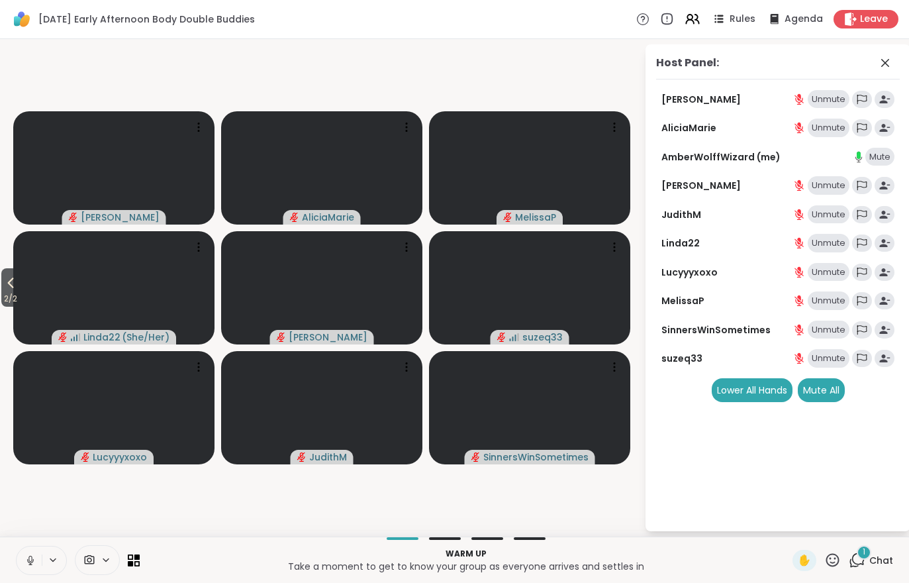
click at [872, 552] on div "1" at bounding box center [864, 552] width 15 height 15
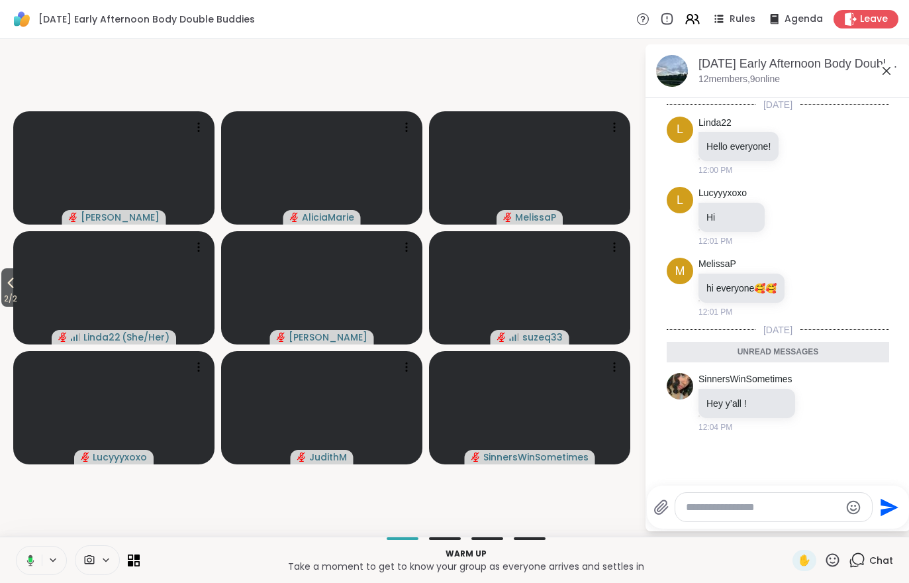
click at [2, 288] on button "2 / 2" at bounding box center [10, 287] width 19 height 38
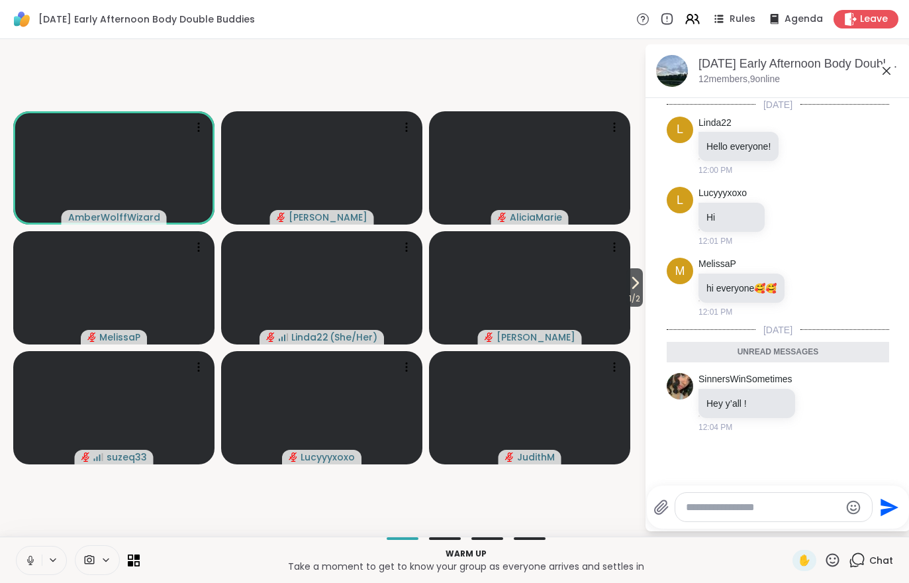
click at [637, 287] on icon at bounding box center [635, 283] width 16 height 16
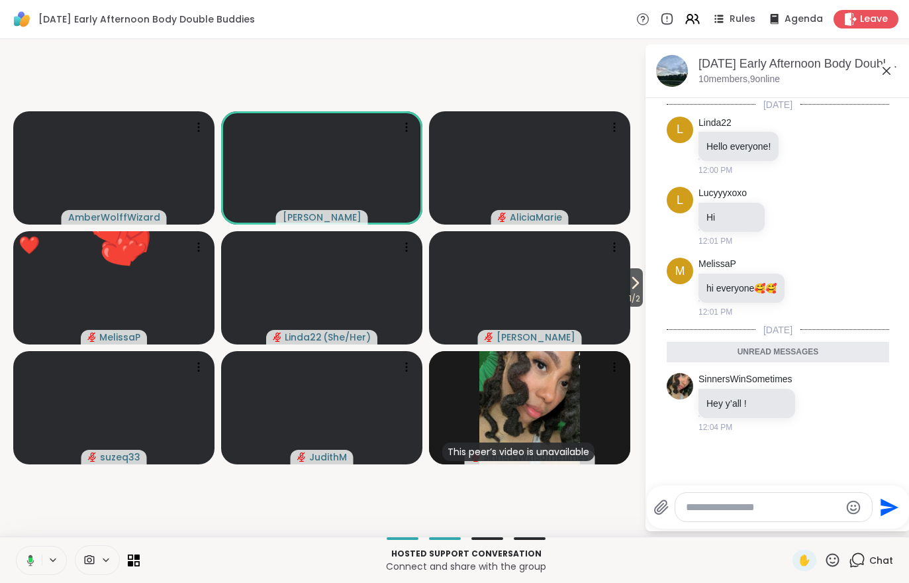
click at [633, 302] on span "1 / 2" at bounding box center [635, 299] width 17 height 16
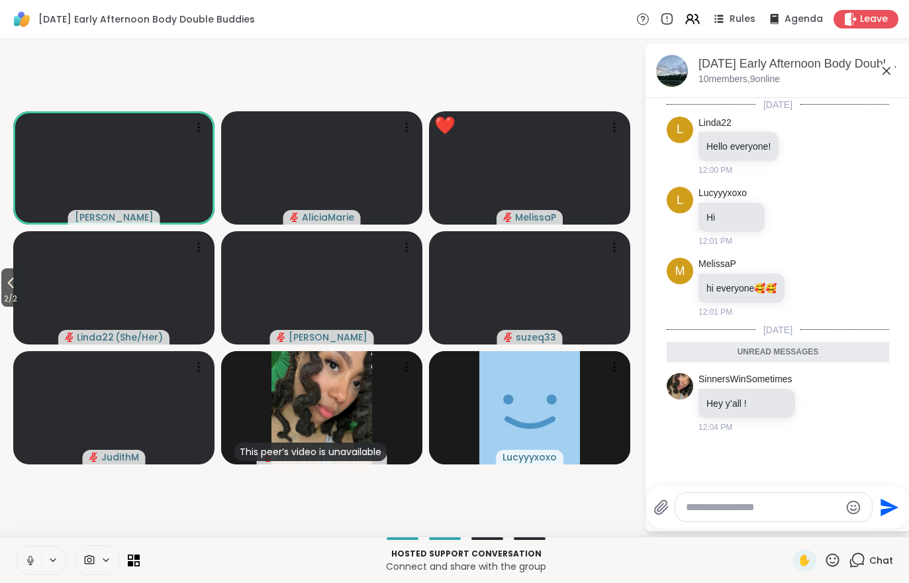
click at [711, 32] on div "[DATE] Early Afternoon Body Double Buddies Rules Agenda Leave" at bounding box center [454, 19] width 909 height 39
click at [693, 19] on icon at bounding box center [690, 17] width 5 height 5
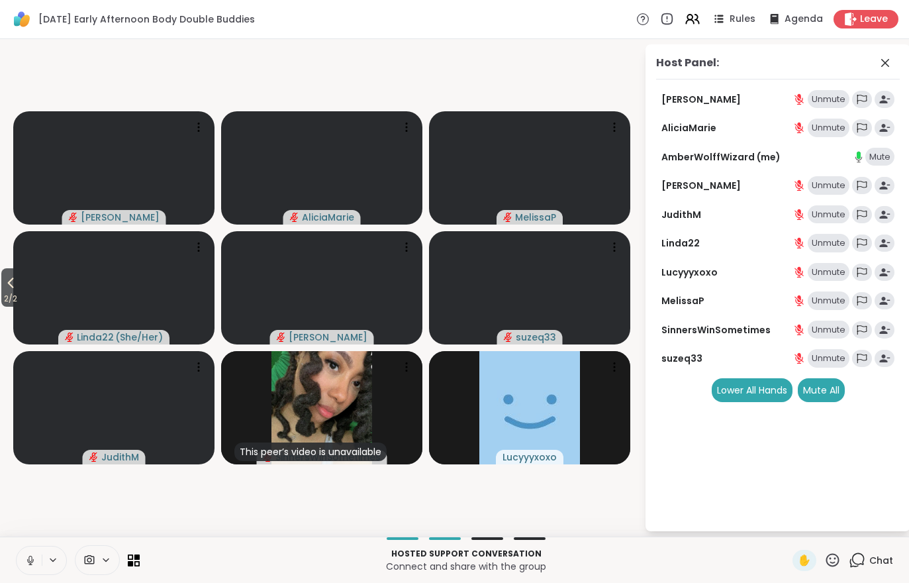
click at [19, 287] on icon at bounding box center [11, 283] width 16 height 16
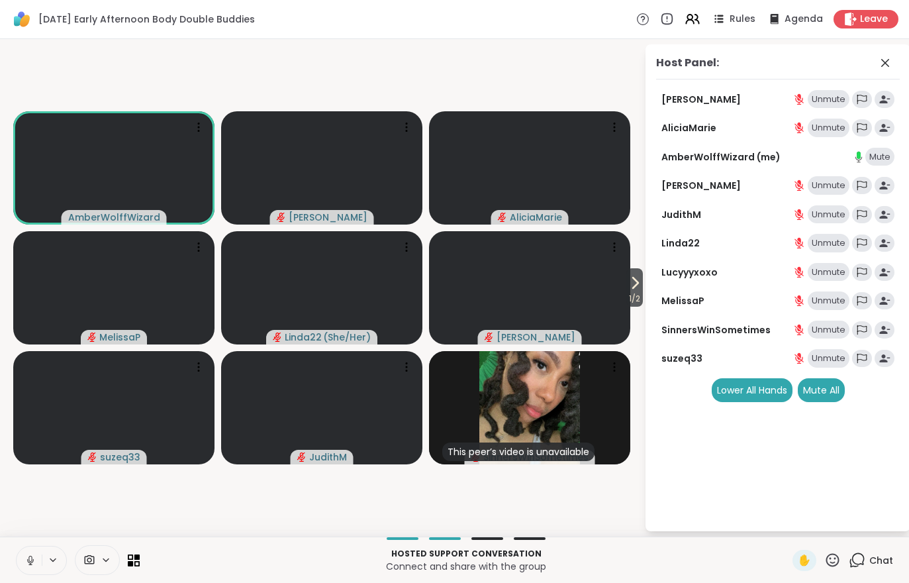
click at [102, 560] on icon at bounding box center [106, 559] width 11 height 11
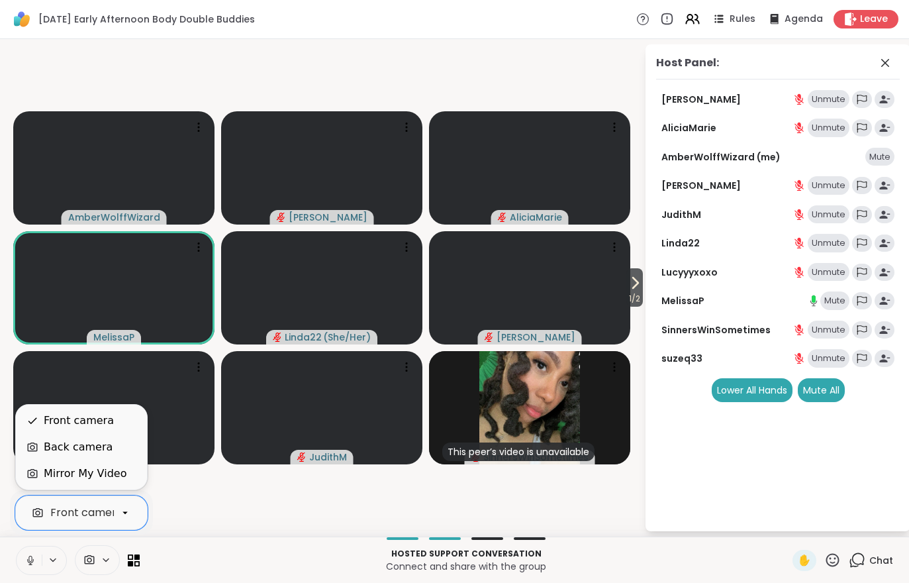
click at [42, 472] on div "Mirror My Video" at bounding box center [81, 474] width 110 height 16
click at [53, 453] on div "Back camera" at bounding box center [78, 447] width 69 height 16
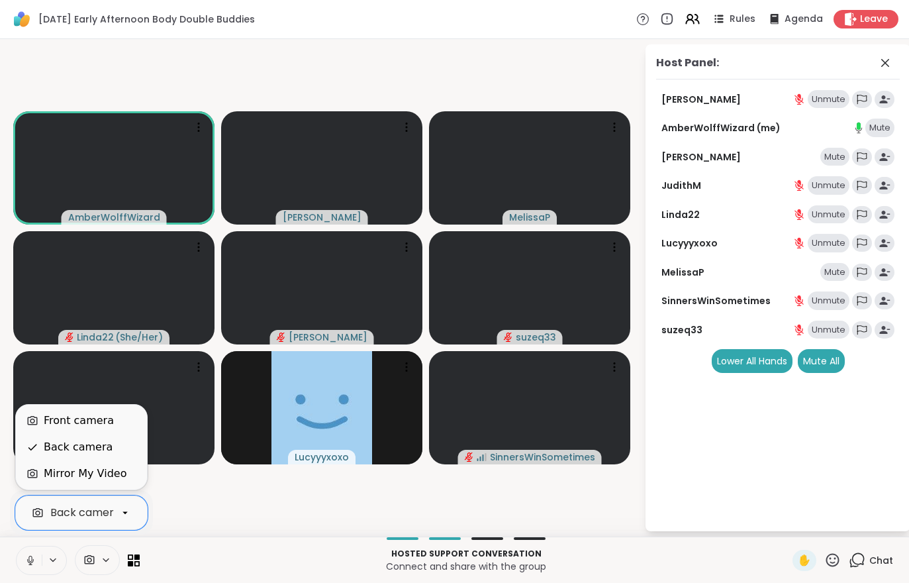
click at [44, 419] on div "Front camera" at bounding box center [79, 421] width 70 height 16
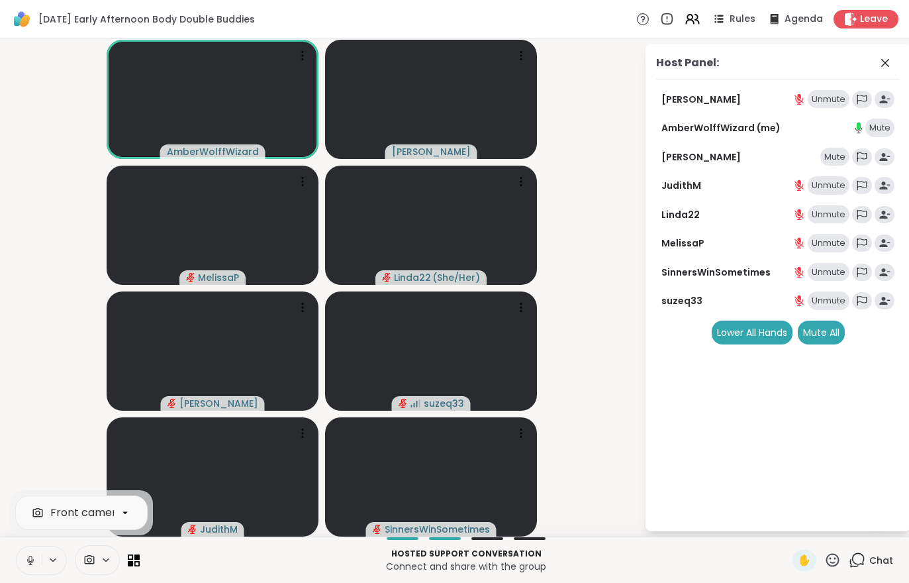
click at [30, 559] on icon at bounding box center [31, 560] width 12 height 12
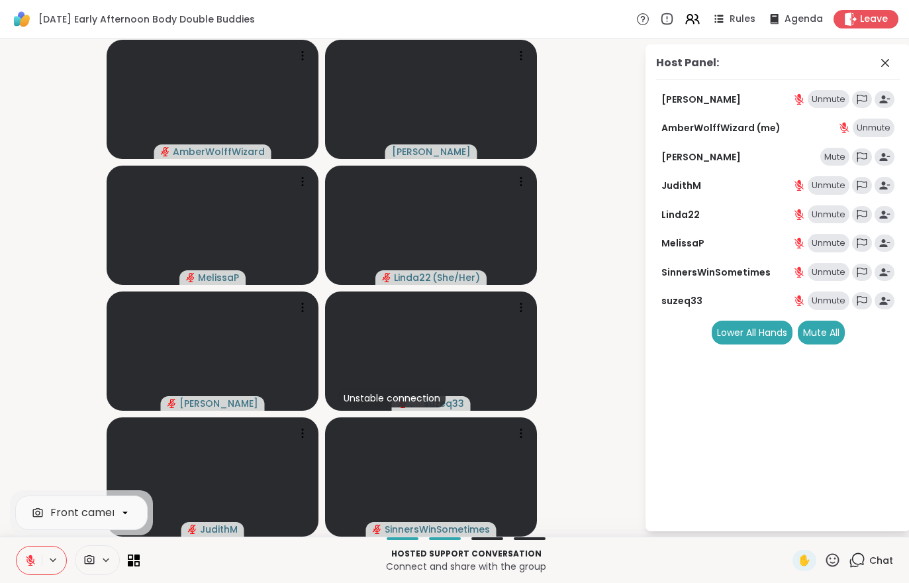
click at [21, 572] on button at bounding box center [29, 560] width 25 height 28
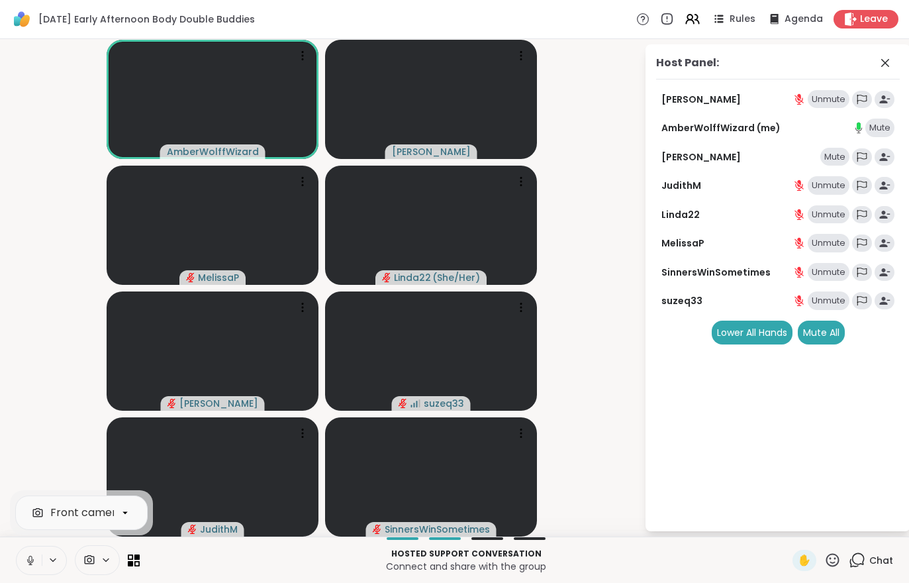
click at [26, 564] on icon at bounding box center [31, 560] width 12 height 12
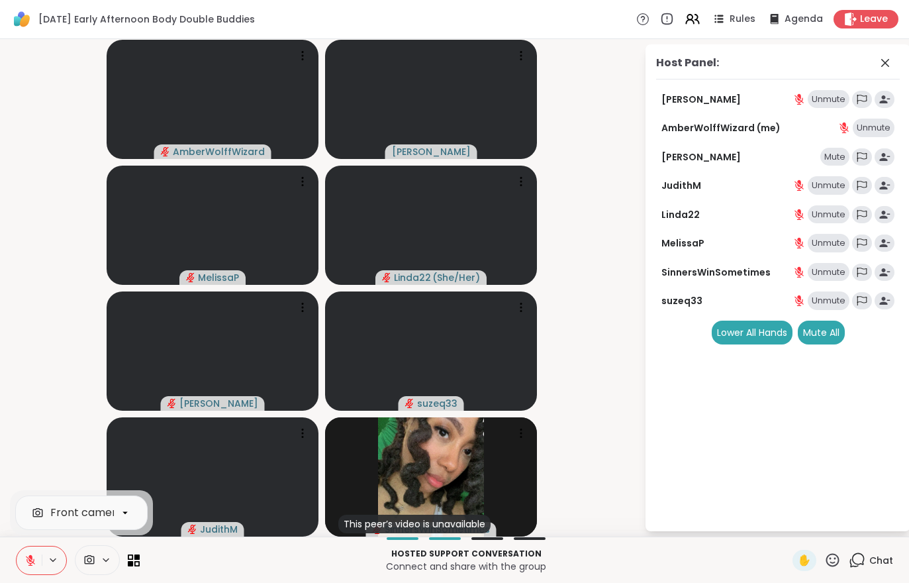
click at [692, 25] on icon at bounding box center [693, 19] width 16 height 16
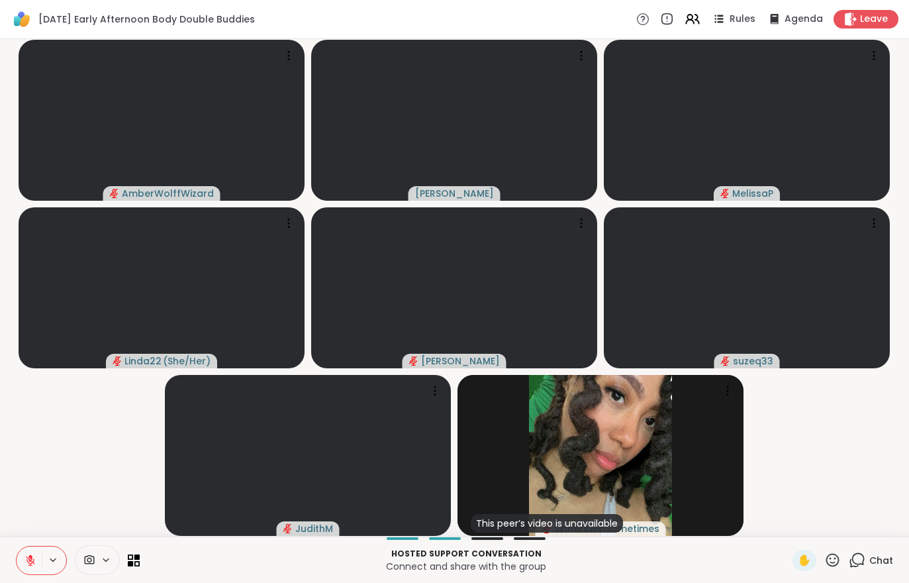
click at [889, 570] on div "Chat" at bounding box center [871, 560] width 44 height 21
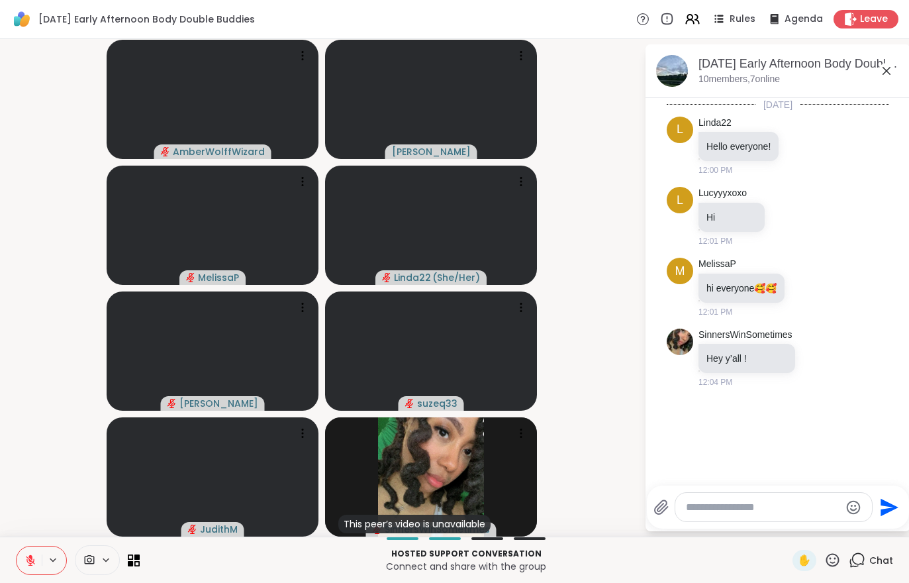
click at [755, 85] on div "[DATE] Early Afternoon Body Double Buddies, [DATE] members, 7 online" at bounding box center [778, 71] width 265 height 54
click at [766, 70] on div "[DATE] Early Afternoon Body Double Buddies, [DATE]" at bounding box center [799, 64] width 201 height 17
click at [765, 70] on div "[DATE] Early Afternoon Body Double Buddies, [DATE]" at bounding box center [799, 64] width 201 height 17
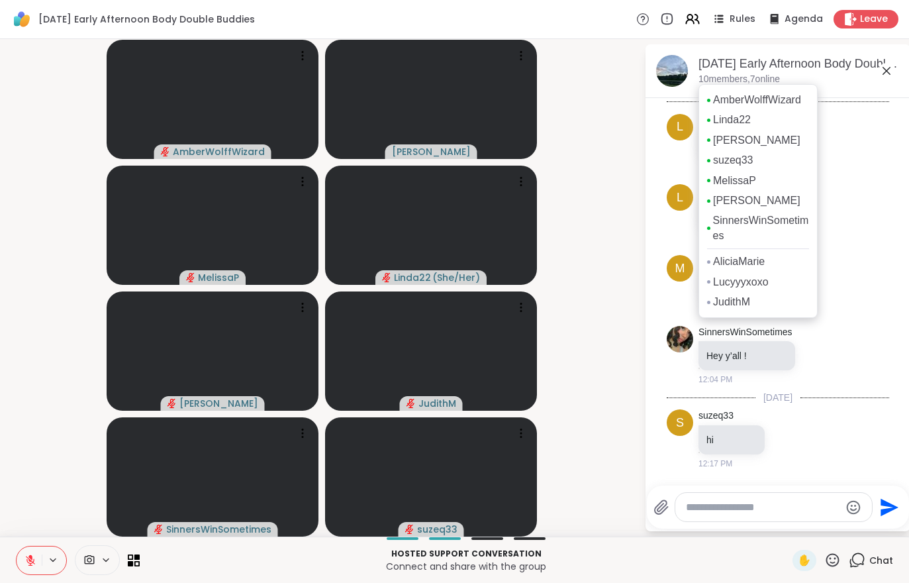
scroll to position [3, 0]
click at [688, 26] on icon at bounding box center [693, 19] width 16 height 16
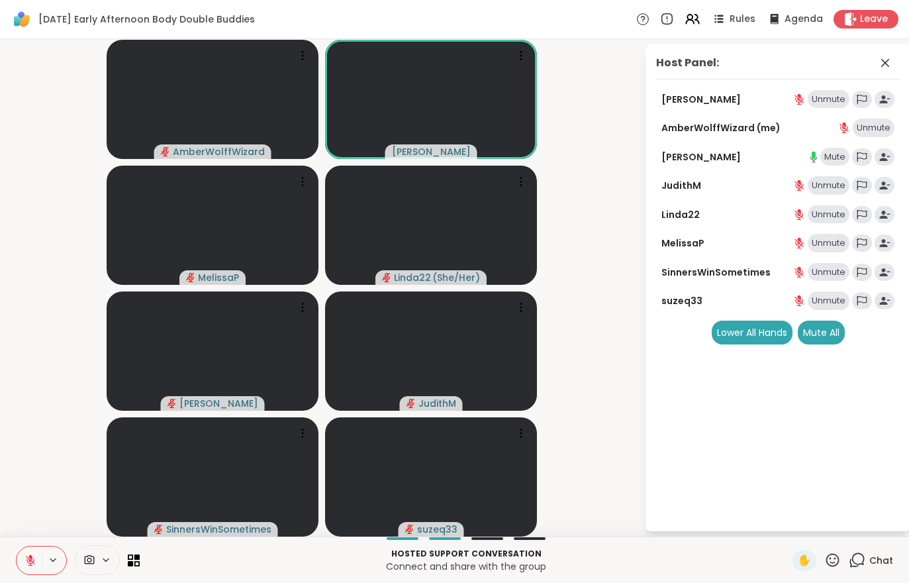
click at [805, 331] on div "Mute All" at bounding box center [821, 333] width 47 height 24
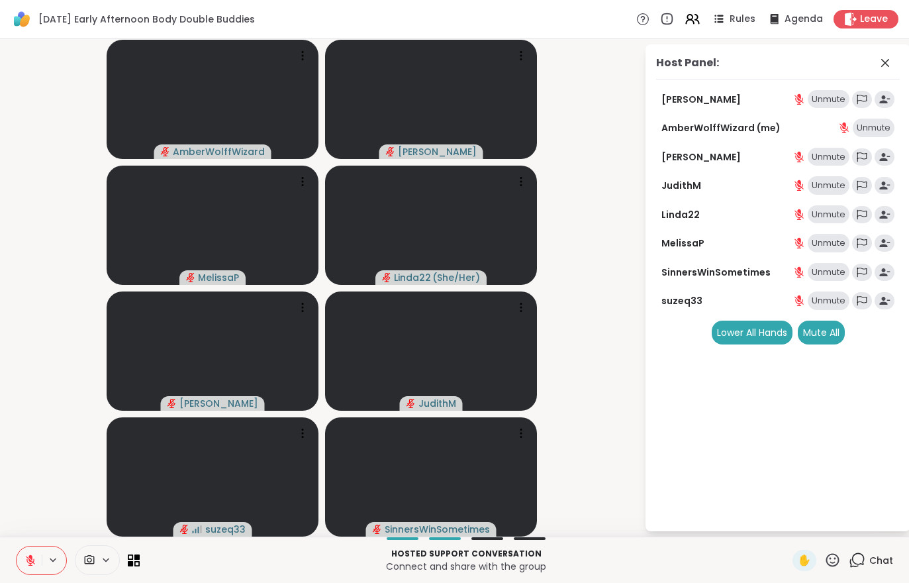
click at [24, 561] on button at bounding box center [29, 560] width 25 height 28
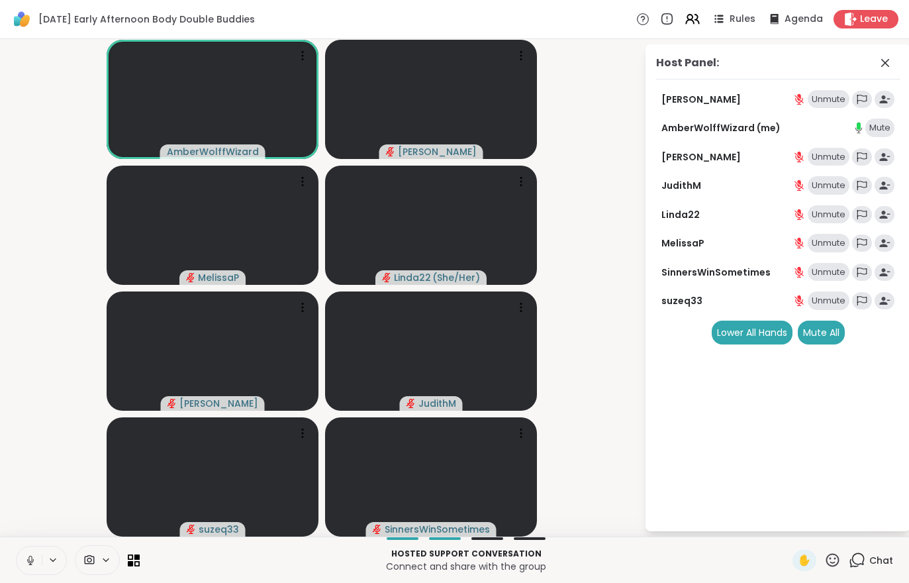
click at [823, 327] on div "Mute All" at bounding box center [821, 333] width 47 height 24
click at [819, 327] on div "Mute All" at bounding box center [821, 333] width 47 height 24
click at [861, 28] on div "Leave" at bounding box center [866, 19] width 65 height 19
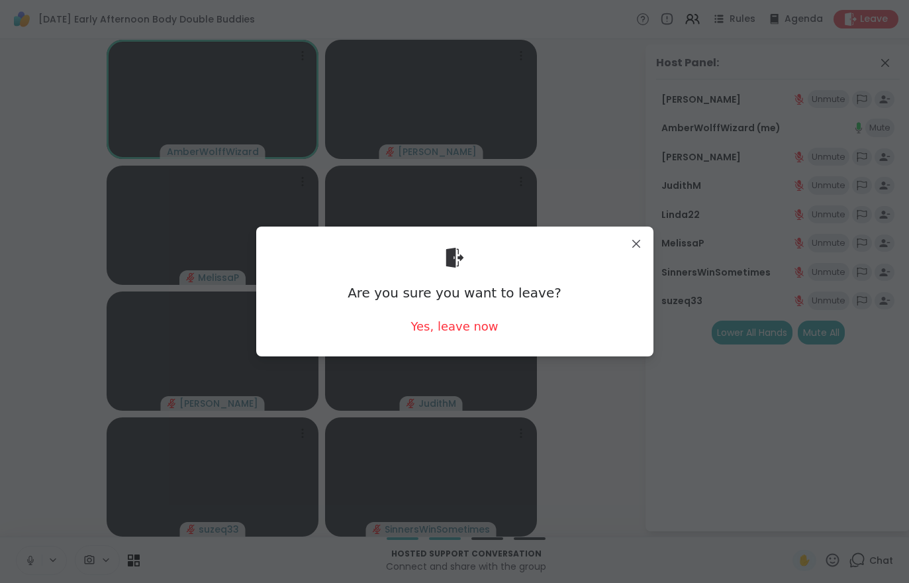
click at [455, 323] on div "Yes, leave now" at bounding box center [454, 326] width 87 height 17
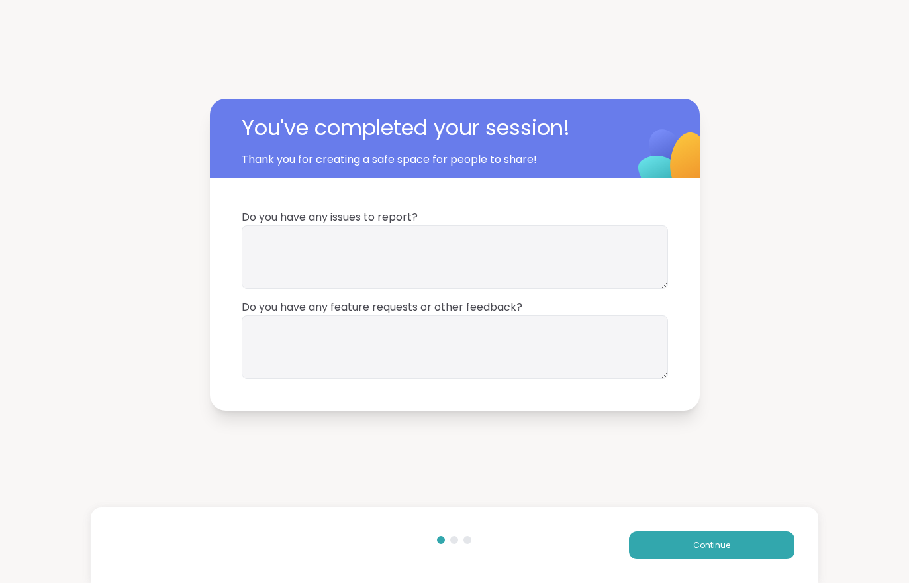
click at [719, 548] on span "Continue" at bounding box center [712, 545] width 37 height 12
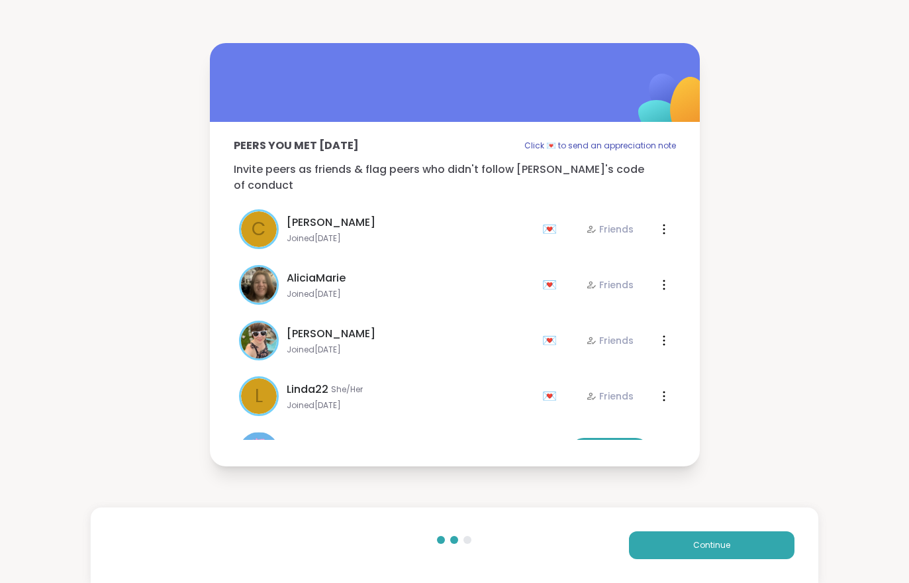
click at [710, 548] on span "Continue" at bounding box center [712, 545] width 37 height 12
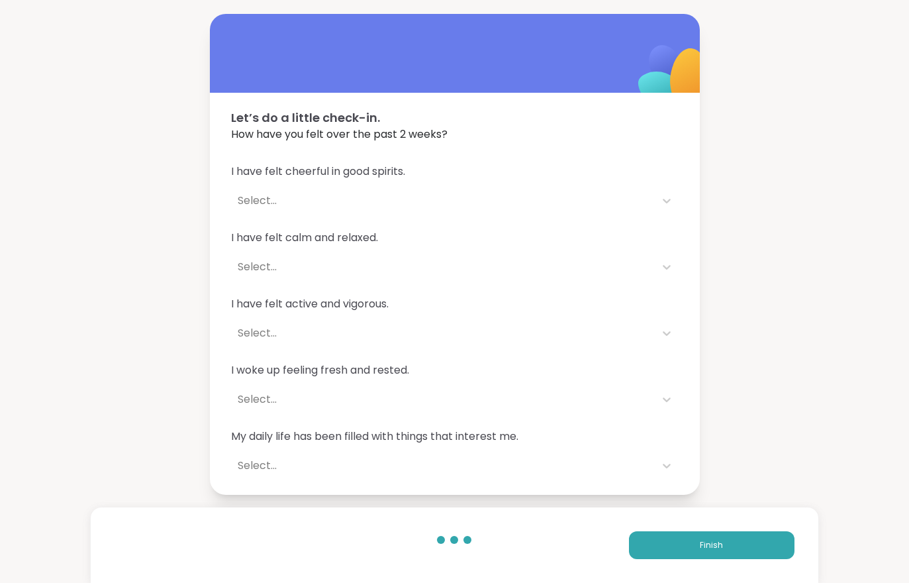
click at [712, 556] on button "Finish" at bounding box center [712, 545] width 166 height 28
